Goal: Task Accomplishment & Management: Manage account settings

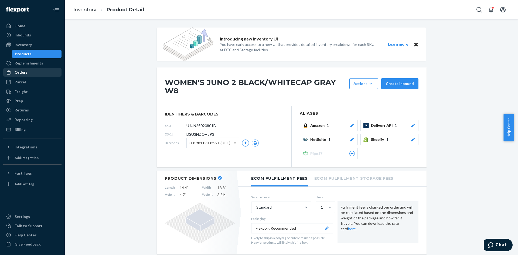
click at [22, 75] on div "Orders" at bounding box center [32, 72] width 57 height 8
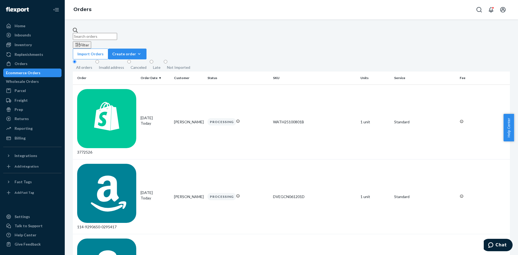
click at [92, 34] on input "text" at bounding box center [95, 36] width 44 height 7
click at [146, 49] on button "Create order Ecommerce order Removal order" at bounding box center [127, 54] width 38 height 11
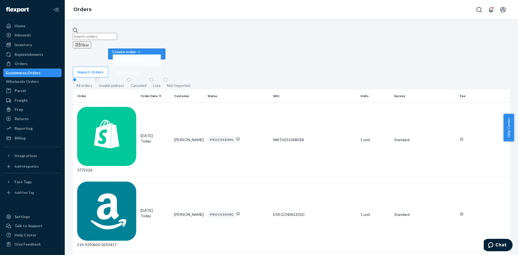
click at [161, 54] on button "Ecommerce order" at bounding box center [137, 60] width 48 height 12
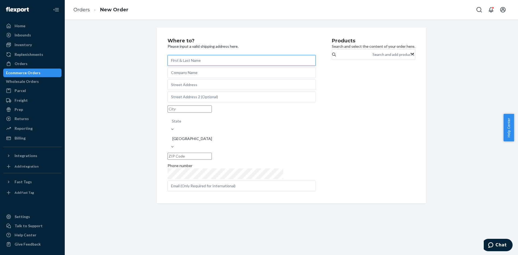
click at [202, 61] on input "text" at bounding box center [241, 60] width 148 height 11
type input "Kizik"
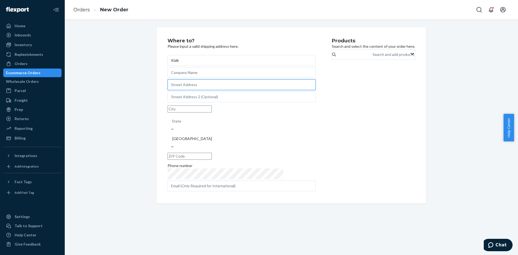
paste input "[STREET_ADDRESS]"
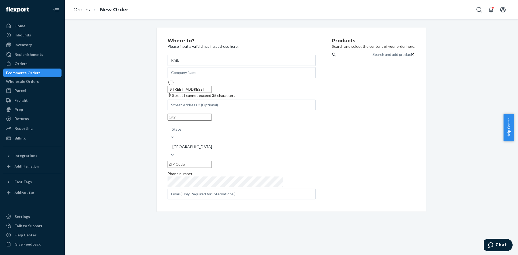
type input "[STREET_ADDRESS]"
type input "[PERSON_NAME]"
type input "22102"
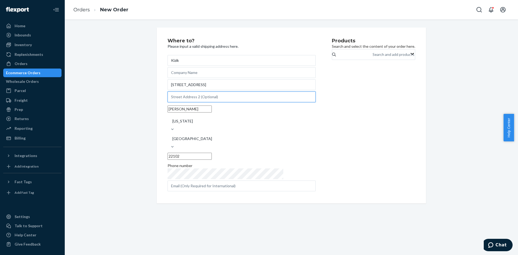
click at [193, 102] on input "text" at bounding box center [241, 96] width 148 height 11
click at [218, 88] on input "[STREET_ADDRESS]" at bounding box center [241, 84] width 148 height 11
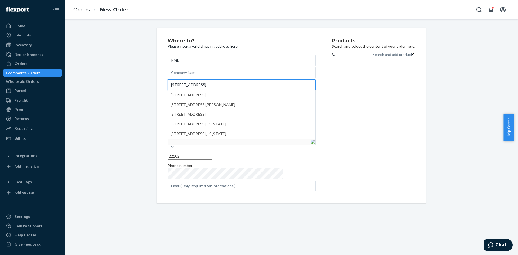
type input "[STREET_ADDRESS]"
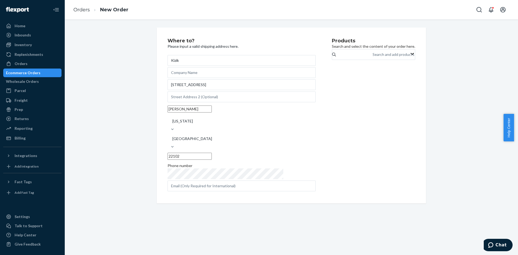
drag, startPoint x: 189, startPoint y: 124, endPoint x: 161, endPoint y: 123, distance: 28.1
click at [160, 124] on div "Where to? Please input a valid shipping address here. Kizik [STREET_ADDRESS][PE…" at bounding box center [291, 115] width 269 height 176
type input "Tysons"
click at [372, 57] on div "Search and add products" at bounding box center [393, 54] width 42 height 5
click at [372, 57] on input "Search and add products" at bounding box center [372, 54] width 1 height 5
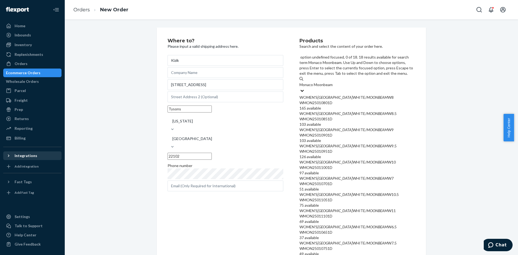
type input "Monaco Moonbeam"
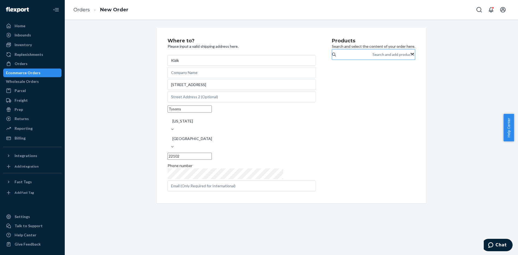
click at [372, 57] on div "Search and add products" at bounding box center [393, 54] width 42 height 5
click at [372, 57] on input "Search and add products" at bounding box center [372, 54] width 1 height 5
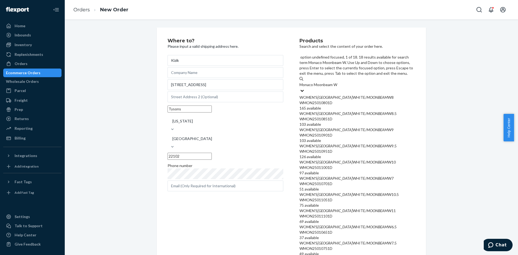
type input "Monaco Moonbeam W6"
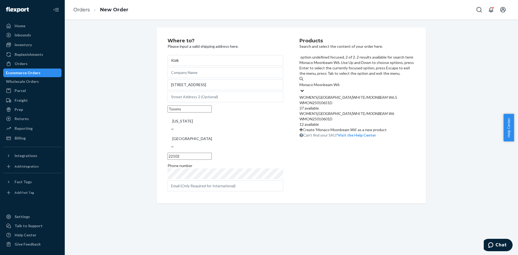
click at [351, 111] on div "WOMEN'S MONACO WHITE/ MOONBEAM W6" at bounding box center [357, 113] width 116 height 5
click at [340, 86] on input "Monaco Moonbeam W6" at bounding box center [319, 84] width 40 height 5
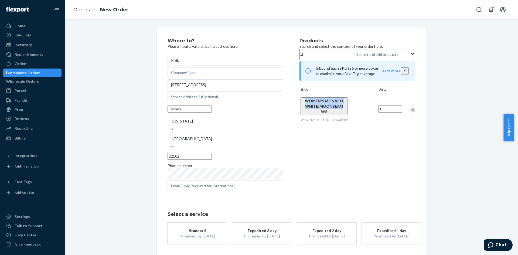
drag, startPoint x: 297, startPoint y: 107, endPoint x: 335, endPoint y: 113, distance: 38.0
click at [335, 113] on div "WOMEN'S MONACO WHITE/MOONBEAM W6 WMON25010601D 12 available" at bounding box center [325, 109] width 53 height 33
copy span "WOMEN'S MONACO WHITE/MOONBEAM"
click at [356, 57] on div "Search and add products" at bounding box center [377, 54] width 42 height 5
click at [356, 57] on input "Search and add products" at bounding box center [356, 54] width 1 height 5
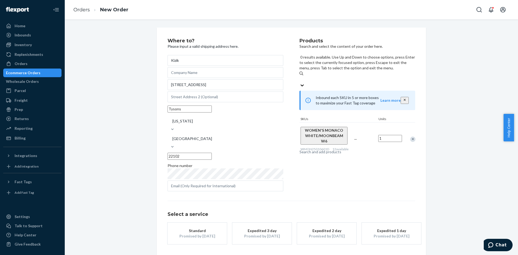
paste input "WOMEN'S MONACO WHITE/MOONBEAM"
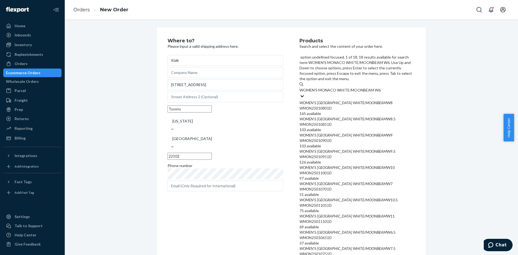
type input "WOMEN'S MONACO WHITE/MOONBEAM W6.5"
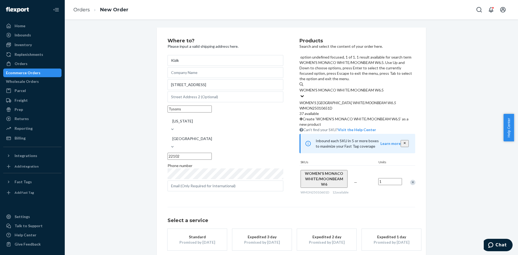
click at [367, 100] on em "MOONBEAM" at bounding box center [375, 102] width 21 height 5
click at [367, 87] on input "WOMEN'S MONACO WHITE/MOONBEAM W6.5" at bounding box center [341, 89] width 84 height 5
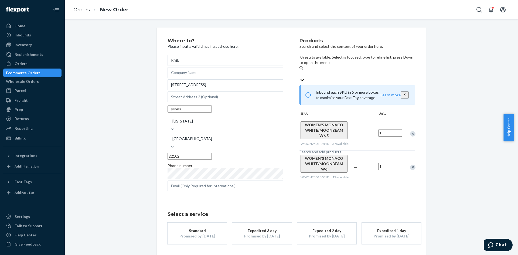
click at [329, 149] on div "Search and add products" at bounding box center [320, 151] width 42 height 5
click at [300, 71] on input "0 results available. Select is focused ,type to refine list, press Down to open…" at bounding box center [299, 73] width 1 height 5
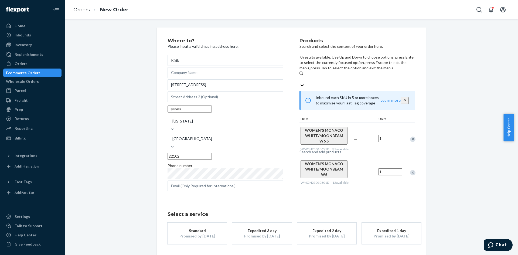
paste input "WOMEN'S MONACO WHITE/MOONBEAM"
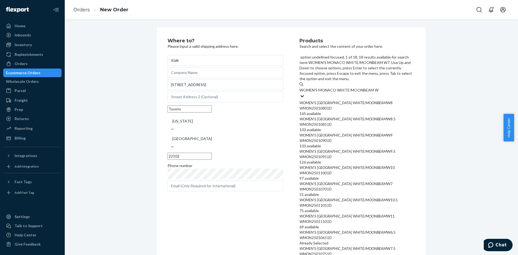
type input "WOMEN'S MONACO WHITE/MOONBEAM W7"
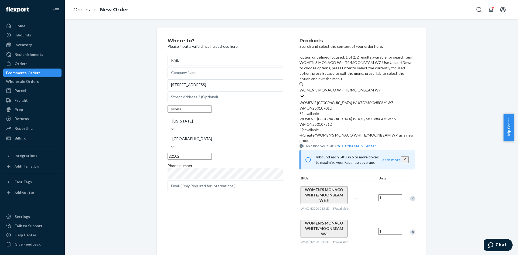
drag, startPoint x: 327, startPoint y: 74, endPoint x: 332, endPoint y: 65, distance: 10.1
click at [327, 100] on em "[GEOGRAPHIC_DATA]" at bounding box center [334, 102] width 35 height 5
click at [327, 87] on input "WOMEN'S MONACO WHITE/MOONBEAM W7" at bounding box center [339, 89] width 81 height 5
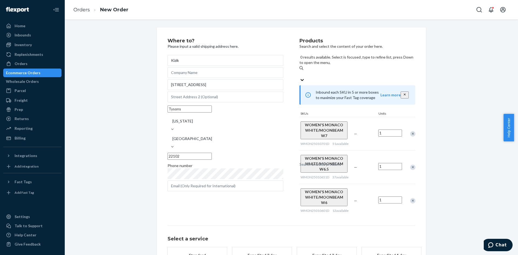
click at [343, 71] on div "Search and add products" at bounding box center [357, 74] width 116 height 6
click at [300, 71] on input "0 results available. Select is focused ,type to refine list, press Down to open…" at bounding box center [299, 73] width 1 height 5
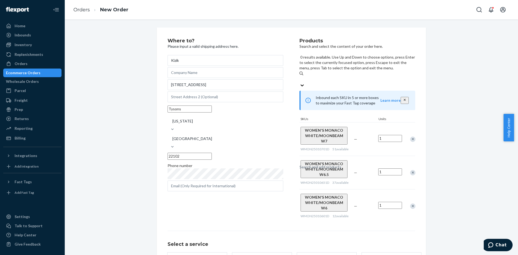
paste input "WOMEN'S MONACO WHITE/MOONBEAM"
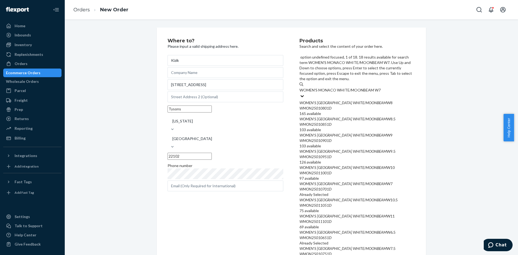
type input "WOMEN'S MONACO WHITE/MOONBEAM W7.5"
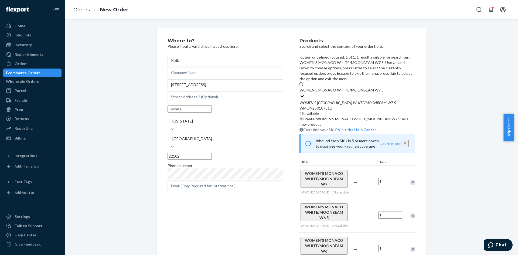
click at [352, 100] on div "WOMEN ' S MONACO WHITE / MOONBEAM W7 . 5" at bounding box center [357, 102] width 116 height 5
click at [352, 87] on input "WOMEN'S MONACO WHITE/MOONBEAM W7.5" at bounding box center [341, 89] width 84 height 5
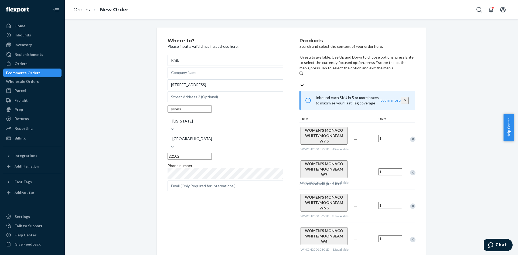
drag, startPoint x: 340, startPoint y: 57, endPoint x: 345, endPoint y: 55, distance: 4.7
click at [341, 181] on div "Search and add products" at bounding box center [320, 183] width 42 height 5
click at [300, 77] on input "0 results available. Use Up and Down to choose options, press Enter to select t…" at bounding box center [299, 79] width 1 height 5
paste input "WOMEN'S MONACO WHITE/MOONBEAM"
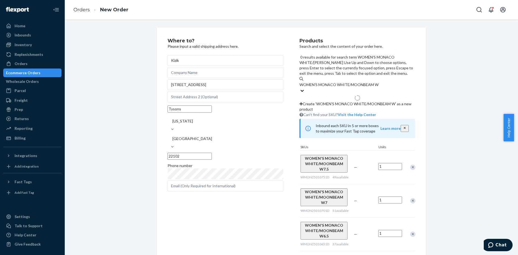
type input "WOMEN'S MONACO WHITE/MOONBEAM W8"
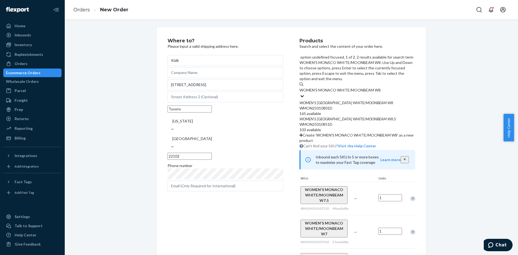
click at [350, 105] on div "WMON25010801D" at bounding box center [357, 107] width 116 height 5
click at [350, 87] on input "WOMEN'S MONACO WHITE/MOONBEAM W8" at bounding box center [339, 89] width 81 height 5
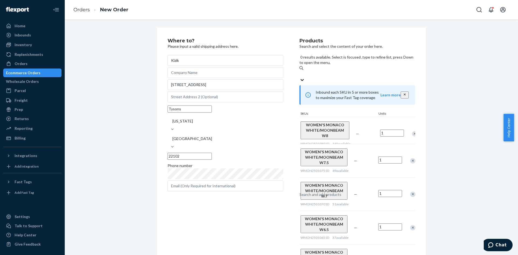
click at [328, 71] on div "Search and add products" at bounding box center [357, 74] width 116 height 6
click at [300, 71] on input "0 results available. Select is focused ,type to refine list, press Down to open…" at bounding box center [299, 73] width 1 height 5
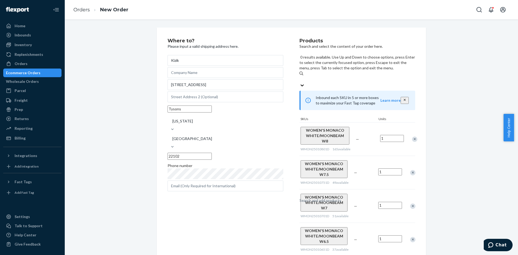
paste input "WOMEN'S MONACO WHITE/MOONBEAM"
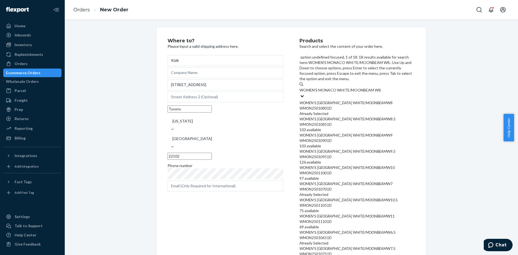
type input "WOMEN'S MONACO WHITE/MOONBEAM W8.5"
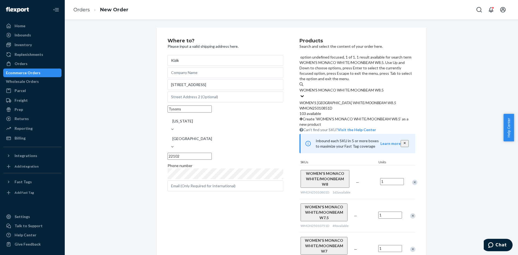
click at [334, 100] on div "WOMEN ' S MONACO WHITE / MOONBEAM W8 . 5" at bounding box center [357, 102] width 116 height 5
click at [334, 87] on input "WOMEN'S MONACO WHITE/MOONBEAM W8.5" at bounding box center [341, 89] width 84 height 5
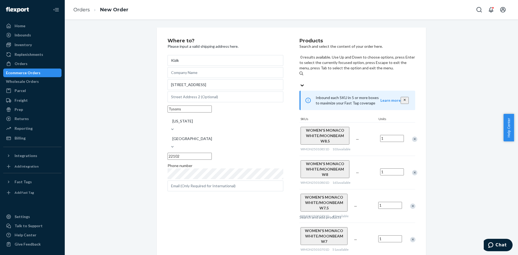
click at [324, 214] on div "Search and add products" at bounding box center [320, 216] width 42 height 5
click at [300, 77] on input "0 results available. Use Up and Down to choose options, press Enter to select t…" at bounding box center [299, 79] width 1 height 5
paste input "WOMEN'S MONACO WHITE/MOONBEAM"
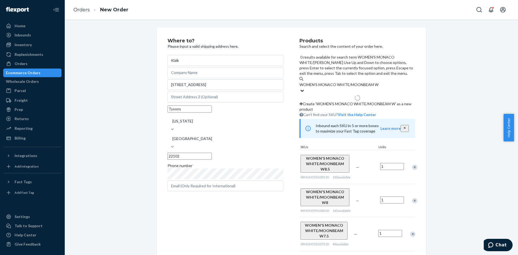
type input "WOMEN'S MONACO WHITE/MOONBEAM W9"
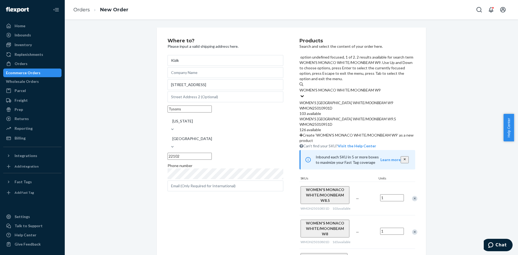
click at [334, 105] on div "WMON25010901D" at bounding box center [357, 107] width 116 height 5
click at [334, 87] on input "WOMEN'S MONACO WHITE/MOONBEAM W9" at bounding box center [339, 89] width 81 height 5
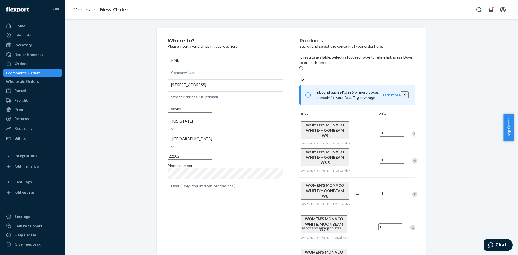
click at [330, 225] on div "Search and add products" at bounding box center [320, 227] width 42 height 5
click at [300, 71] on input "0 results available. Select is focused ,type to refine list, press Down to open…" at bounding box center [299, 73] width 1 height 5
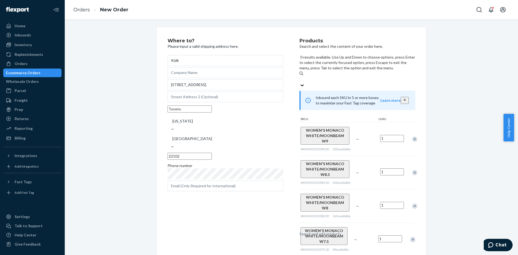
paste input "WOMEN'S MONACO WHITE/MOONBEAM"
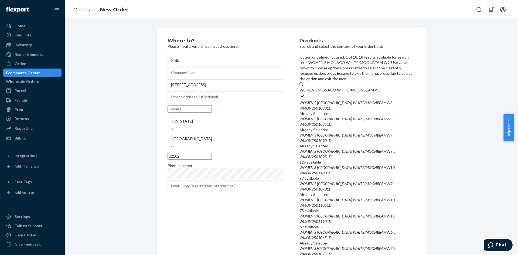
type input "WOMEN'S MONACO WHITE/MOONBEAM W9.5"
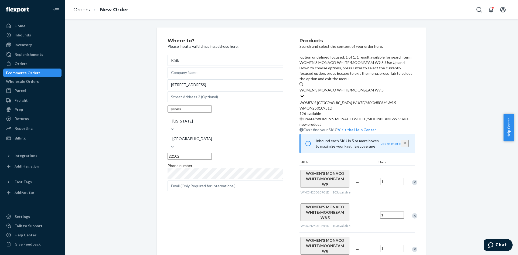
click at [338, 100] on div "WOMEN ' S MONACO WHITE / MOONBEAM W9 . 5" at bounding box center [357, 102] width 116 height 5
click at [338, 87] on input "WOMEN'S MONACO WHITE/MOONBEAM W9.5" at bounding box center [341, 89] width 84 height 5
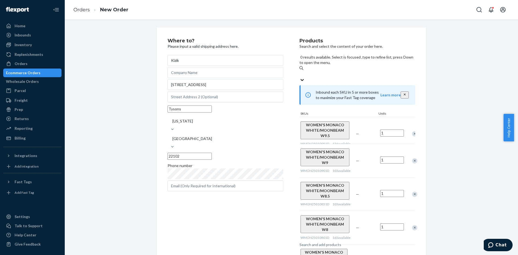
click at [338, 242] on div "Search and add products" at bounding box center [320, 244] width 42 height 5
click at [300, 71] on input "0 results available. Select is focused ,type to refine list, press Down to open…" at bounding box center [299, 73] width 1 height 5
paste input "WOMEN'S MONACO WHITE/MOONBEAM"
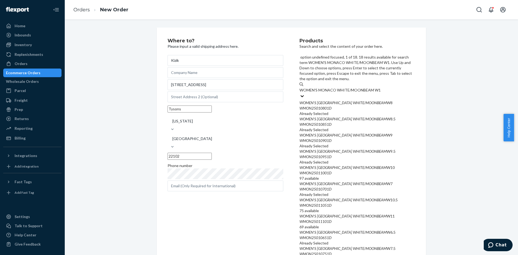
type input "WOMEN'S MONACO WHITE/MOONBEAM W10"
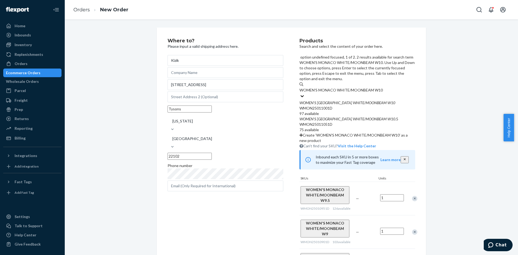
click at [342, 105] on div "WMON25011001D" at bounding box center [357, 107] width 116 height 5
click at [342, 87] on input "WOMEN'S MONACO WHITE/MOONBEAM W10" at bounding box center [340, 89] width 83 height 5
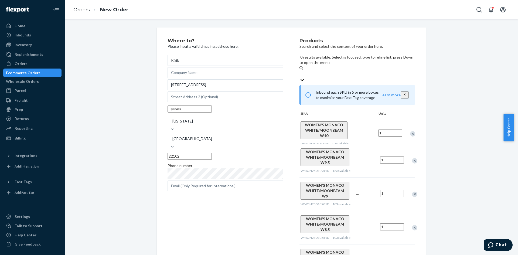
click at [324, 65] on div "Search and add products" at bounding box center [357, 74] width 116 height 19
click at [300, 71] on input "0 results available. Select is focused ,type to refine list, press Down to open…" at bounding box center [299, 73] width 1 height 5
paste input "WOMEN'S MONACO WHITE/MOONBEAM"
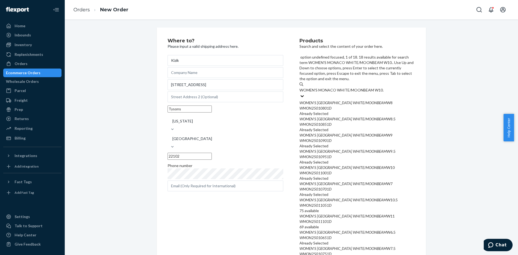
type input "WOMEN'S MONACO WHITE/MOONBEAM W10.5"
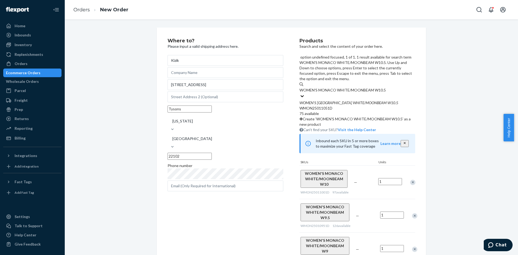
click at [346, 105] on div "WMON25011051D" at bounding box center [357, 107] width 116 height 5
click at [346, 87] on input "WOMEN'S MONACO WHITE/MOONBEAM W10.5" at bounding box center [342, 89] width 86 height 5
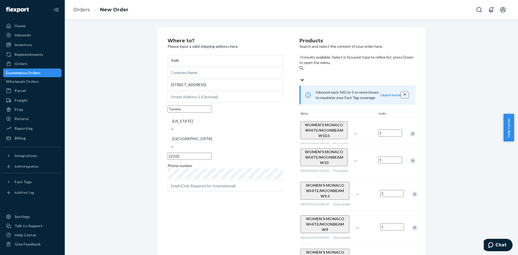
click at [300, 71] on input "0 results available. Select is focused ,type to refine list, press Down to open…" at bounding box center [299, 73] width 1 height 5
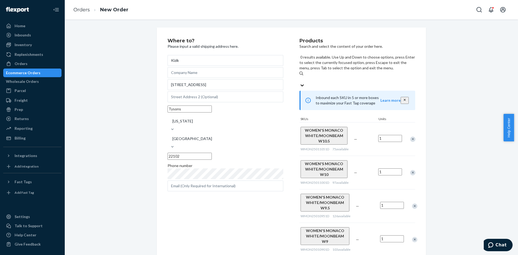
paste input "WOMEN'S MONACO WHITE/MOONBEAM"
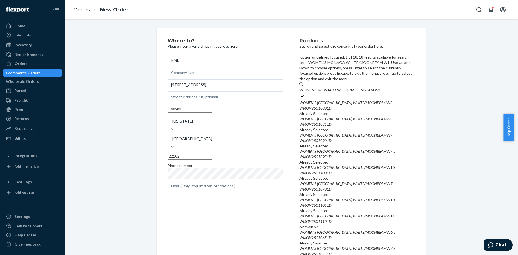
type input "WOMEN'S MONACO WHITE/MOONBEAM W11"
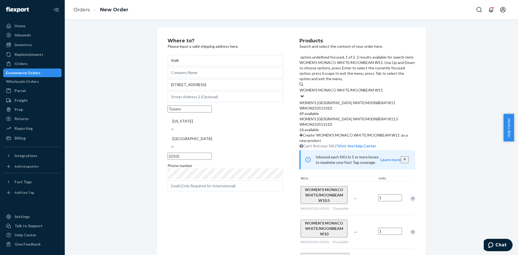
click at [371, 100] on div "WOMEN ' S MONACO WHITE / MOONBEAM W11" at bounding box center [357, 102] width 116 height 5
click at [371, 87] on input "WOMEN'S MONACO WHITE/MOONBEAM W11" at bounding box center [340, 89] width 83 height 5
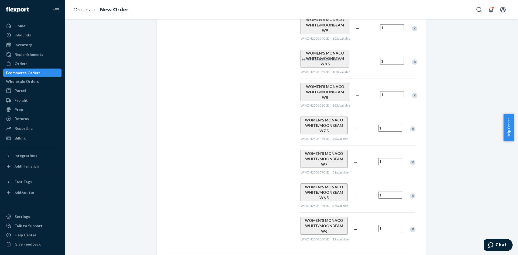
scroll to position [276, 0]
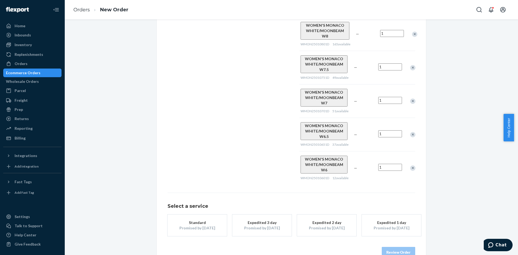
click at [184, 220] on div "Standard" at bounding box center [197, 222] width 43 height 5
click at [399, 247] on button "Review Order" at bounding box center [397, 252] width 33 height 11
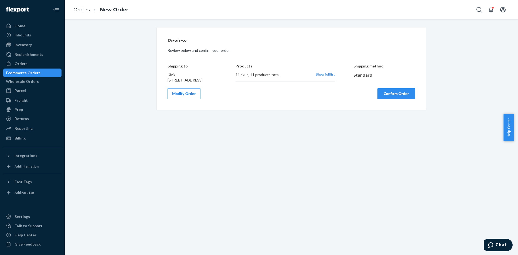
scroll to position [0, 0]
click at [401, 99] on button "Confirm Order" at bounding box center [396, 93] width 38 height 11
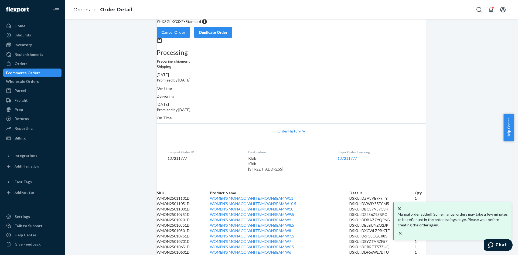
scroll to position [133, 0]
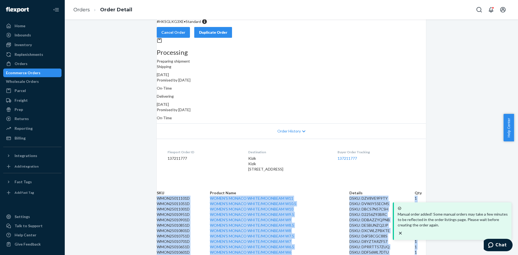
drag, startPoint x: 164, startPoint y: 101, endPoint x: 415, endPoint y: 243, distance: 288.2
click at [415, 243] on tbody "WMON25011101D WOMEN'S MONACO WHITE/MOONBEAM W11 DSKU: DZV8VE9F9TY 1 WMON2501105…" at bounding box center [291, 224] width 269 height 59
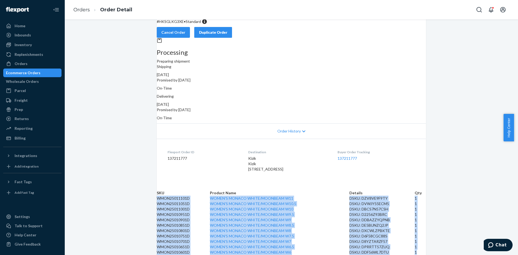
copy tbody "WMON25011101D WOMEN'S MONACO WHITE/MOONBEAM W11 DSKU: DZV8VE9F9TY 1 WMON2501105…"
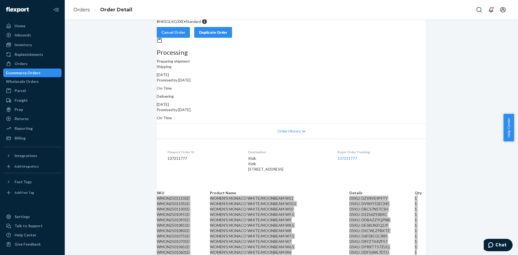
scroll to position [0, 0]
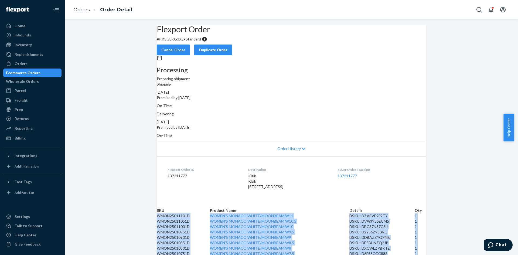
click at [399, 37] on div "Flexport Order # HKSGLKG3XE • Standard Cancel Order Duplicate Order" at bounding box center [291, 40] width 269 height 30
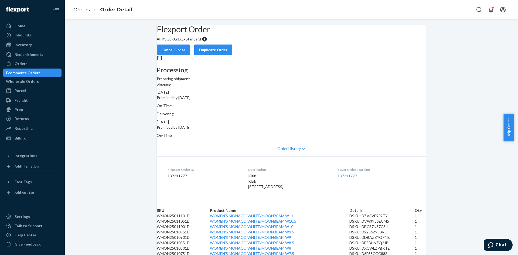
click at [227, 47] on div "Duplicate Order" at bounding box center [213, 49] width 29 height 5
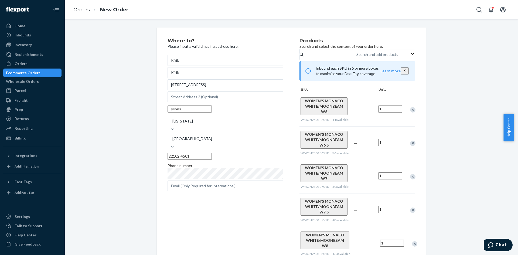
click at [410, 112] on div "Remove Item" at bounding box center [412, 109] width 5 height 5
click at [412, 112] on div "Remove Item" at bounding box center [414, 109] width 5 height 5
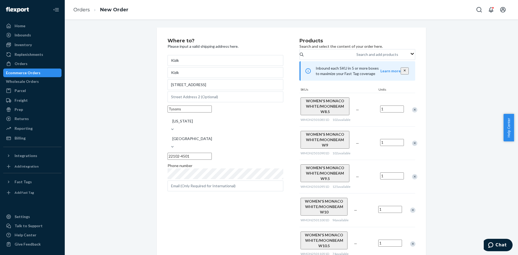
click at [412, 112] on div "Remove Item" at bounding box center [414, 109] width 5 height 5
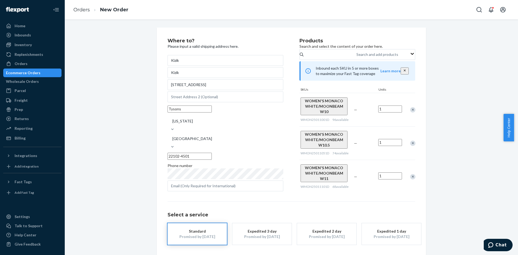
click at [410, 112] on div "Remove Item" at bounding box center [412, 109] width 5 height 5
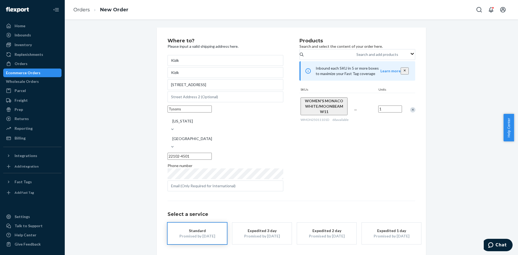
click at [410, 112] on div "Remove Item" at bounding box center [412, 109] width 5 height 5
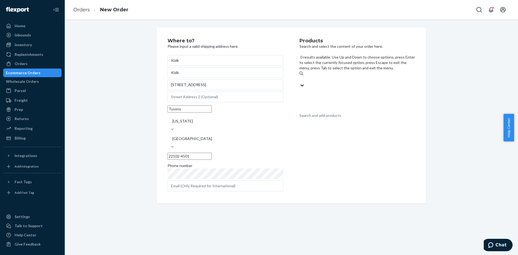
click at [341, 113] on div "Search and add products" at bounding box center [320, 115] width 42 height 5
click at [300, 77] on input "0 results available. Use Up and Down to choose options, press Enter to select t…" at bounding box center [299, 79] width 1 height 5
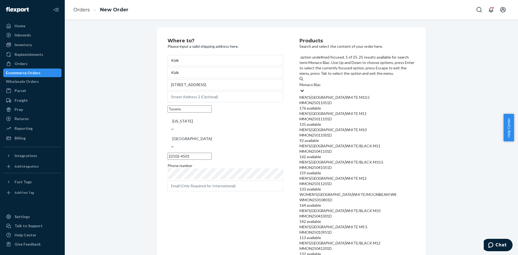
type input "Monaco Black"
click at [323, 87] on input "Monaco Black" at bounding box center [311, 84] width 24 height 5
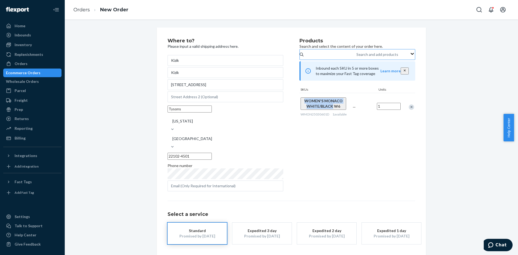
drag, startPoint x: 298, startPoint y: 107, endPoint x: 324, endPoint y: 112, distance: 26.6
click at [324, 112] on div "WOMEN'S MONACO WHITE/BLACK W6 WMON25030601D 1 available" at bounding box center [325, 107] width 52 height 28
copy span "WOMEN'S MONACO WHITE/BLACK"
click at [356, 57] on div "Search and add products" at bounding box center [377, 54] width 42 height 5
click at [356, 57] on input "Search and add products" at bounding box center [356, 54] width 1 height 5
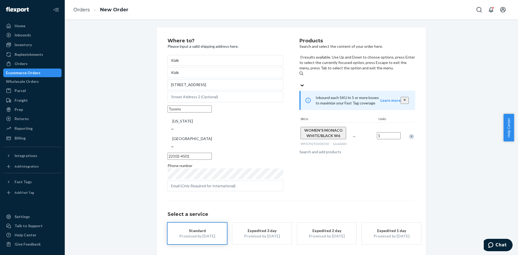
paste input "WOMEN'S MONACO WHITE/BLACK"
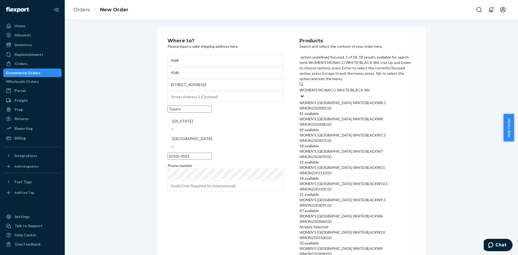
type input "WOMEN'S MONACO WHITE/BLACK W6.5"
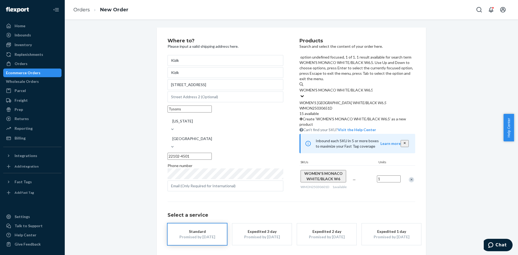
drag, startPoint x: 319, startPoint y: 70, endPoint x: 371, endPoint y: 91, distance: 56.2
click at [316, 100] on em "S" at bounding box center [315, 102] width 2 height 5
click at [319, 87] on input "WOMEN'S MONACO WHITE/BLACK W6.5" at bounding box center [335, 89] width 73 height 5
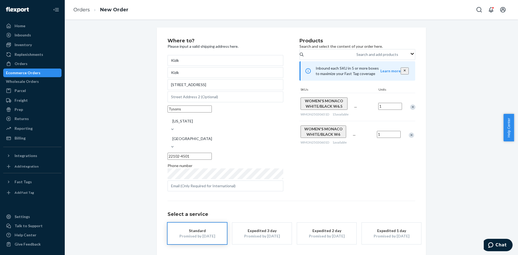
click at [409, 138] on div "Remove Item" at bounding box center [410, 134] width 5 height 5
click at [356, 57] on div "Search and add products" at bounding box center [377, 54] width 42 height 5
click at [356, 57] on input "Search and add products" at bounding box center [356, 54] width 1 height 5
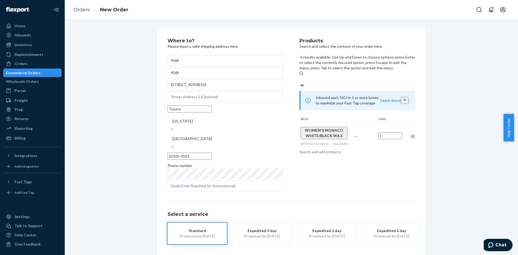
paste input "WOMEN'S MONACO WHITE/BLACK"
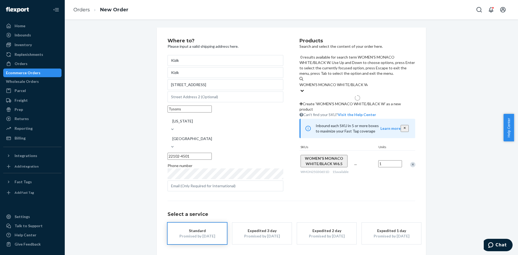
type input "WOMEN'S MONACO WHITE/BLACK W7"
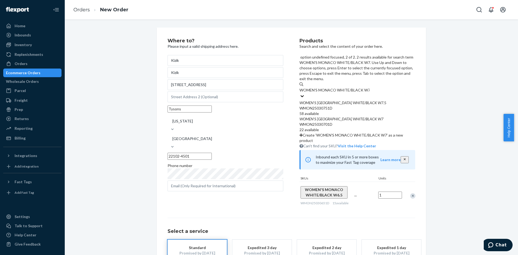
click at [357, 122] on div "WMON25030701D" at bounding box center [357, 124] width 116 height 5
click at [357, 92] on input "WOMEN'S MONACO WHITE/BLACK W7" at bounding box center [334, 89] width 70 height 5
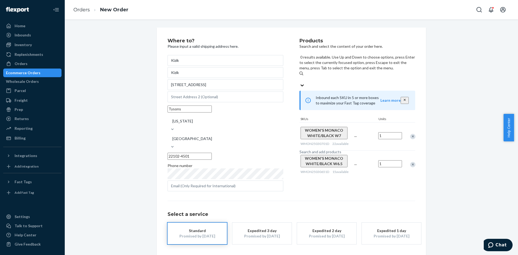
click at [352, 76] on div "Search and add products" at bounding box center [357, 79] width 116 height 6
click at [300, 77] on input "0 results available. Use Up and Down to choose options, press Enter to select t…" at bounding box center [299, 79] width 1 height 5
paste input "WOMEN'S MONACO WHITE/BLACK"
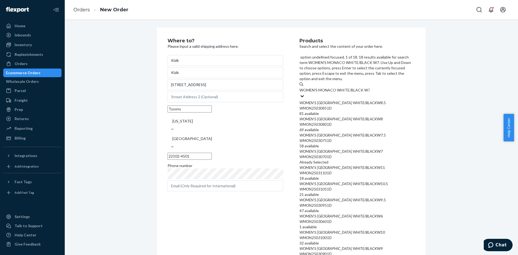
type input "WOMEN'S MONACO WHITE/BLACK W7.5"
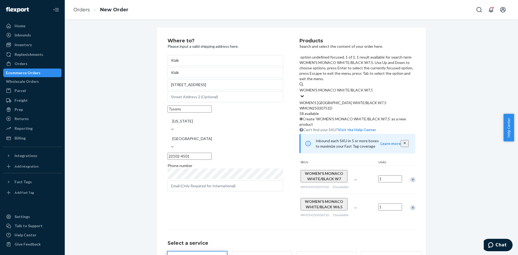
click at [367, 105] on div "WMON25030751D" at bounding box center [357, 107] width 116 height 5
click at [367, 87] on input "WOMEN'S MONACO WHITE/BLACK W7.5" at bounding box center [335, 89] width 73 height 5
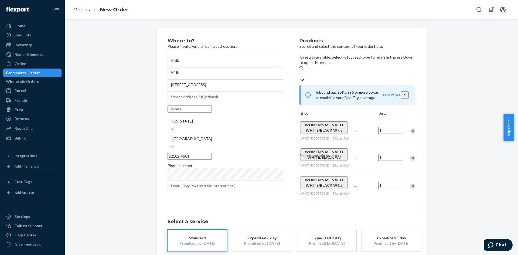
click at [341, 153] on div "Search and add products" at bounding box center [320, 155] width 42 height 5
click at [300, 71] on input "0 results available. Select is focused ,type to refine list, press Down to open…" at bounding box center [299, 73] width 1 height 5
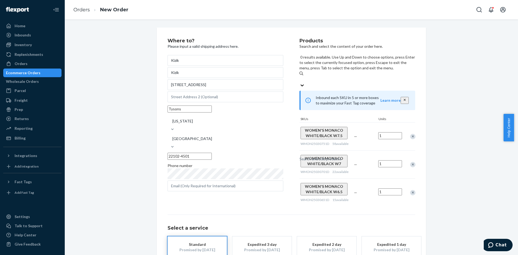
paste input "WOMEN'S MONACO WHITE/BLACK"
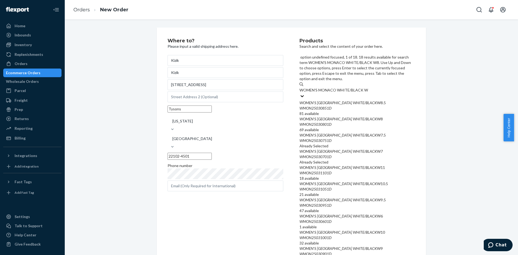
type input "WOMEN'S MONACO WHITE/BLACK W8"
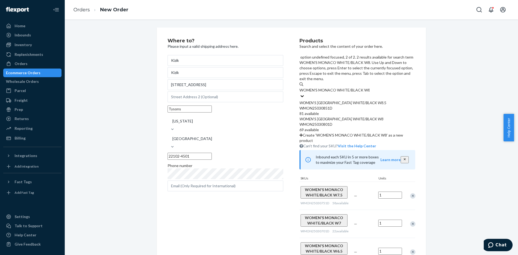
drag, startPoint x: 357, startPoint y: 91, endPoint x: 352, endPoint y: 63, distance: 29.3
click at [357, 122] on div "WMON25030801D" at bounding box center [357, 124] width 116 height 5
click at [357, 90] on input "WOMEN'S MONACO WHITE/BLACK W8" at bounding box center [334, 89] width 70 height 5
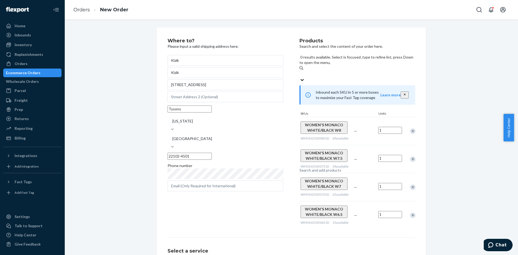
click at [352, 71] on div "Search and add products" at bounding box center [357, 74] width 116 height 6
click at [300, 71] on input "0 results available. Select is focused ,type to refine list, press Down to open…" at bounding box center [299, 73] width 1 height 5
paste input "WOMEN'S MONACO WHITE/BLACK"
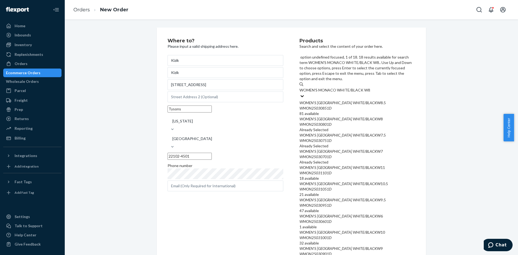
type input "WOMEN'S MONACO WHITE/BLACK W8.5"
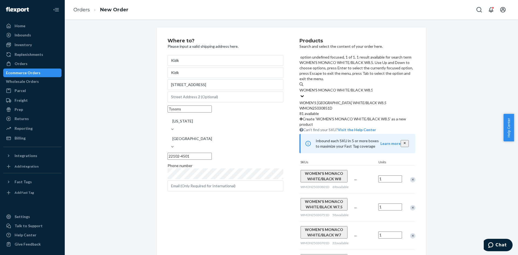
click at [365, 100] on em "BLACK" at bounding box center [370, 102] width 11 height 5
click at [358, 87] on input "WOMEN'S MONACO WHITE/BLACK W8.5" at bounding box center [335, 89] width 73 height 5
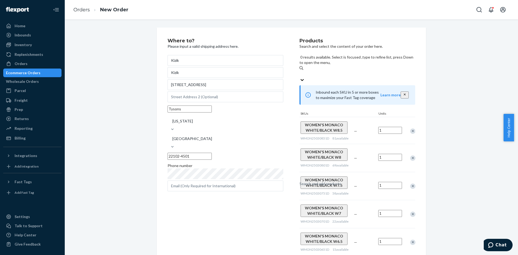
click at [349, 71] on div "Search and add products" at bounding box center [357, 74] width 116 height 6
click at [300, 71] on input "0 results available. Select is focused ,type to refine list, press Down to open…" at bounding box center [299, 73] width 1 height 5
paste input "WOMEN'S MONACO WHITE/BLACK"
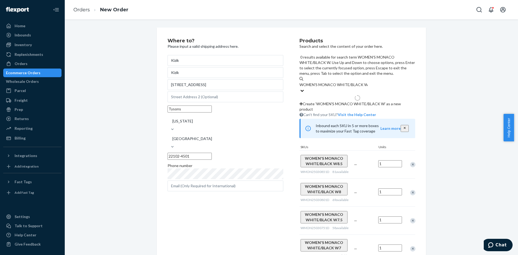
type input "WOMEN'S MONACO WHITE/BLACK W9"
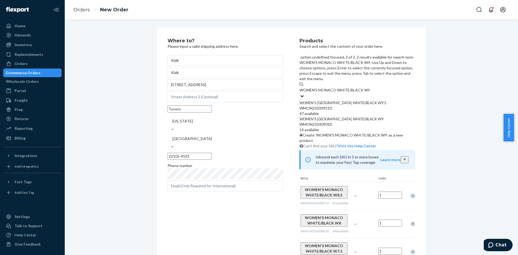
click at [350, 122] on div "WMON25030901D" at bounding box center [357, 124] width 116 height 5
click at [350, 91] on input "WOMEN'S MONACO WHITE/BLACK W9" at bounding box center [334, 89] width 70 height 5
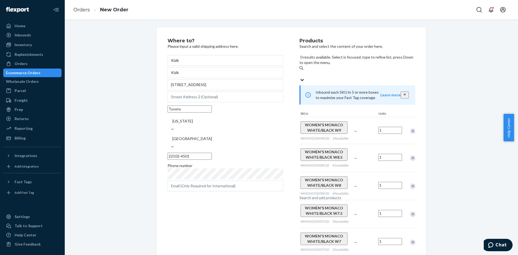
click at [341, 195] on div "Search and add products" at bounding box center [320, 197] width 42 height 5
click at [300, 71] on input "0 results available. Select is focused ,type to refine list, press Down to open…" at bounding box center [299, 73] width 1 height 5
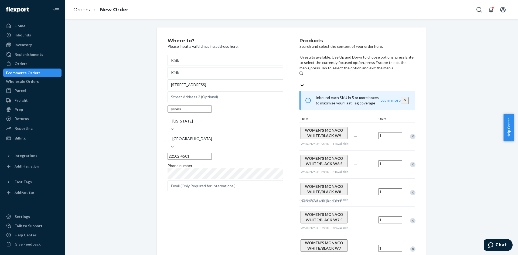
paste input "WOMEN'S MONACO WHITE/BLACK"
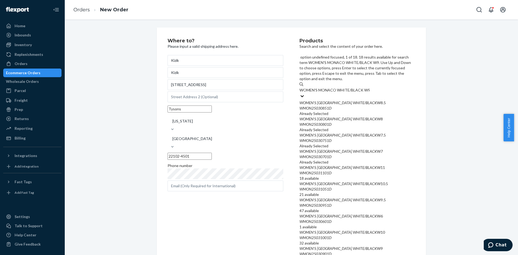
type input "WOMEN'S MONACO WHITE/BLACK W9.5"
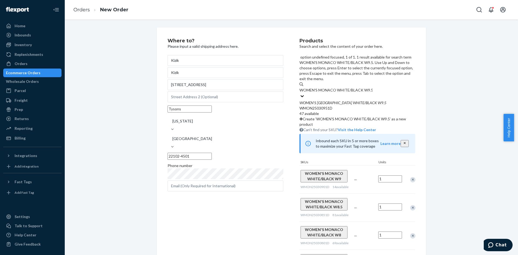
click at [353, 100] on em "WHITE" at bounding box center [358, 102] width 11 height 5
click at [344, 87] on input "WOMEN'S MONACO WHITE/BLACK W9.5" at bounding box center [335, 89] width 73 height 5
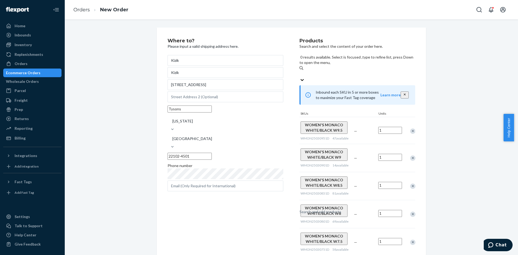
click at [341, 209] on div "Search and add products" at bounding box center [320, 211] width 42 height 5
click at [300, 71] on input "0 results available. Select is focused ,type to refine list, press Down to open…" at bounding box center [299, 73] width 1 height 5
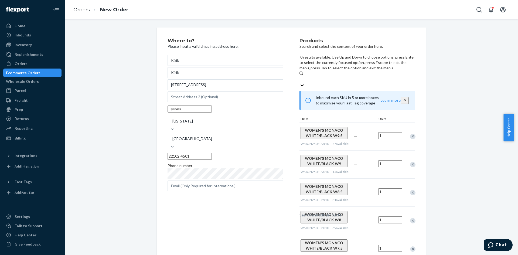
paste input "WOMEN'S MONACO WHITE/BLACK"
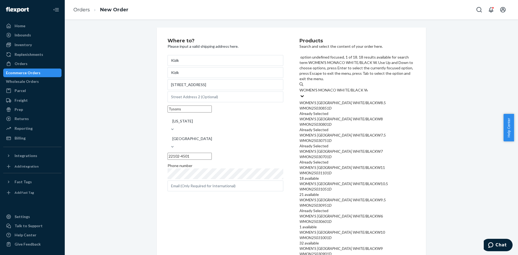
type input "WOMEN'S MONACO WHITE/BLACK W10"
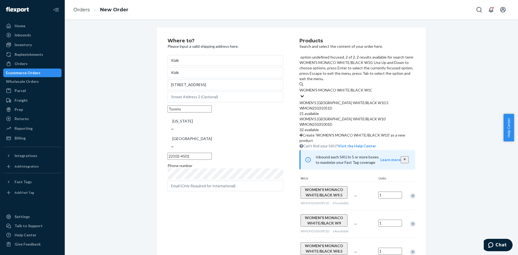
drag, startPoint x: 347, startPoint y: 85, endPoint x: 353, endPoint y: 56, distance: 29.4
click at [353, 116] on em "WHITE" at bounding box center [358, 118] width 11 height 5
click at [347, 87] on input "WOMEN'S MONACO WHITE/BLACK W10" at bounding box center [335, 89] width 72 height 5
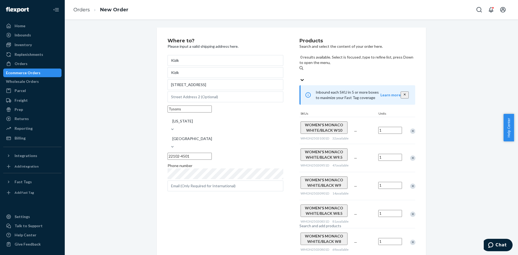
click at [353, 71] on div "Search and add products" at bounding box center [357, 74] width 116 height 6
click at [300, 71] on input "0 results available. Select is focused ,type to refine list, press Down to open…" at bounding box center [299, 73] width 1 height 5
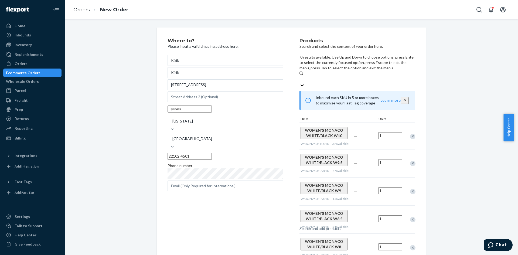
paste input "WOMEN'S MONACO WHITE/BLACK"
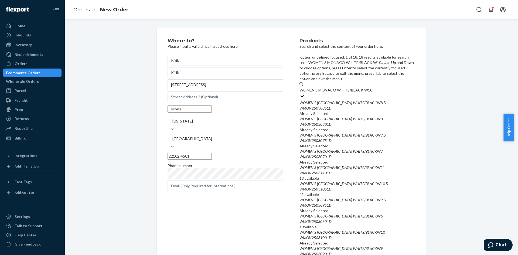
type input "WOMEN'S MONACO WHITE/BLACK W10.5"
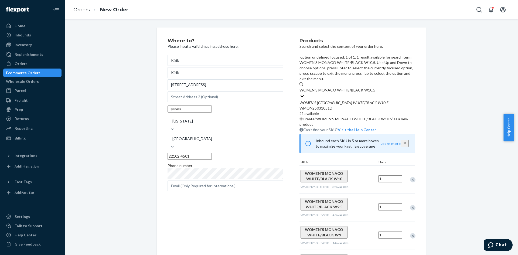
click at [365, 100] on em "BLACK" at bounding box center [370, 102] width 11 height 5
click at [358, 87] on input "WOMEN'S MONACO WHITE/BLACK W10.5" at bounding box center [336, 89] width 75 height 5
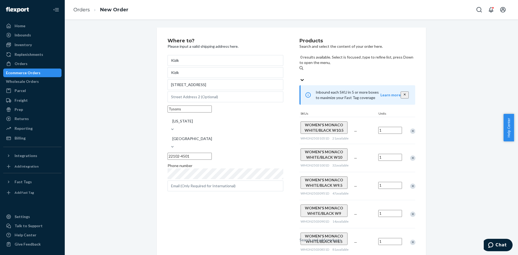
click at [354, 71] on div "Search and add products" at bounding box center [357, 74] width 116 height 6
click at [300, 71] on input "0 results available. Select is focused ,type to refine list, press Down to open…" at bounding box center [299, 73] width 1 height 5
paste input "WOMEN'S MONACO WHITE/BLACK"
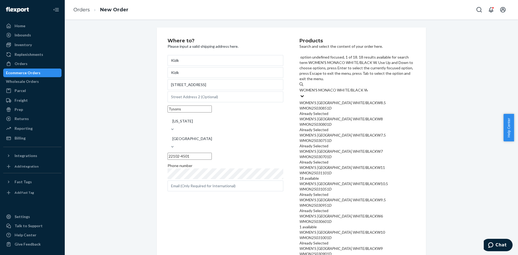
type input "WOMEN'S MONACO WHITE/BLACK W11"
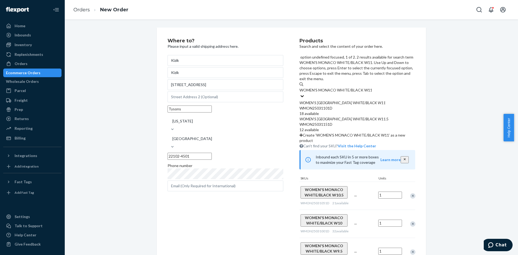
drag, startPoint x: 359, startPoint y: 75, endPoint x: 365, endPoint y: 75, distance: 5.9
click at [359, 105] on div "WMON25031101D" at bounding box center [357, 107] width 116 height 5
click at [359, 87] on input "WOMEN'S MONACO WHITE/BLACK W11" at bounding box center [335, 89] width 72 height 5
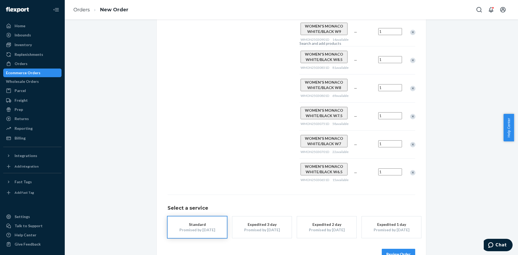
scroll to position [240, 0]
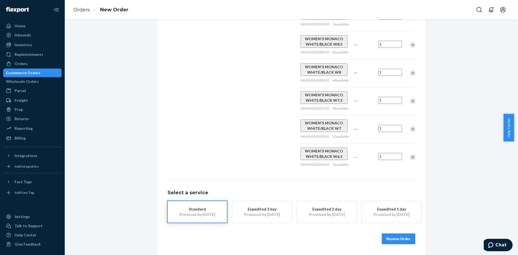
click at [388, 237] on button "Review Order" at bounding box center [397, 238] width 33 height 11
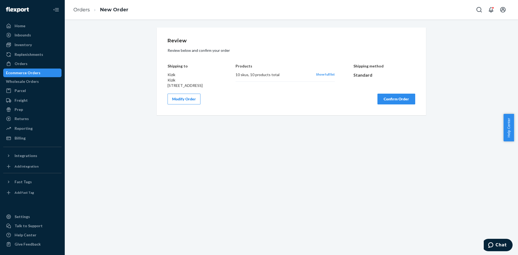
click at [386, 104] on button "Confirm Order" at bounding box center [396, 99] width 38 height 11
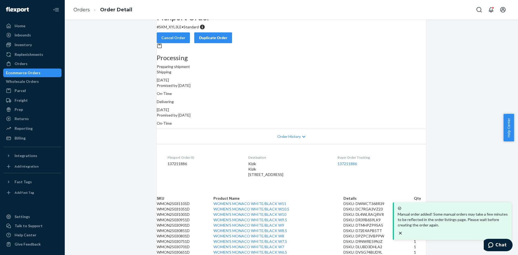
scroll to position [119, 0]
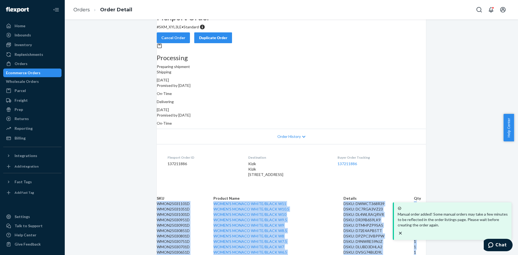
drag, startPoint x: 164, startPoint y: 116, endPoint x: 416, endPoint y: 242, distance: 281.0
click at [416, 242] on tbody "WMON25031101D WOMEN'S MONACO WHITE/BLACK W11 DSKU: DWWCT368R39 1 WMON25031051D …" at bounding box center [291, 228] width 269 height 54
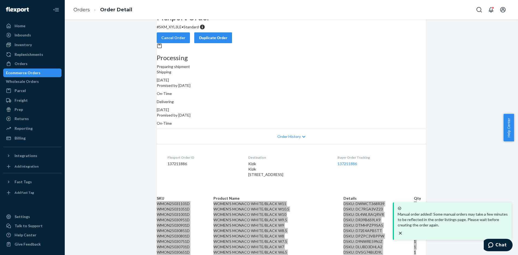
scroll to position [0, 0]
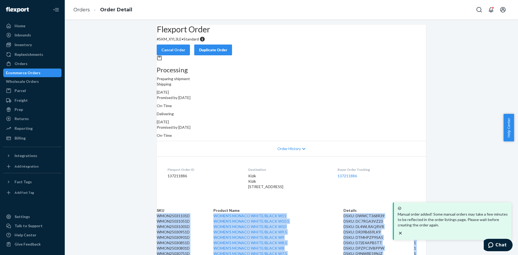
click at [227, 47] on div "Duplicate Order" at bounding box center [213, 49] width 29 height 5
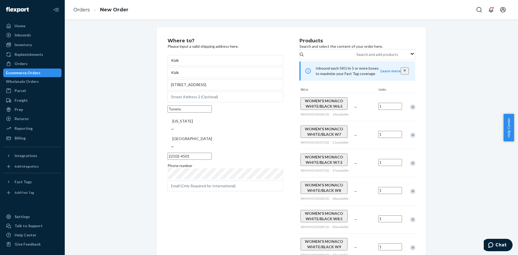
click at [410, 110] on div "Remove Item" at bounding box center [412, 106] width 5 height 5
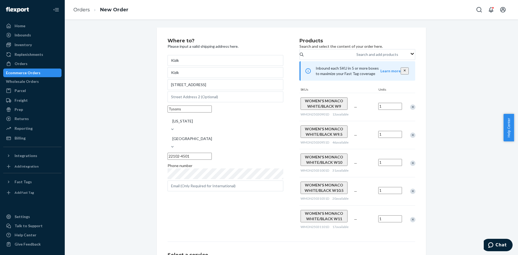
click at [410, 110] on div "Remove Item" at bounding box center [412, 106] width 5 height 5
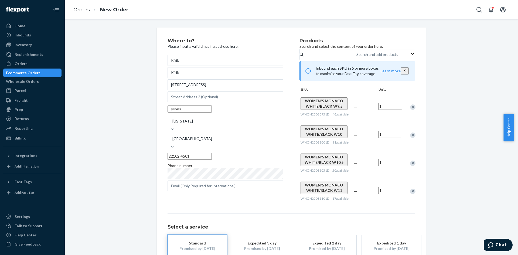
click at [410, 110] on div "Remove Item" at bounding box center [412, 106] width 5 height 5
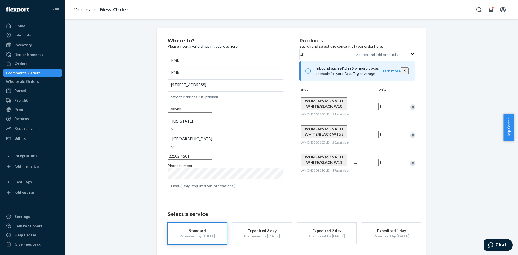
click at [410, 110] on div "Remove Item" at bounding box center [412, 106] width 5 height 5
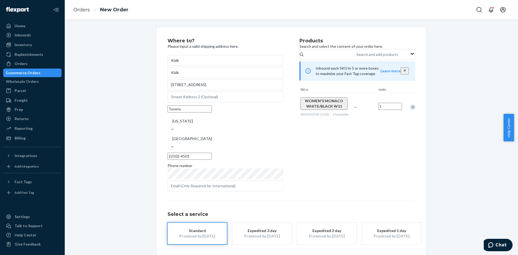
click at [410, 110] on div "Remove Item" at bounding box center [412, 106] width 5 height 5
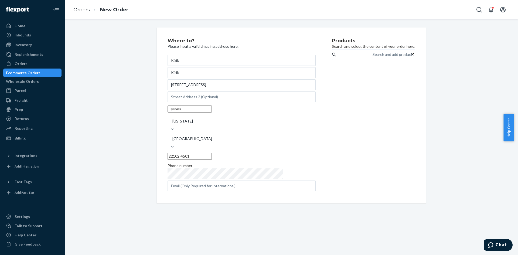
click at [372, 57] on div "Search and add products" at bounding box center [393, 54] width 42 height 5
click at [372, 57] on input "Search and add products" at bounding box center [372, 54] width 1 height 5
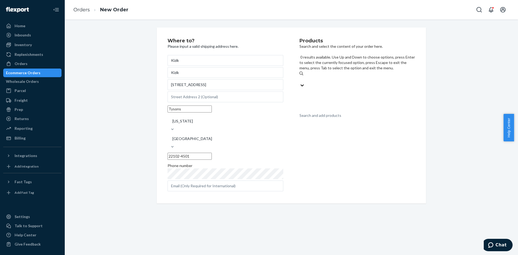
paste input "MEN'S MONACO WHITE/BLACK M7"
type input "MEN'S MONACO WHITE/BLACK M7"
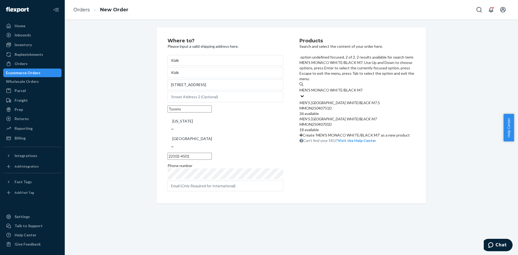
click at [349, 122] on div "MMON25040701D" at bounding box center [357, 124] width 116 height 5
click at [349, 90] on input "MEN'S MONACO WHITE/BLACK M7" at bounding box center [330, 89] width 63 height 5
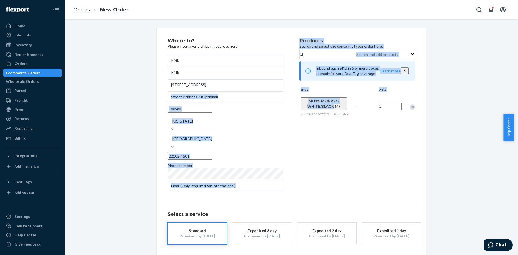
drag, startPoint x: 297, startPoint y: 106, endPoint x: 324, endPoint y: 113, distance: 28.1
click at [324, 113] on div "Where to? Please input a valid shipping address here. Kizik Kizik [STREET_ADDRE…" at bounding box center [290, 115] width 247 height 154
click at [290, 118] on div "Where to? Please input a valid shipping address here. Kizik Kizik [STREET_ADDRE…" at bounding box center [233, 115] width 132 height 154
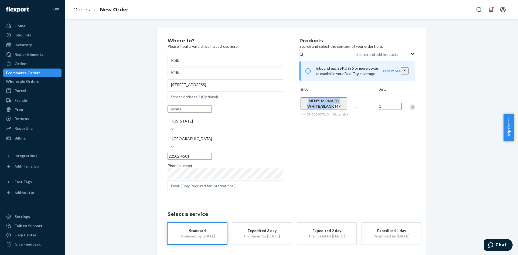
drag, startPoint x: 298, startPoint y: 108, endPoint x: 324, endPoint y: 112, distance: 26.2
click at [324, 112] on div "MEN'S MONACO WHITE/BLACK M7 MMON25040701D 18 available" at bounding box center [325, 107] width 53 height 28
copy span "MEN'S MONACO WHITE/BLACK"
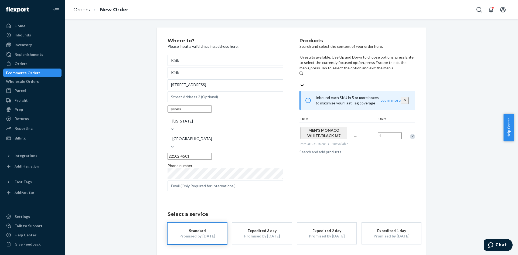
click at [311, 149] on div "Search and add products" at bounding box center [320, 151] width 42 height 5
click at [300, 77] on input "0 results available. Use Up and Down to choose options, press Enter to select t…" at bounding box center [299, 79] width 1 height 5
paste input "MEN'S MONACO WHITE/BLACK"
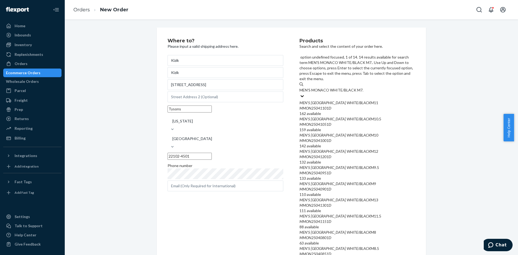
type input "MEN'S MONACO WHITE/BLACK M7.5"
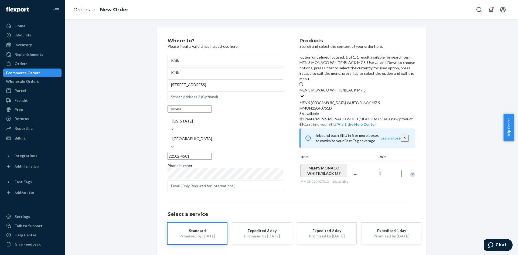
click at [313, 105] on div "MMON25040751D" at bounding box center [357, 107] width 116 height 5
click at [313, 87] on input "MEN'S MONACO WHITE/BLACK M7.5" at bounding box center [332, 89] width 66 height 5
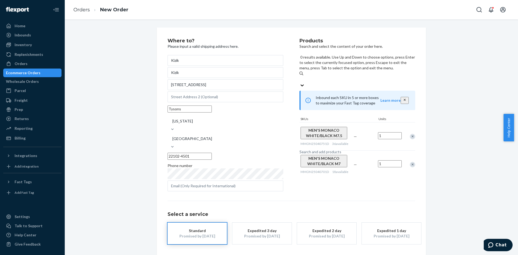
click at [314, 149] on div "Search and add products" at bounding box center [320, 151] width 42 height 5
click at [300, 77] on input "0 results available. Use Up and Down to choose options, press Enter to select t…" at bounding box center [299, 79] width 1 height 5
paste input "MEN'S MONACO WHITE/BLACK"
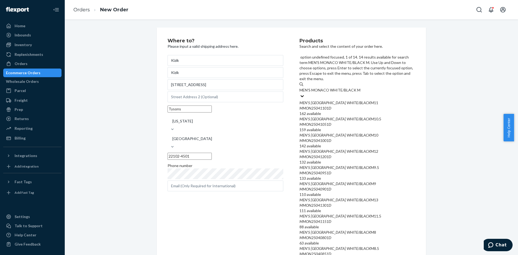
type input "MEN'S MONACO WHITE/BLACK M8"
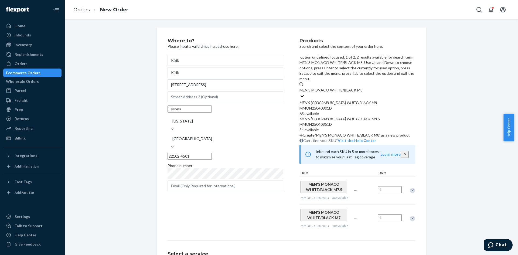
click at [329, 100] on div "MEN ' S MONACO WHITE / BLACK M8 MMON25040801D 63 available" at bounding box center [357, 108] width 116 height 16
click at [329, 87] on input "MEN'S MONACO WHITE/BLACK M8" at bounding box center [330, 89] width 63 height 5
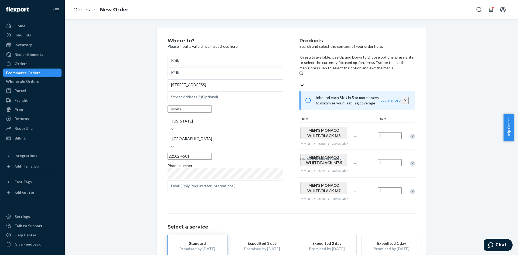
click at [332, 156] on div "Search and add products" at bounding box center [320, 158] width 42 height 5
click at [300, 77] on input "0 results available. Use Up and Down to choose options, press Enter to select t…" at bounding box center [299, 79] width 1 height 5
paste input "MEN'S MONACO WHITE/BLACK"
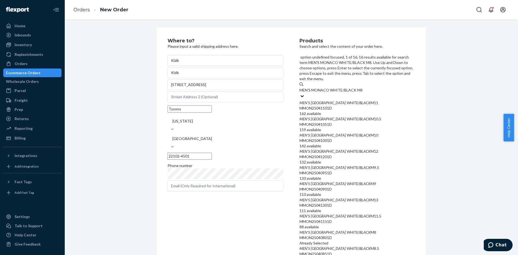
type input "MEN'S MONACO WHITE/BLACK M8.5"
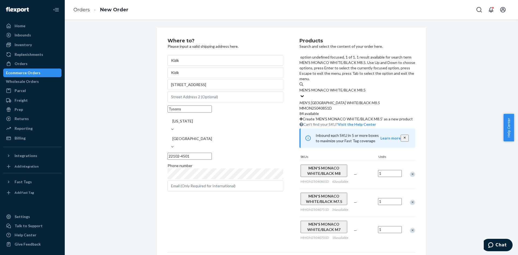
click at [332, 105] on div "MMON25040851D" at bounding box center [357, 107] width 116 height 5
click at [332, 87] on input "MEN'S MONACO WHITE/BLACK M8.5" at bounding box center [332, 89] width 66 height 5
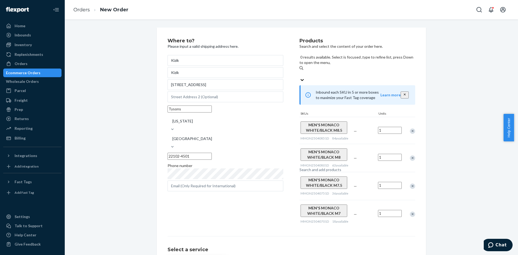
click at [332, 65] on div "Search and add products" at bounding box center [357, 74] width 116 height 19
click at [300, 71] on input "0 results available. Select is focused ,type to refine list, press Down to open…" at bounding box center [299, 73] width 1 height 5
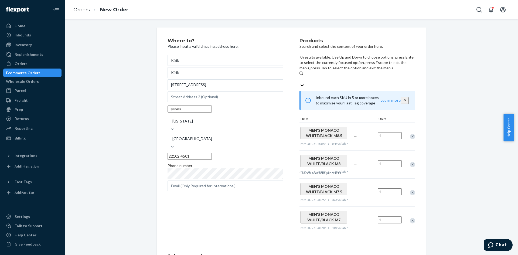
paste input "MEN'S MONACO WHITE/BLACK"
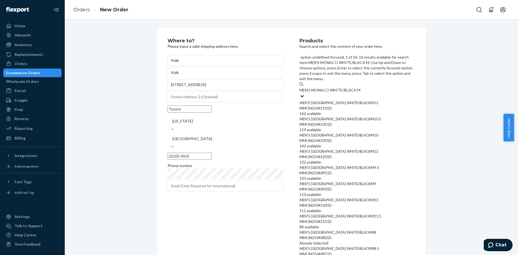
type input "MEN'S MONACO WHITE/BLACK M9"
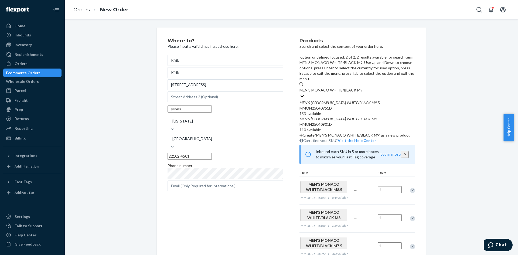
click at [359, 116] on em "BLACK" at bounding box center [364, 118] width 11 height 5
click at [346, 88] on input "MEN'S MONACO WHITE/BLACK M9" at bounding box center [330, 89] width 63 height 5
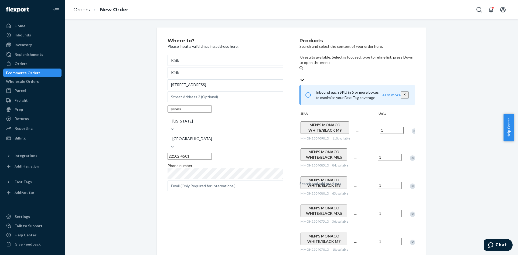
click at [341, 181] on div "Search and add products" at bounding box center [320, 183] width 42 height 5
click at [300, 71] on input "0 results available. Select is focused ,type to refine list, press Down to open…" at bounding box center [299, 73] width 1 height 5
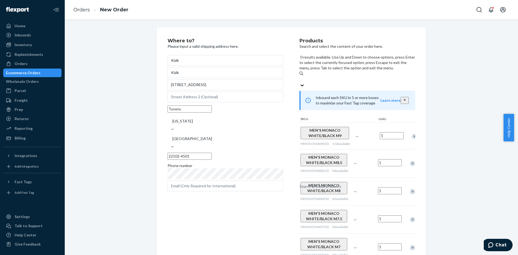
paste input "MEN'S MONACO WHITE/BLACK"
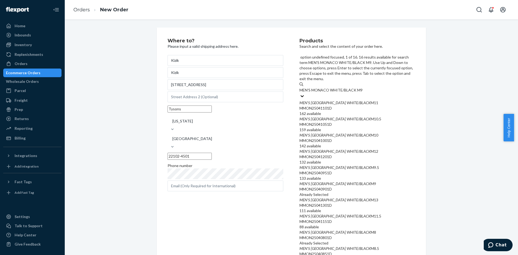
type input "MEN'S MONACO WHITE/BLACK M9.5"
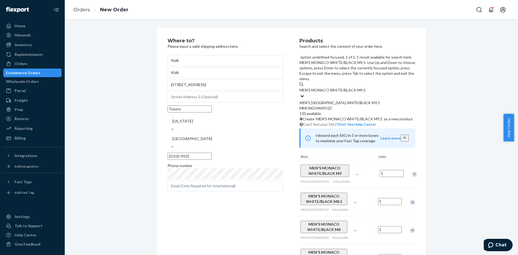
click at [371, 100] on em "M9" at bounding box center [373, 102] width 5 height 5
click at [364, 87] on input "MEN'S MONACO WHITE/BLACK M9.5" at bounding box center [332, 89] width 66 height 5
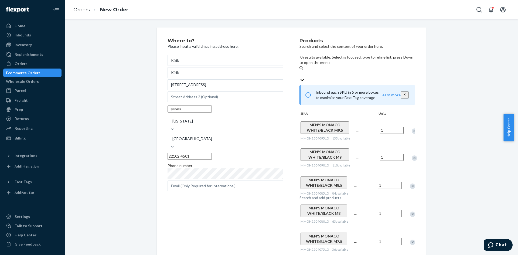
click at [341, 195] on div "Search and add products" at bounding box center [320, 197] width 42 height 5
click at [300, 71] on input "0 results available. Select is focused ,type to refine list, press Down to open…" at bounding box center [299, 73] width 1 height 5
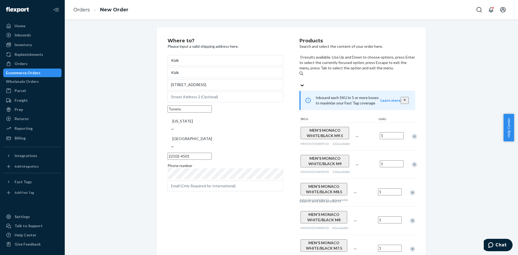
paste input "MEN'S MONACO WHITE/BLACK"
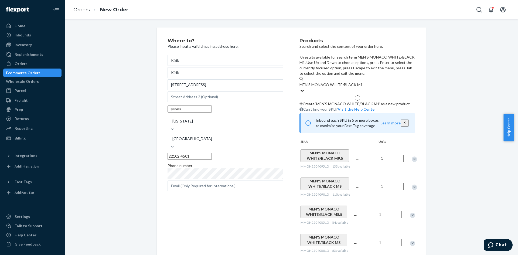
type input "MEN'S MONACO WHITE/BLACK M10"
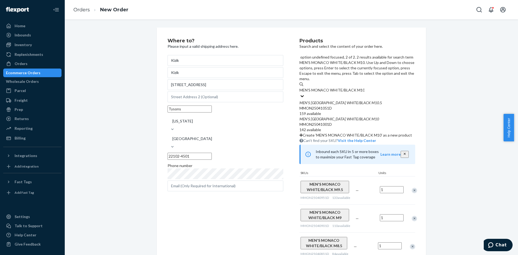
click at [359, 116] on em "BLACK" at bounding box center [364, 118] width 11 height 5
click at [357, 87] on input "MEN'S MONACO WHITE/BLACK M10" at bounding box center [331, 89] width 65 height 5
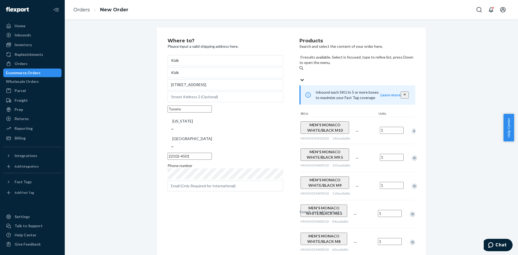
click at [352, 71] on div "Search and add products" at bounding box center [357, 74] width 116 height 6
click at [300, 71] on input "0 results available. Select is focused ,type to refine list, press Down to open…" at bounding box center [299, 73] width 1 height 5
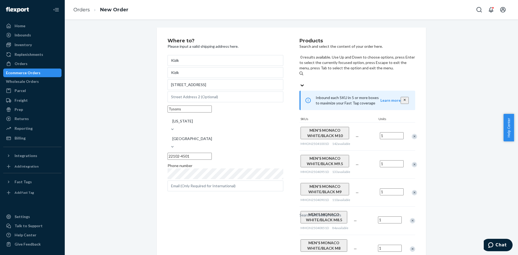
paste input "MEN'S MONACO WHITE/BLACK"
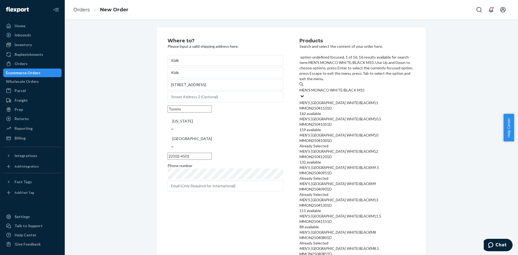
type input "MEN'S MONACO WHITE/BLACK M10.5"
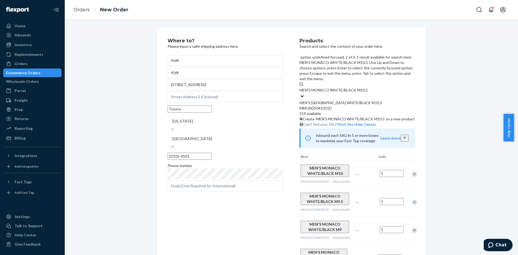
click at [358, 105] on div "MMON25041051D" at bounding box center [357, 107] width 116 height 5
click at [358, 87] on input "MEN'S MONACO WHITE/BLACK M10.5" at bounding box center [333, 89] width 68 height 5
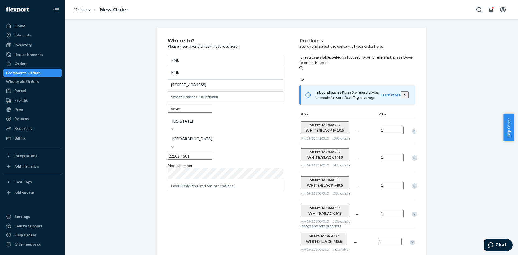
click at [350, 71] on div "Search and add products" at bounding box center [357, 74] width 116 height 6
click at [300, 71] on input "0 results available. Select is focused ,type to refine list, press Down to open…" at bounding box center [299, 73] width 1 height 5
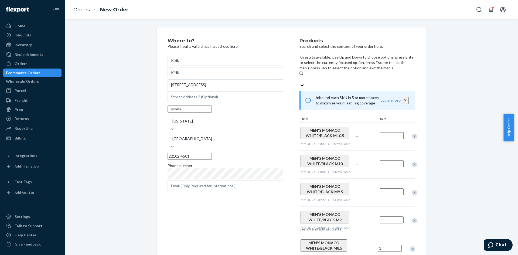
paste input "MEN'S MONACO WHITE/BLACK"
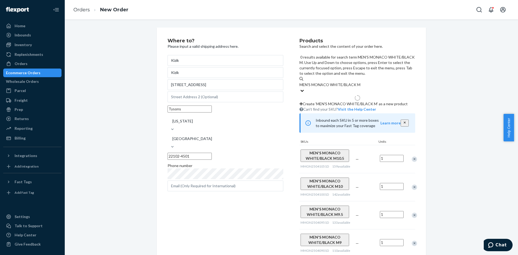
type input "MEN'S MONACO WHITE/BLACK M11"
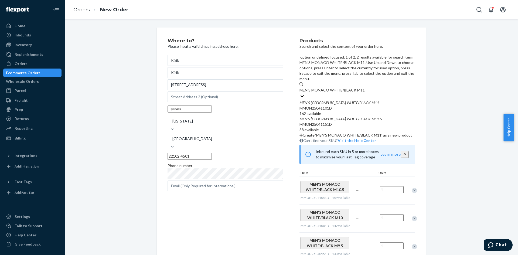
click at [371, 100] on em "M11" at bounding box center [375, 102] width 8 height 5
click at [363, 87] on input "MEN'S MONACO WHITE/BLACK M11" at bounding box center [331, 89] width 65 height 5
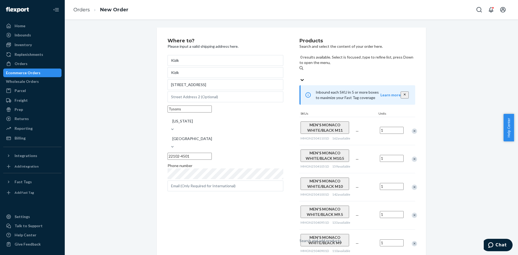
paste input "MEN'S MONACO WHITE/BLACK"
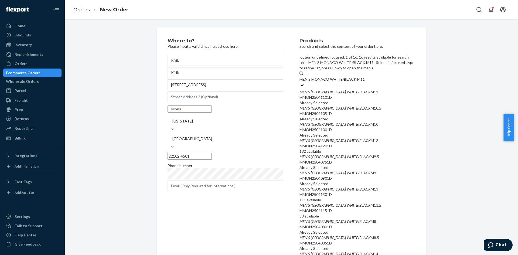
type input "MEN'S MONACO WHITE/BLACK M11.5"
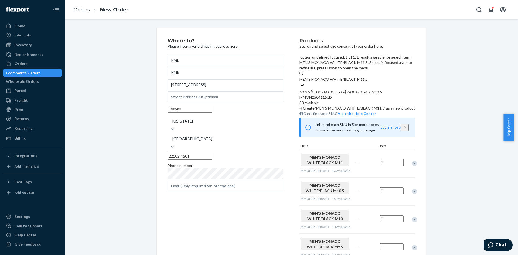
drag, startPoint x: 346, startPoint y: 76, endPoint x: 345, endPoint y: 70, distance: 6.6
click at [346, 95] on div "MMON25041151D" at bounding box center [357, 97] width 116 height 5
click at [346, 77] on input "MEN'S MONACO WHITE/BLACK M11.5" at bounding box center [333, 79] width 68 height 5
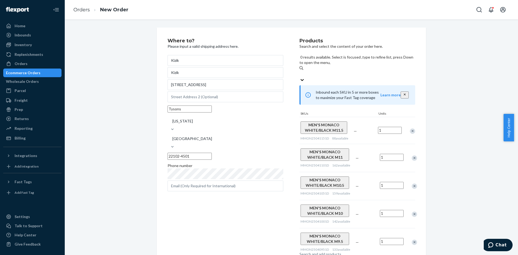
paste input "MEN'S MONACO WHITE/BLACK"
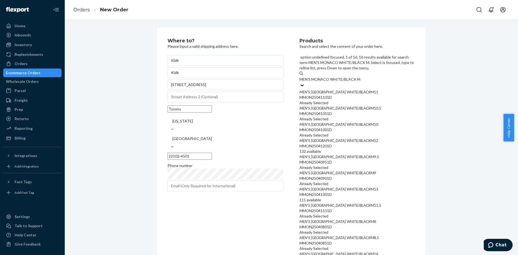
type input "MEN'S MONACO WHITE/BLACK M12"
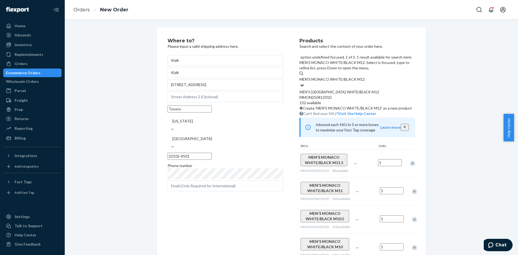
click at [346, 95] on div "MMON25041201D" at bounding box center [357, 97] width 116 height 5
click at [346, 78] on input "MEN'S MONACO WHITE/BLACK M12" at bounding box center [331, 79] width 65 height 5
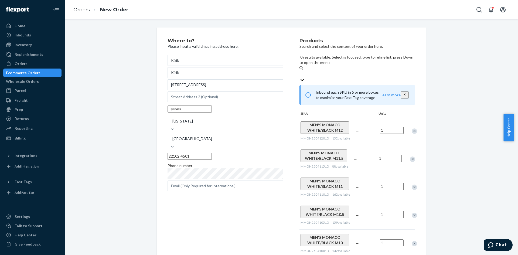
click at [300, 71] on input "0 results available. Select is focused ,type to refine list, press Down to open…" at bounding box center [299, 73] width 1 height 5
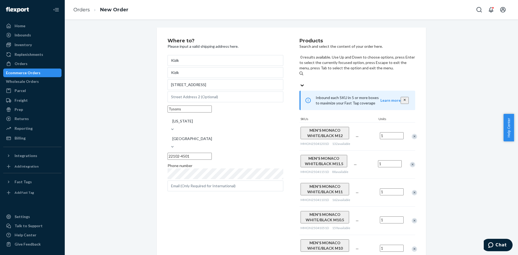
paste input "MEN'S MONACO WHITE/BLACK"
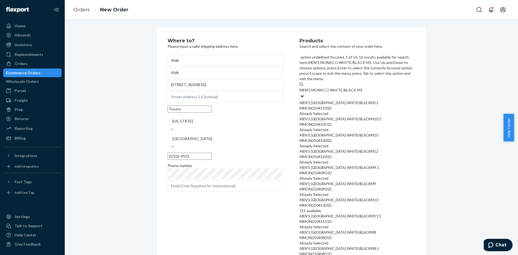
type input "MEN'S MONACO WHITE/BLACK M13"
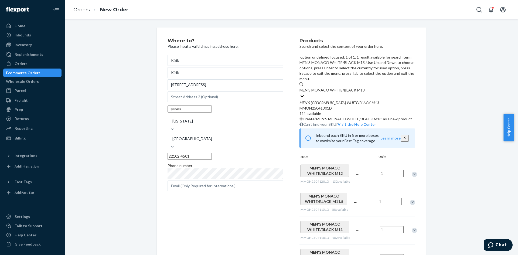
click at [350, 105] on div "MMON25041301D" at bounding box center [357, 107] width 116 height 5
click at [350, 87] on input "MEN'S MONACO WHITE/BLACK M13" at bounding box center [331, 89] width 65 height 5
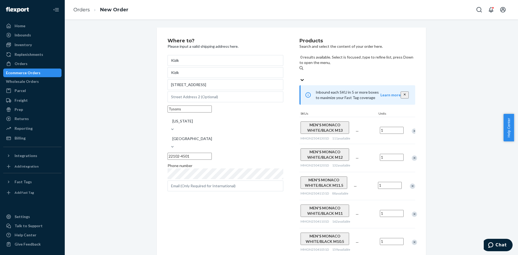
click at [300, 71] on input "0 results available. Select is focused ,type to refine list, press Down to open…" at bounding box center [299, 73] width 1 height 5
paste input "MEN'S MONACO WHITE/BLACK"
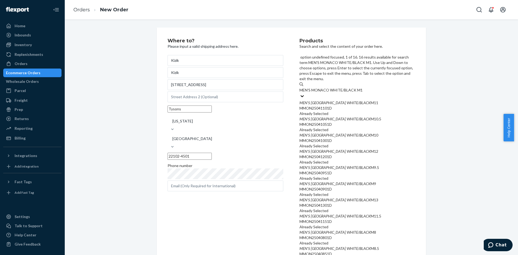
type input "MEN'S MONACO WHITE/BLACK M14"
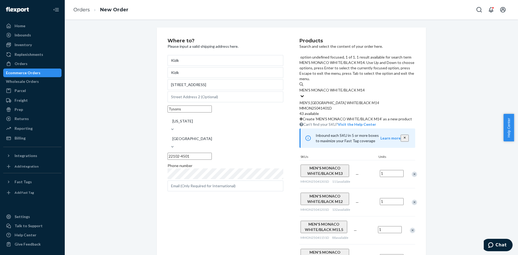
click at [371, 100] on em "M14" at bounding box center [375, 102] width 8 height 5
click at [364, 87] on input "MEN'S MONACO WHITE/BLACK M14" at bounding box center [331, 89] width 65 height 5
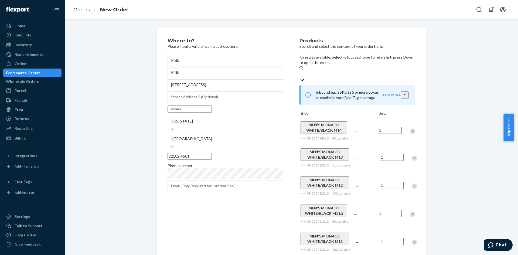
click at [360, 71] on div "Search and add products" at bounding box center [357, 74] width 116 height 6
click at [300, 71] on input "0 results available. Select is focused ,type to refine list, press Down to open…" at bounding box center [299, 73] width 1 height 5
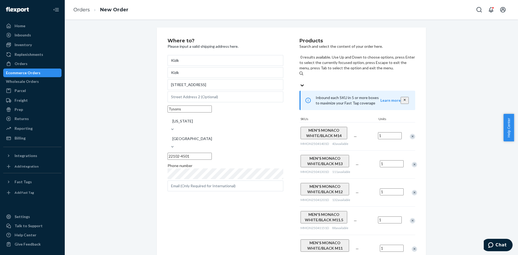
paste input "MEN'S MONACO WHITE/BLACK"
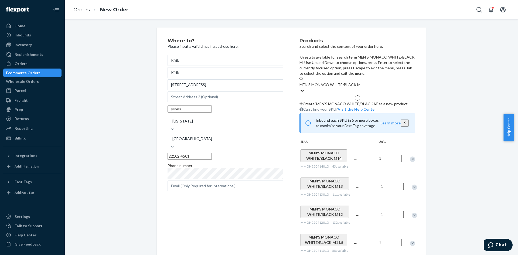
type input "MEN'S MONACO WHITE/BLACK M15"
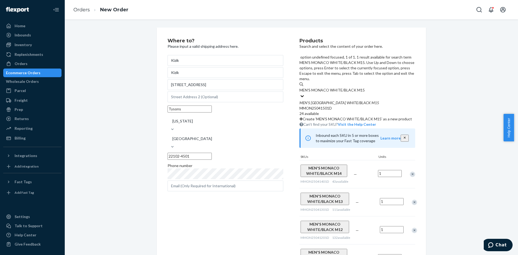
click at [369, 100] on div "MEN ' S MONACO WHITE / BLACK M15" at bounding box center [357, 102] width 116 height 5
click at [364, 87] on input "MEN'S MONACO WHITE/BLACK M15" at bounding box center [331, 89] width 65 height 5
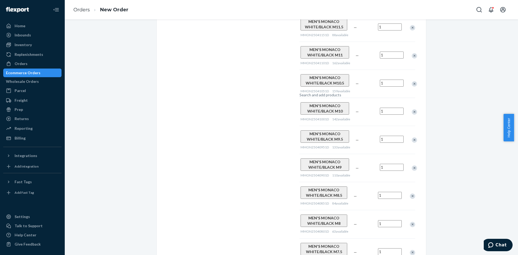
scroll to position [364, 0]
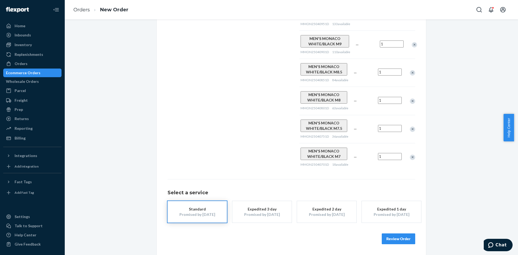
click at [398, 239] on button "Review Order" at bounding box center [397, 238] width 33 height 11
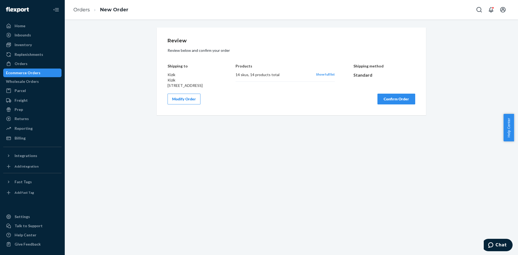
click at [390, 104] on button "Confirm Order" at bounding box center [396, 99] width 38 height 11
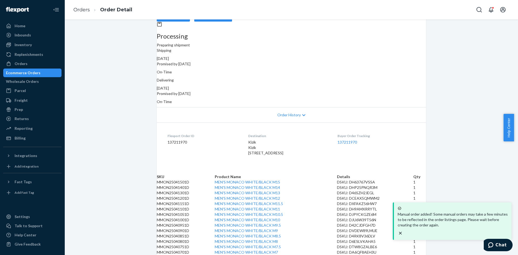
scroll to position [175, 0]
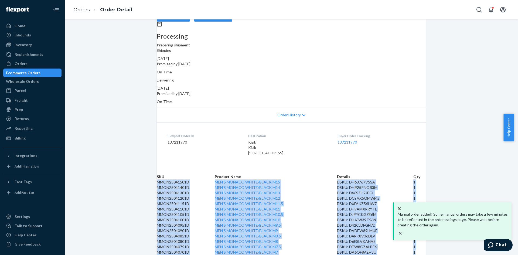
drag, startPoint x: 164, startPoint y: 60, endPoint x: 416, endPoint y: 246, distance: 312.9
click at [416, 246] on tbody "MMON25041501D MEN'S MONACO WHITE/BLACK M15 DSKU: DH63767VSSA 1 MMON25041401D ME…" at bounding box center [291, 216] width 269 height 75
copy tbody "MMON25041501D MEN'S MONACO WHITE/BLACK M15 DSKU: DH63767VSSA 1 MMON25041401D ME…"
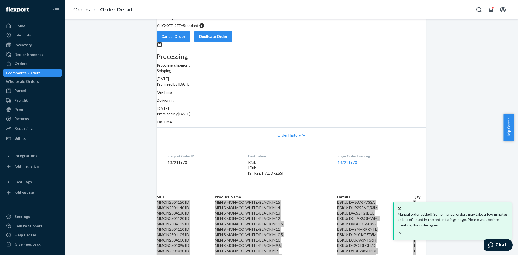
scroll to position [0, 0]
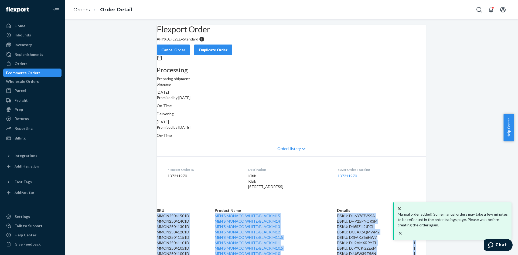
click at [232, 47] on button "Duplicate Order" at bounding box center [213, 49] width 38 height 11
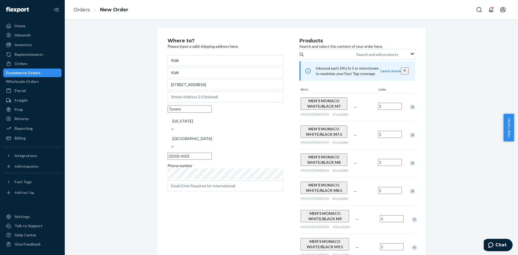
click at [411, 110] on div "Remove Item" at bounding box center [412, 106] width 5 height 5
click at [410, 110] on div "Remove Item" at bounding box center [412, 106] width 5 height 5
click at [410, 114] on div at bounding box center [409, 107] width 13 height 14
click at [410, 110] on div "Remove Item" at bounding box center [412, 106] width 5 height 5
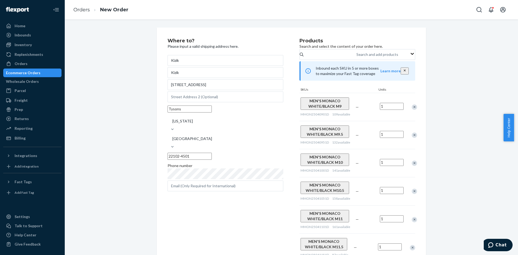
click at [411, 110] on div "Remove Item" at bounding box center [413, 106] width 5 height 5
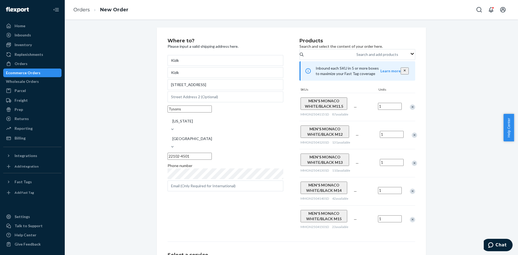
click at [410, 110] on div "Remove Item" at bounding box center [412, 106] width 5 height 5
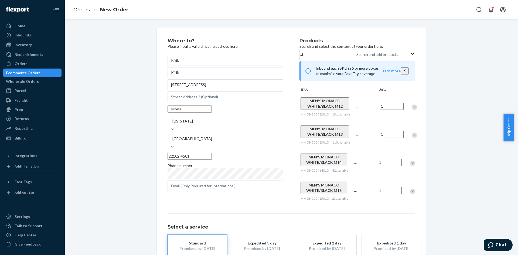
click at [411, 110] on div "Remove Item" at bounding box center [413, 106] width 5 height 5
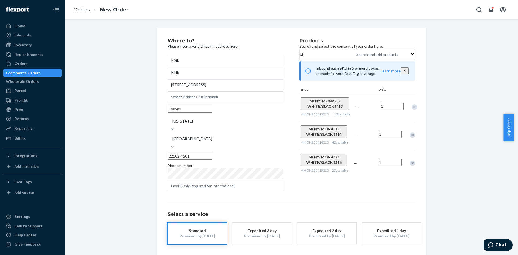
click at [411, 110] on div "Remove Item" at bounding box center [413, 106] width 5 height 5
click at [410, 110] on div "Remove Item" at bounding box center [412, 106] width 5 height 5
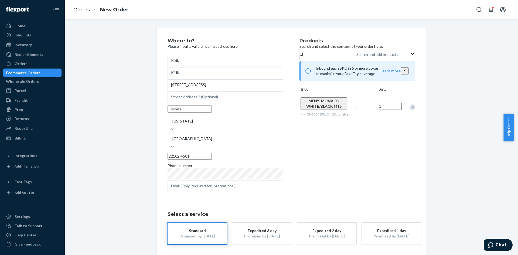
click at [410, 110] on div "Remove Item" at bounding box center [412, 106] width 5 height 5
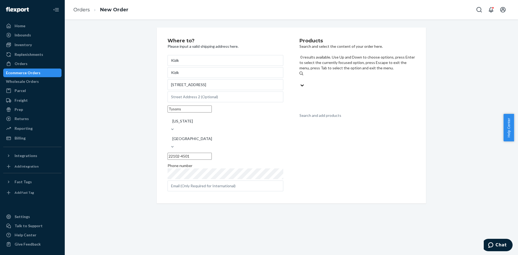
click at [326, 113] on div "Search and add products" at bounding box center [320, 115] width 42 height 5
click at [300, 77] on input "0 results available. Use Up and Down to choose options, press Enter to select t…" at bounding box center [299, 79] width 1 height 5
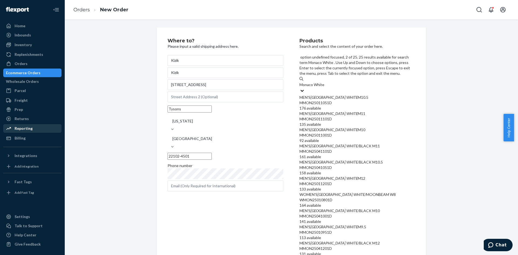
type input "Monaco White"
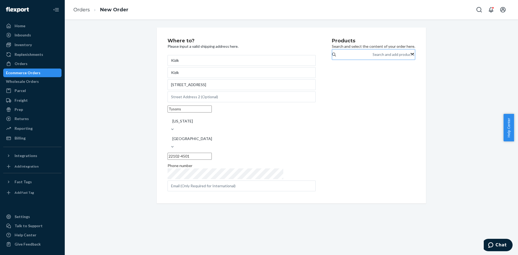
click at [372, 57] on div "Search and add products" at bounding box center [393, 54] width 42 height 5
click at [372, 57] on input "Search and add products" at bounding box center [372, 54] width 1 height 5
drag, startPoint x: 317, startPoint y: 58, endPoint x: 336, endPoint y: 63, distance: 19.9
click at [372, 57] on div "Search and add products" at bounding box center [393, 54] width 42 height 5
click at [372, 57] on input "Search and add products" at bounding box center [372, 54] width 1 height 5
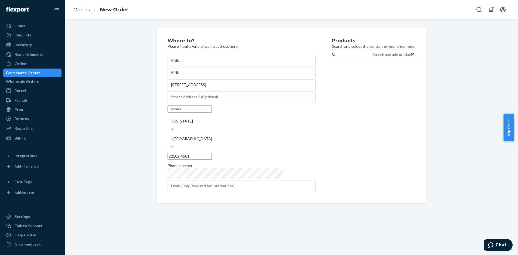
paste input "MEN'S MONACO WHITE M7"
type input "MEN'S MONACO WHITE M7"
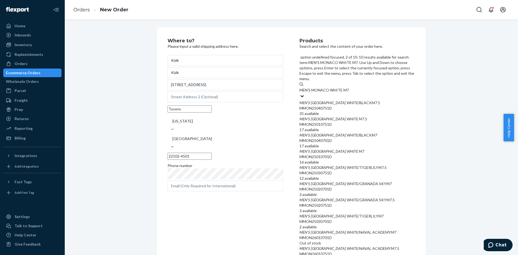
click at [356, 122] on div "MMON25010751D" at bounding box center [357, 124] width 116 height 5
click at [349, 90] on input "MEN'S MONACO WHITE M7" at bounding box center [324, 89] width 50 height 5
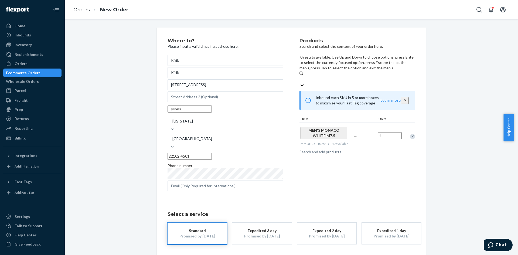
click at [311, 149] on div "Search and add products" at bounding box center [320, 151] width 42 height 5
click at [300, 77] on input "0 results available. Use Up and Down to choose options, press Enter to select t…" at bounding box center [299, 79] width 1 height 5
paste input "MEN'S MONACO WHITE M7"
type input "MEN'S MONACO WHITE M7"
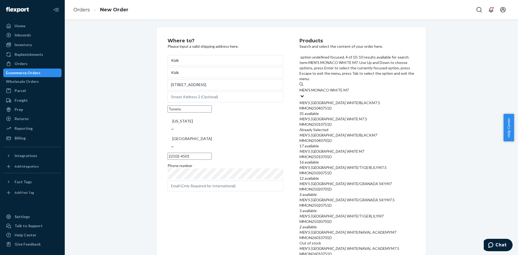
click at [352, 154] on div "MMON25010701D" at bounding box center [357, 156] width 116 height 5
click at [349, 93] on input "MEN'S MONACO WHITE M7" at bounding box center [324, 89] width 50 height 5
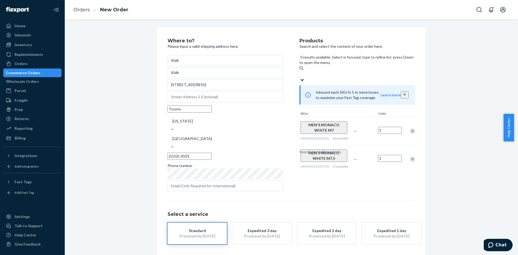
drag, startPoint x: 408, startPoint y: 145, endPoint x: 392, endPoint y: 131, distance: 21.2
click at [410, 156] on div "Remove Item" at bounding box center [412, 158] width 5 height 5
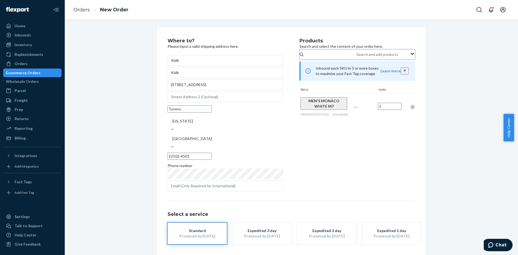
drag, startPoint x: 311, startPoint y: 59, endPoint x: 325, endPoint y: 62, distance: 14.2
click at [356, 57] on div "Search and add products" at bounding box center [377, 54] width 42 height 5
click at [356, 57] on input "Search and add products" at bounding box center [356, 54] width 1 height 5
paste input "MEN'S MONACO WHITE M7"
type input "MEN'S MONACO WHITE M7"
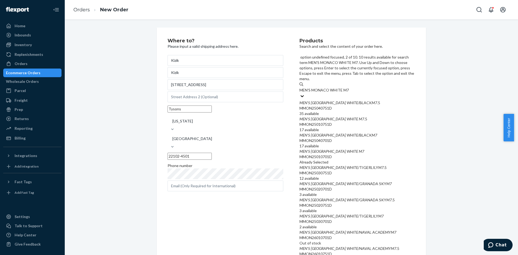
click at [351, 122] on div "MMON25010751D" at bounding box center [357, 124] width 116 height 5
click at [349, 91] on input "MEN'S MONACO WHITE M7" at bounding box center [324, 89] width 50 height 5
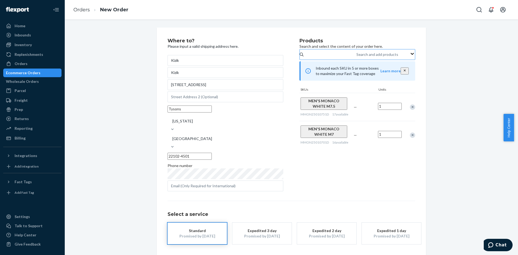
click at [356, 55] on div "Search and add products" at bounding box center [356, 54] width 1 height 6
click at [356, 55] on input "Search and add products" at bounding box center [356, 54] width 1 height 5
paste input "MEN'S MONACO WHITE M8"
type input "MEN'S MONACO WHITE M8"
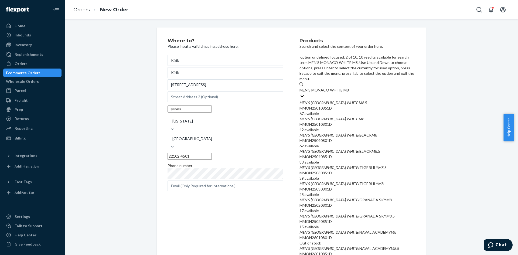
click at [344, 116] on div "MEN ' S MONACO WHITE M8" at bounding box center [357, 118] width 116 height 5
click at [344, 88] on input "MEN'S MONACO WHITE M8" at bounding box center [324, 89] width 50 height 5
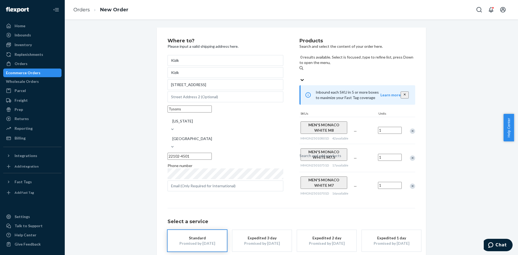
click at [340, 153] on div "Search and add products" at bounding box center [320, 155] width 42 height 5
click at [300, 71] on input "0 results available. Select is focused ,type to refine list, press Down to open…" at bounding box center [299, 73] width 1 height 5
paste input "MEN'S MONACO WHITE M8"
type input "MEN'S MONACO WHITE M8"
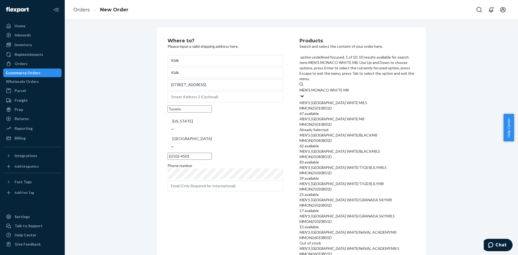
click at [362, 105] on div "MMON25010851D" at bounding box center [357, 107] width 116 height 5
click at [349, 87] on input "MEN'S MONACO WHITE M8" at bounding box center [324, 89] width 50 height 5
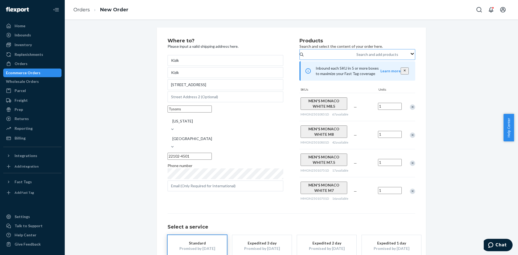
click at [357, 58] on div "Search and add products" at bounding box center [356, 54] width 1 height 6
click at [357, 57] on input "Search and add products" at bounding box center [356, 54] width 1 height 5
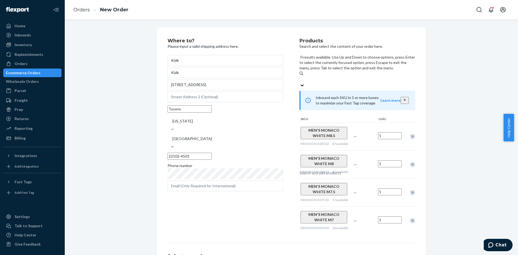
paste input "MEN'S MONACO WHITE M9"
type input "MEN'S MONACO WHITE M9"
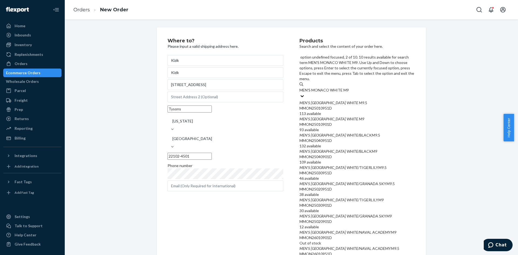
click at [346, 122] on div "MMON25010901D" at bounding box center [357, 124] width 116 height 5
click at [346, 91] on input "MEN'S MONACO WHITE M9" at bounding box center [324, 89] width 50 height 5
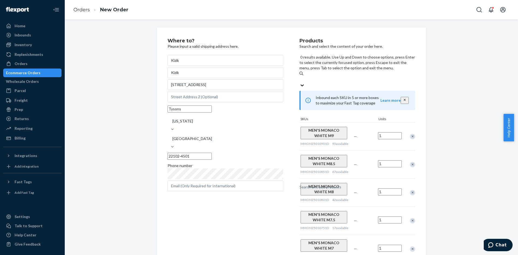
click at [341, 184] on div "Search and add products" at bounding box center [320, 186] width 42 height 5
click at [300, 77] on input "0 results available. Use Up and Down to choose options, press Enter to select t…" at bounding box center [299, 79] width 1 height 5
paste input "MEN'S MONACO WHITE M9"
type input "MEN'S MONACO WHITE M9"
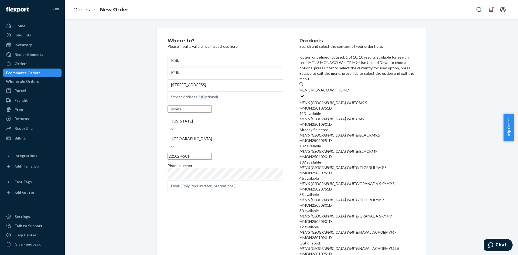
click at [356, 105] on div "MMON25010951D" at bounding box center [357, 107] width 116 height 5
click at [349, 87] on input "MEN'S MONACO WHITE M9" at bounding box center [324, 89] width 50 height 5
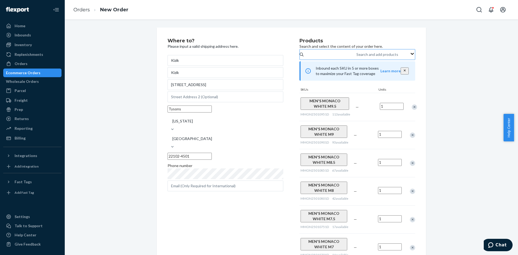
drag, startPoint x: 333, startPoint y: 54, endPoint x: 337, endPoint y: 55, distance: 3.5
click at [356, 54] on div "Search and add products" at bounding box center [356, 54] width 1 height 6
click at [356, 54] on input "Search and add products" at bounding box center [356, 54] width 1 height 5
paste input "MEN'S MONACO WHITE M10"
type input "MEN'S MONACO WHITE M10"
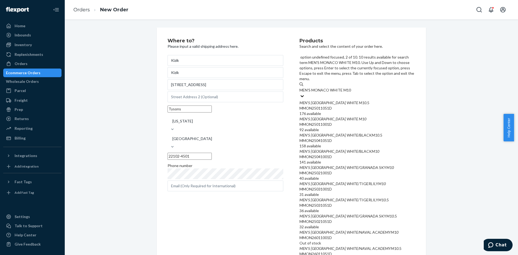
click at [346, 116] on em "WHITE" at bounding box center [351, 118] width 11 height 5
click at [338, 88] on input "MEN'S MONACO WHITE M10" at bounding box center [325, 89] width 52 height 5
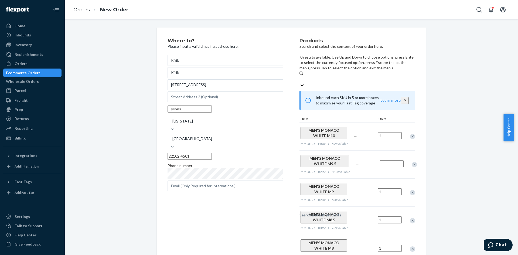
click at [331, 212] on div "Search and add products" at bounding box center [320, 214] width 42 height 5
click at [300, 77] on input "0 results available. Use Up and Down to choose options, press Enter to select t…" at bounding box center [299, 79] width 1 height 5
paste input "MEN'S MONACO WHITE M10"
type input "MEN'S MONACO WHITE M10"
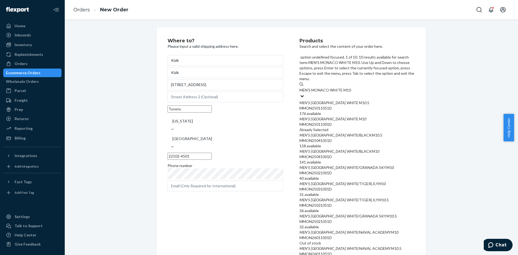
click at [344, 105] on div "MMON25011051D" at bounding box center [357, 107] width 116 height 5
click at [344, 87] on input "MEN'S MONACO WHITE M10" at bounding box center [325, 89] width 52 height 5
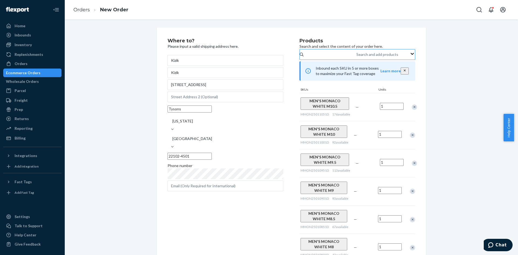
click at [356, 57] on div "Search and add products" at bounding box center [377, 54] width 42 height 5
click at [356, 57] on input "Search and add products" at bounding box center [356, 54] width 1 height 5
paste input "MEN'S MONACO WHITE M11"
type input "MEN'S MONACO WHITE M11"
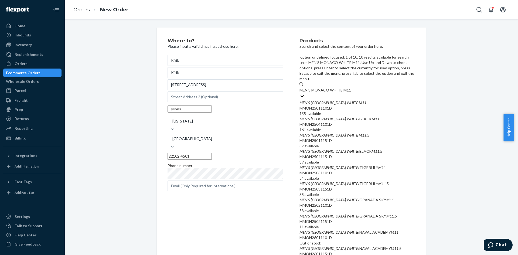
click at [326, 105] on div "MMON25011101D" at bounding box center [357, 107] width 116 height 5
click at [326, 87] on input "MEN'S MONACO WHITE M11" at bounding box center [325, 89] width 52 height 5
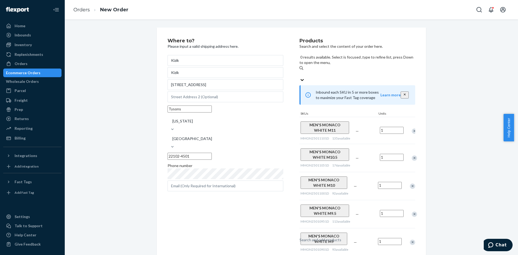
click at [333, 237] on div "Search and add products" at bounding box center [320, 239] width 42 height 5
click at [300, 71] on input "0 results available. Select is focused ,type to refine list, press Down to open…" at bounding box center [299, 73] width 1 height 5
paste input "MEN'S MONACO WHITE M11"
type input "MEN'S MONACO WHITE M11"
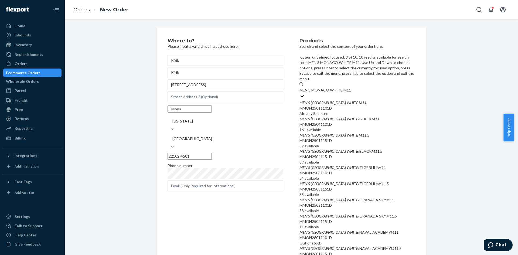
click at [346, 133] on em "WHITE" at bounding box center [351, 135] width 11 height 5
click at [336, 93] on input "MEN'S MONACO WHITE M11" at bounding box center [325, 89] width 52 height 5
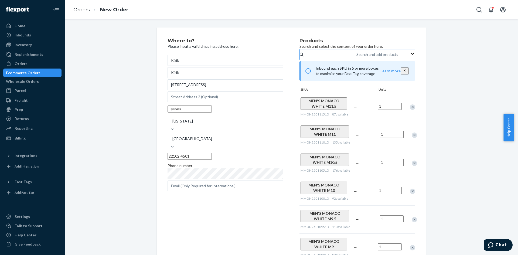
click at [356, 54] on div "Search and add products" at bounding box center [356, 54] width 1 height 6
click at [356, 54] on input "Search and add products" at bounding box center [356, 54] width 1 height 5
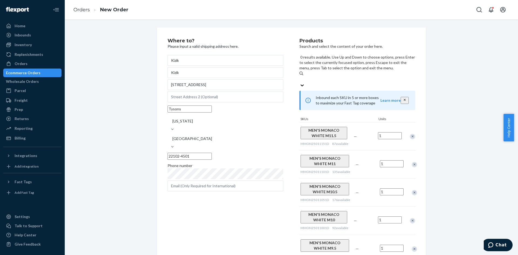
paste input "MEN'S MONACO WHITE M12"
type input "MEN'S MONACO WHITE M12"
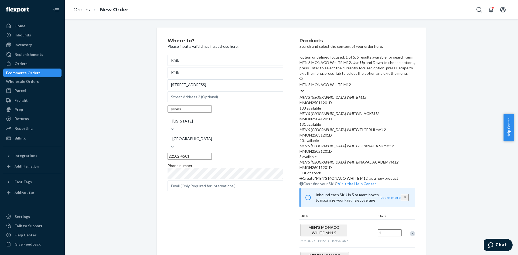
click at [342, 95] on div "MEN ' S MONACO WHITE M12" at bounding box center [357, 97] width 116 height 5
click at [342, 82] on input "MEN'S MONACO WHITE M12" at bounding box center [325, 84] width 52 height 5
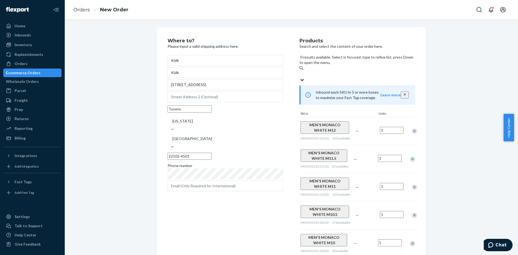
click at [300, 71] on input "0 results available. Select is focused ,type to refine list, press Down to open…" at bounding box center [299, 73] width 1 height 5
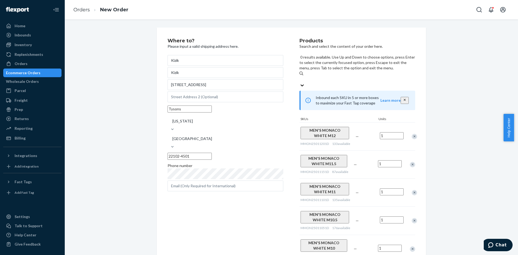
click at [330, 76] on div "Search and add products" at bounding box center [357, 79] width 116 height 6
click at [300, 77] on input "0 results available. Use Up and Down to choose options, press Enter to select t…" at bounding box center [299, 79] width 1 height 5
paste input "MEN'S MONACO WHITE M13"
type input "MEN'S MONACO WHITE M13"
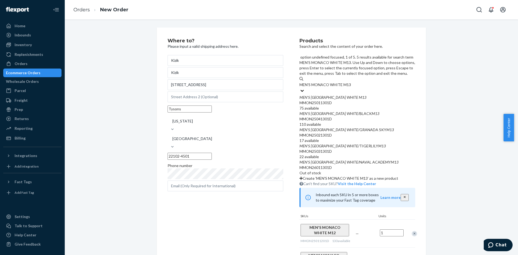
click at [342, 100] on div "MMON25011301D" at bounding box center [357, 102] width 116 height 5
click at [342, 82] on input "MEN'S MONACO WHITE M13" at bounding box center [325, 84] width 52 height 5
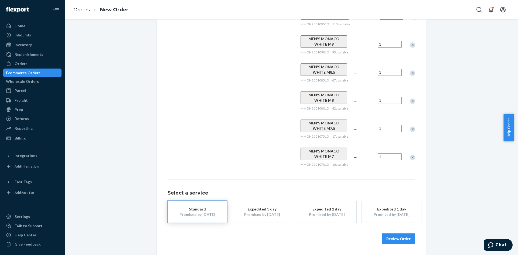
scroll to position [302, 0]
drag, startPoint x: 402, startPoint y: 238, endPoint x: 386, endPoint y: 214, distance: 28.4
click at [402, 238] on button "Review Order" at bounding box center [397, 238] width 33 height 11
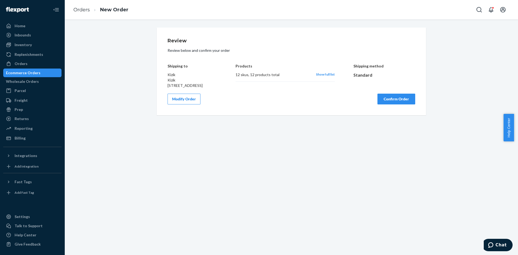
scroll to position [0, 0]
click at [383, 104] on button "Confirm Order" at bounding box center [396, 99] width 38 height 11
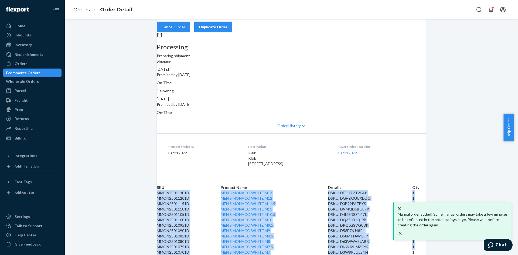
scroll to position [147, 0]
drag, startPoint x: 165, startPoint y: 100, endPoint x: 418, endPoint y: 246, distance: 292.3
click at [419, 246] on tbody "MMON25011301D MEN'S MONACO WHITE M13 DSKU: DFDU7VT26AP 1 MMON25011201D MEN'S MO…" at bounding box center [291, 222] width 269 height 65
copy tbody "MMON25011301D MEN'S MONACO WHITE M13 DSKU: DFDU7VT26AP 1 MMON25011201D MEN'S MO…"
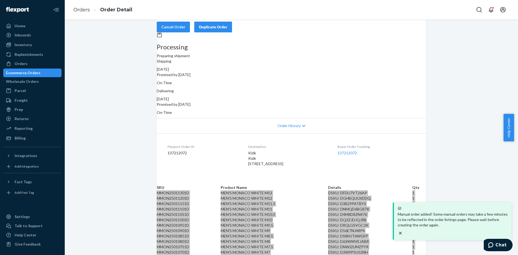
scroll to position [0, 0]
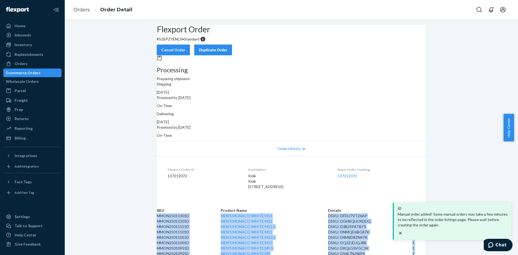
click at [227, 47] on div "Duplicate Order" at bounding box center [213, 49] width 29 height 5
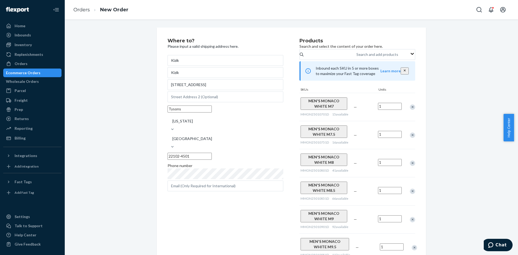
click at [410, 110] on div "Remove Item" at bounding box center [412, 106] width 5 height 5
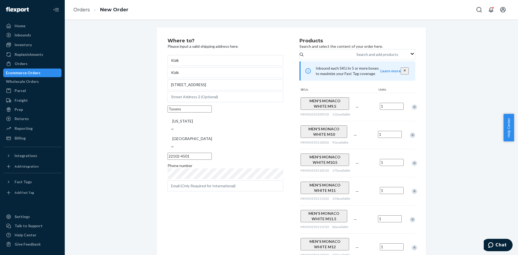
click at [411, 110] on div "Remove Item" at bounding box center [413, 106] width 5 height 5
click at [410, 110] on div "Remove Item" at bounding box center [412, 106] width 5 height 5
click at [411, 110] on div "Remove Item" at bounding box center [413, 106] width 5 height 5
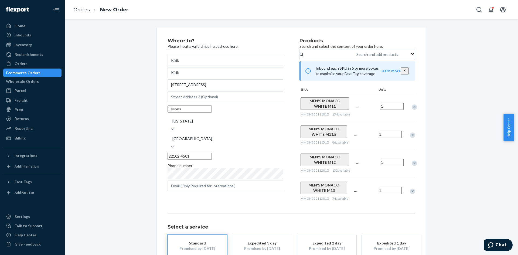
click at [411, 110] on div "Remove Item" at bounding box center [413, 106] width 5 height 5
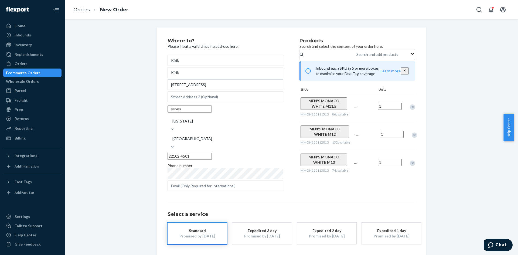
click at [410, 110] on div "Remove Item" at bounding box center [412, 106] width 5 height 5
click at [411, 110] on div "Remove Item" at bounding box center [413, 106] width 5 height 5
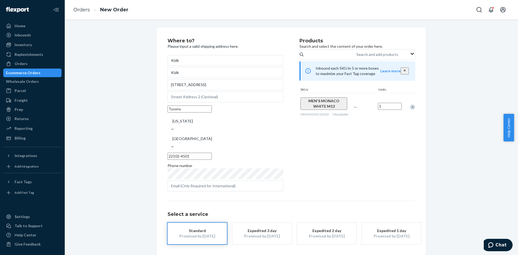
click at [410, 110] on div "Remove Item" at bounding box center [412, 106] width 5 height 5
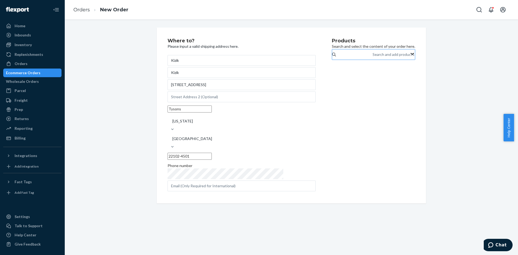
click at [372, 57] on div "Search and add products" at bounding box center [393, 54] width 42 height 5
click at [372, 57] on input "Search and add products" at bounding box center [372, 54] width 1 height 5
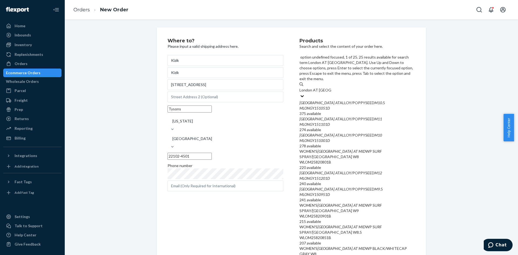
type input "London AT [GEOGRAPHIC_DATA]"
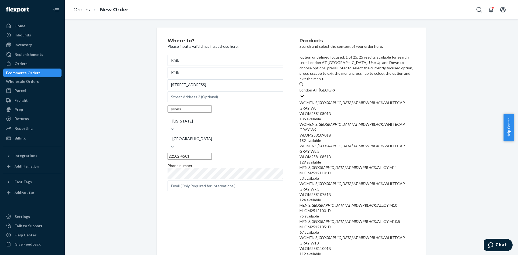
click at [352, 100] on div "WOMEN'S LONDON AT MID WP BLACK /WHITECAP GRAY W8" at bounding box center [357, 105] width 116 height 11
click at [335, 87] on input "London AT [GEOGRAPHIC_DATA]" at bounding box center [316, 89] width 35 height 5
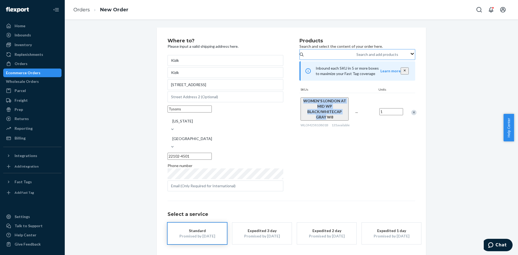
drag, startPoint x: 297, startPoint y: 106, endPoint x: 342, endPoint y: 120, distance: 46.9
click at [342, 120] on div "WOMEN'S LONDON AT MID WP BLACK/WHITECAP GRAY W8 WLOM25810801B 135 available" at bounding box center [326, 112] width 54 height 39
copy span "WOMEN'S LONDON AT MID WP BLACK/WHITECAP GRAY"
click at [356, 57] on div "Search and add products" at bounding box center [377, 54] width 42 height 5
click at [356, 57] on input "Search and add products" at bounding box center [356, 54] width 1 height 5
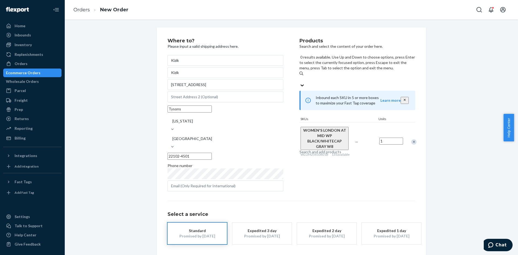
paste input "WOMEN'S LONDON AT MID WP BLACK/WHITECAP GRAY"
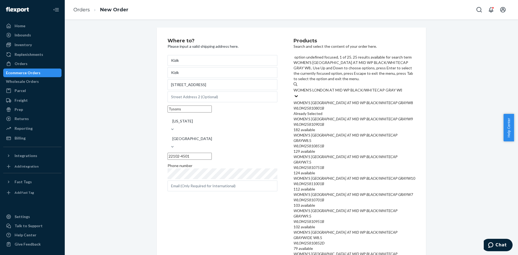
type input "WOMEN'S LONDON AT MID WP BLACK/WHITECAP GRAY W8.5"
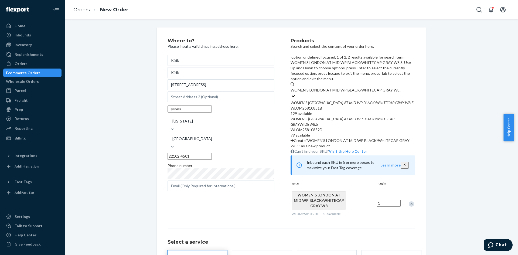
click at [326, 100] on div "WOMEN ' S LONDON AT MID WP BLACK / WHITECAP GRAY W8 . 5" at bounding box center [352, 102] width 125 height 5
click at [326, 87] on input "WOMEN'S LONDON AT MID WP BLACK/WHITECAP GRAY W8.5" at bounding box center [345, 89] width 111 height 5
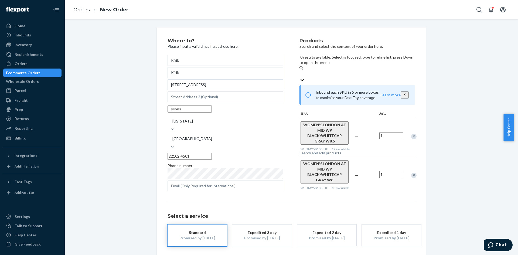
click at [323, 150] on div "Search and add products" at bounding box center [320, 152] width 42 height 5
click at [300, 71] on input "0 results available. Select is focused ,type to refine list, press Down to open…" at bounding box center [299, 73] width 1 height 5
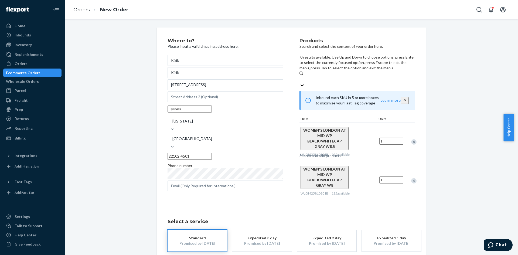
paste input "WOMEN'S LONDON AT MID WP BLACK/WHITECAP GRAY"
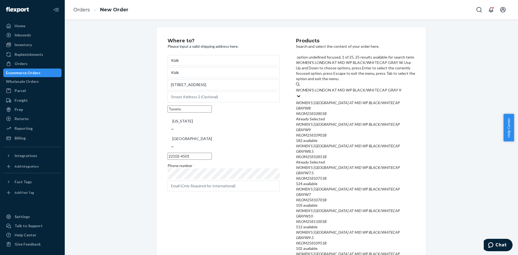
type input "WOMEN'S LONDON AT MID WP BLACK/WHITECAP GRAY W9"
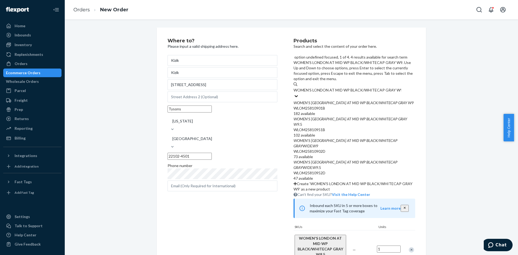
click at [334, 105] on div "WLOM25810901B" at bounding box center [354, 107] width 122 height 5
click at [334, 87] on input "WOMEN'S LONDON AT MID WP BLACK/WHITECAP GRAY W9" at bounding box center [347, 89] width 108 height 5
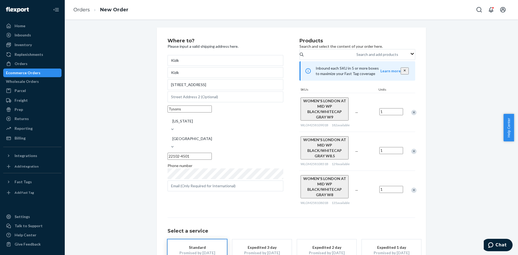
click at [387, 115] on input "1" at bounding box center [391, 111] width 24 height 7
type input "2"
click at [356, 57] on div "Search and add products" at bounding box center [377, 54] width 42 height 5
click at [356, 57] on input "Search and add products" at bounding box center [356, 54] width 1 height 5
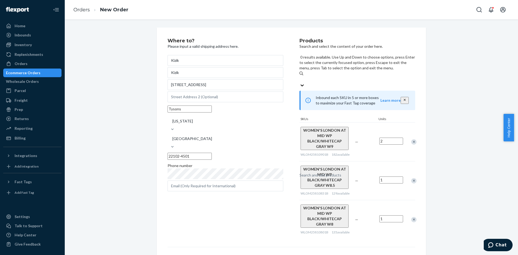
paste input "WOMEN'S LONDON AT MID WP BLACK/WHITECAP GRAY"
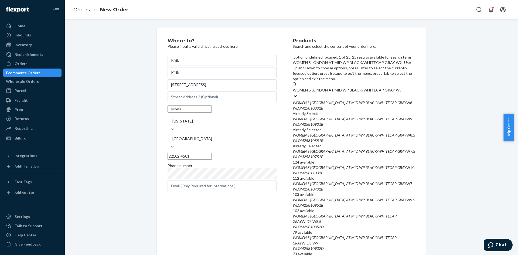
type input "WOMEN'S LONDON AT MID WP BLACK/WHITECAP GRAY W9.5"
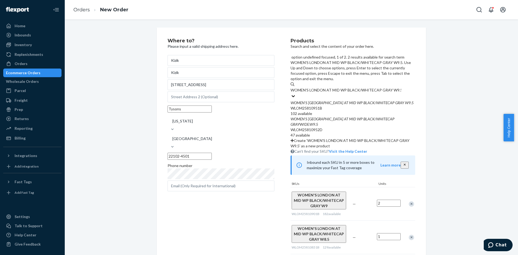
click at [316, 100] on div "WOMEN ' S LONDON AT MID WP BLACK / WHITECAP GRAY W9 . 5" at bounding box center [352, 102] width 125 height 5
click at [316, 87] on input "WOMEN'S LONDON AT MID WP BLACK/WHITECAP GRAY W9.5" at bounding box center [345, 89] width 111 height 5
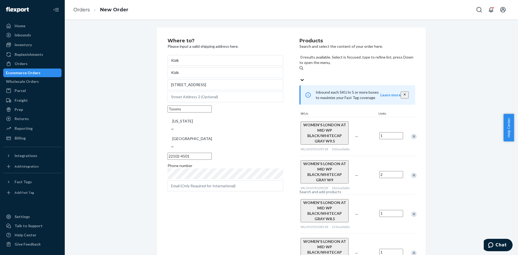
click at [316, 189] on div "Search and add products" at bounding box center [320, 191] width 42 height 5
click at [300, 71] on input "0 results available. Select is focused ,type to refine list, press Down to open…" at bounding box center [299, 73] width 1 height 5
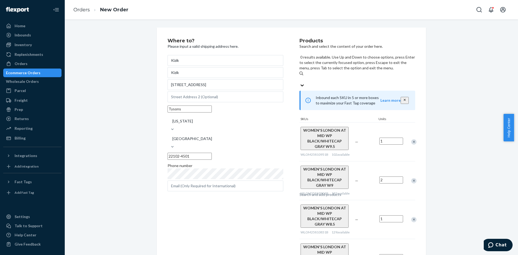
paste input "WOMEN'S LONDON AT MID WP BLACK/WHITECAP GRAY"
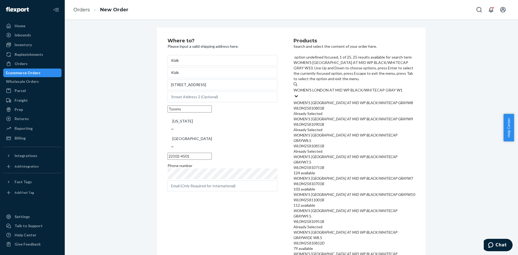
type input "WOMEN'S LONDON AT MID WP BLACK/WHITECAP GRAY W10"
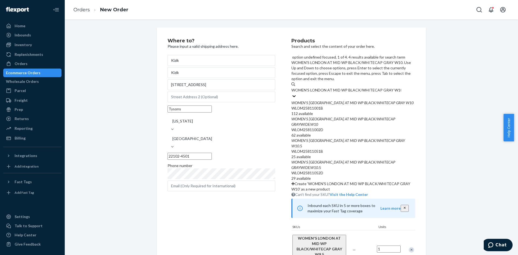
click at [359, 100] on div "WOMEN ' S LONDON AT MID WP BLACK / WHITECAP GRAY W10" at bounding box center [353, 102] width 124 height 5
click at [359, 87] on input "WOMEN'S LONDON AT MID WP BLACK/WHITECAP GRAY W10" at bounding box center [346, 89] width 110 height 5
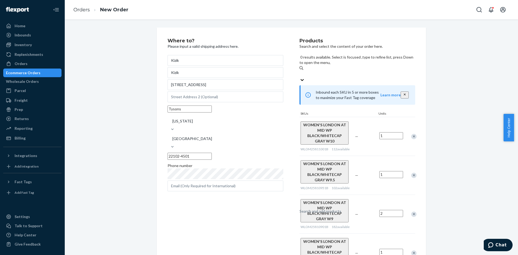
click at [321, 208] on div "Search and add products" at bounding box center [320, 210] width 42 height 5
click at [300, 71] on input "0 results available. Select is focused ,type to refine list, press Down to open…" at bounding box center [299, 73] width 1 height 5
paste input "WOMEN'S LONDON AT MID WP BLACK/WHITECAP GRAY"
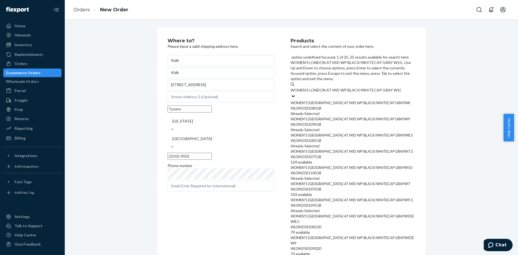
type input "WOMEN'S LONDON AT MID WP BLACK/WHITECAP GRAY W10.5"
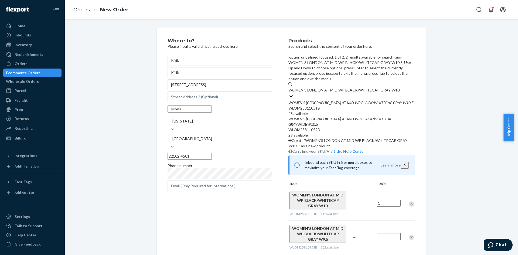
click at [346, 100] on div "WOMEN ' S LONDON AT MID WP BLACK / WHITECAP GRAY W10 . 5" at bounding box center [351, 102] width 127 height 5
click at [346, 87] on input "WOMEN'S LONDON AT MID WP BLACK/WHITECAP GRAY W10.5" at bounding box center [344, 89] width 113 height 5
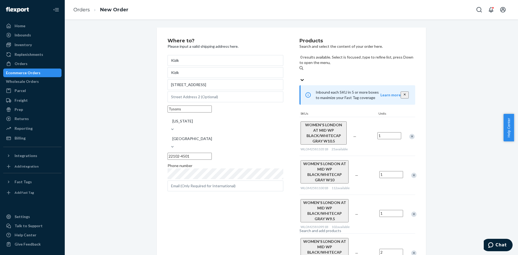
click at [327, 228] on div "Search and add products" at bounding box center [320, 230] width 42 height 5
click at [300, 71] on input "0 results available. Select is focused ,type to refine list, press Down to open…" at bounding box center [299, 73] width 1 height 5
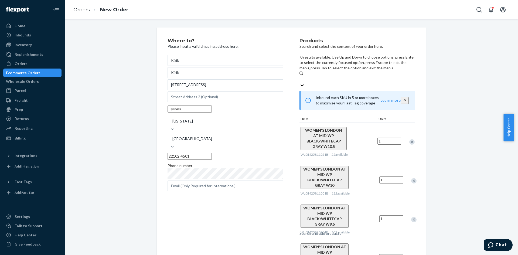
paste input "WOMEN'S LONDON AT MID WP BLACK/WHITECAP GRAY"
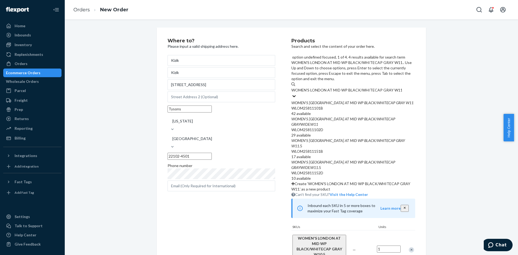
type input "WOMEN'S LONDON AT MID WP BLACK/WHITECAP GRAY W11.5"
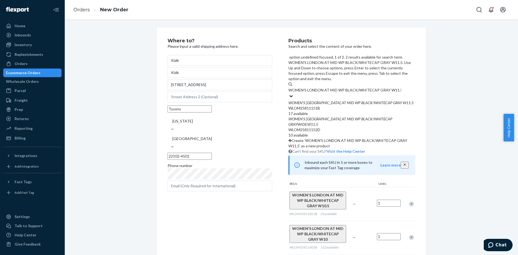
click at [335, 100] on div "WOMEN ' S LONDON AT MID WP BLACK / WHITECAP GRAY W11 . 5" at bounding box center [351, 102] width 127 height 5
click at [335, 87] on input "WOMEN'S LONDON AT MID WP BLACK/WHITECAP GRAY W11.5" at bounding box center [344, 89] width 113 height 5
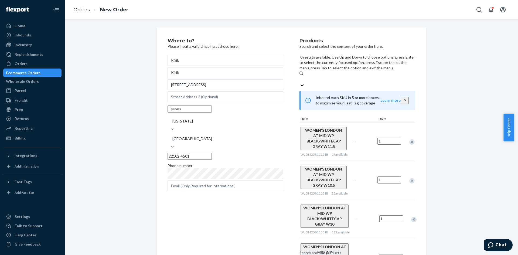
click at [315, 250] on div "Search and add products" at bounding box center [320, 252] width 42 height 5
click at [300, 77] on input "0 results available. Use Up and Down to choose options, press Enter to select t…" at bounding box center [299, 79] width 1 height 5
paste input "WOMEN'S LONDON AT MID WP BLACK/WHITECAP GRAY"
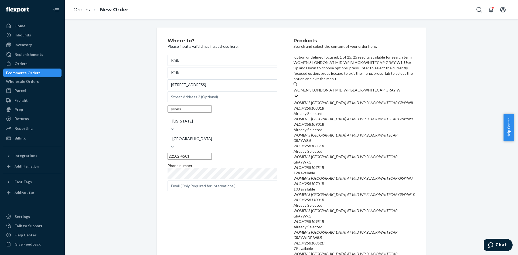
type input "WOMEN'S LONDON AT MID WP BLACK/WHITECAP GRAY W12"
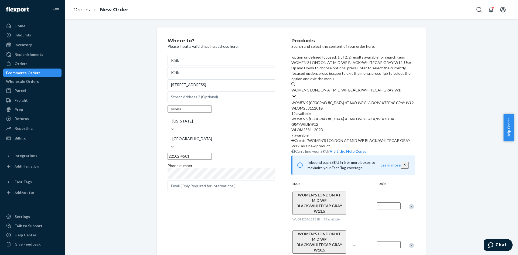
click at [333, 100] on div "WOMEN ' S LONDON AT MID WP BLACK / WHITECAP GRAY W12" at bounding box center [353, 102] width 124 height 5
click at [333, 87] on input "WOMEN'S LONDON AT MID WP BLACK/WHITECAP GRAY W12" at bounding box center [346, 89] width 110 height 5
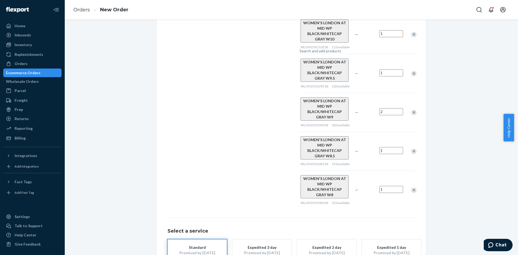
scroll to position [250, 0]
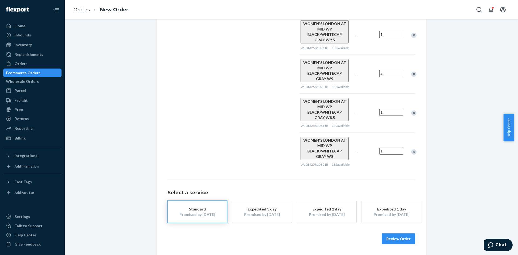
click at [389, 241] on button "Review Order" at bounding box center [397, 238] width 33 height 11
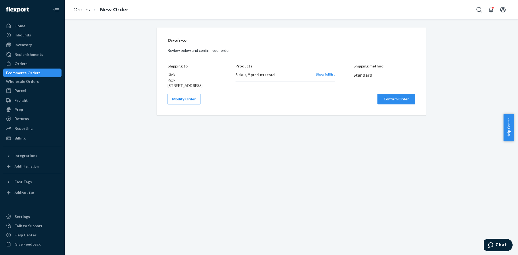
click at [389, 104] on button "Confirm Order" at bounding box center [396, 99] width 38 height 11
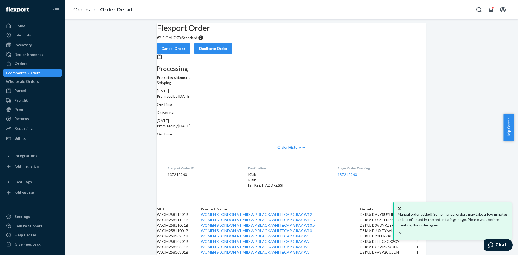
scroll to position [91, 0]
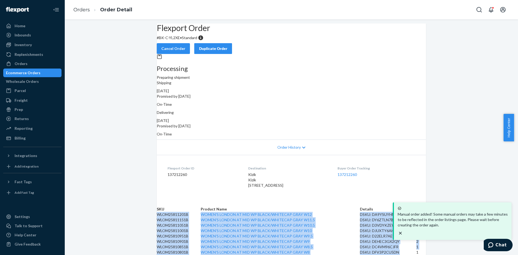
drag, startPoint x: 165, startPoint y: 144, endPoint x: 412, endPoint y: 242, distance: 265.7
click at [412, 242] on tbody "WLOM25811201B WOMEN'S LONDON AT MID WP BLACK/WHITECAP GRAY W12 DSKU: DA9YSUYHMU…" at bounding box center [291, 233] width 269 height 43
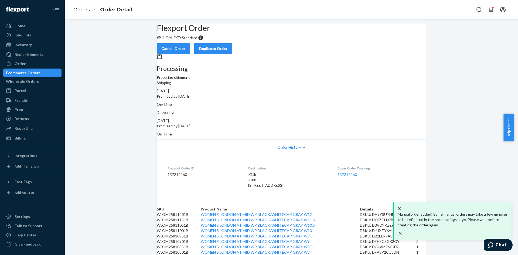
drag, startPoint x: 101, startPoint y: 140, endPoint x: 116, endPoint y: 142, distance: 15.2
click at [104, 140] on div "Flexport Order # BK-C-YL2XE • Standard Cancel Order Duplicate Order Processing …" at bounding box center [291, 138] width 453 height 231
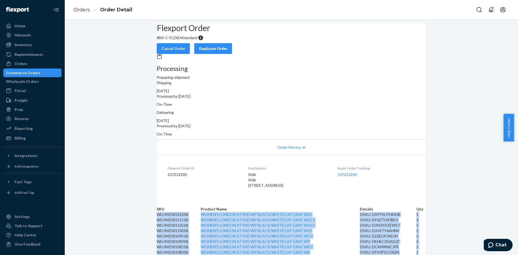
drag, startPoint x: 163, startPoint y: 143, endPoint x: 417, endPoint y: 242, distance: 271.7
click at [419, 242] on tbody "WLOM25811201B WOMEN'S LONDON AT MID WP BLACK/WHITECAP GRAY W12 DSKU: DA9YSUYHMU…" at bounding box center [291, 233] width 269 height 43
copy tbody "WLOM25811201B WOMEN'S LONDON AT MID WP BLACK/WHITECAP GRAY W12 DSKU: DA9YSUYHMU…"
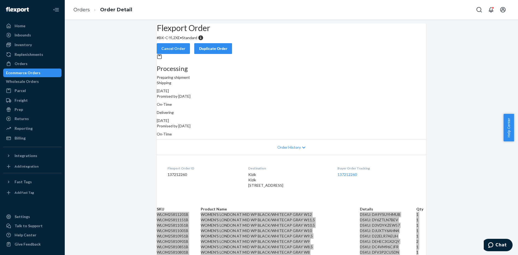
scroll to position [0, 0]
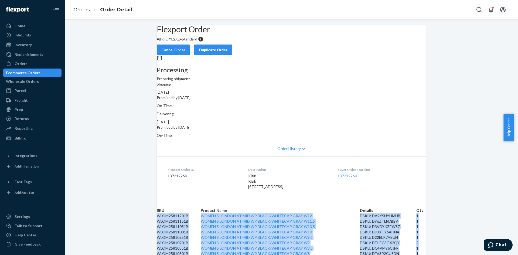
drag, startPoint x: 394, startPoint y: 44, endPoint x: 401, endPoint y: 49, distance: 8.6
click at [227, 47] on div "Duplicate Order" at bounding box center [213, 49] width 29 height 5
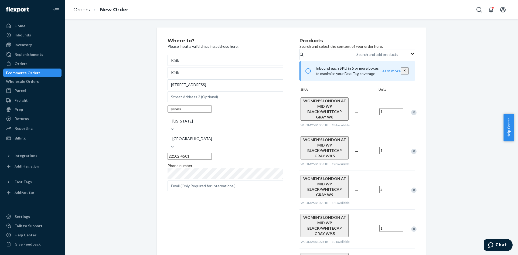
click at [411, 115] on div "Remove Item" at bounding box center [413, 112] width 5 height 5
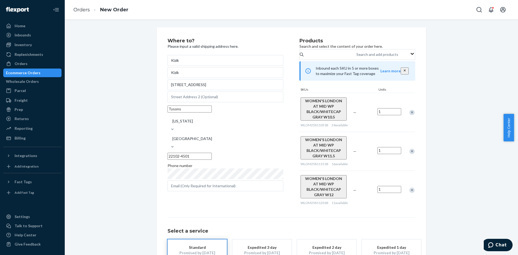
click at [409, 115] on div "Remove Item" at bounding box center [411, 112] width 5 height 5
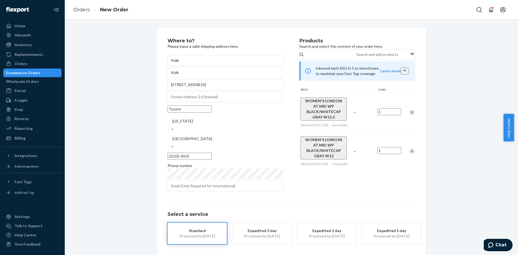
click at [409, 115] on div "Remove Item" at bounding box center [411, 112] width 5 height 5
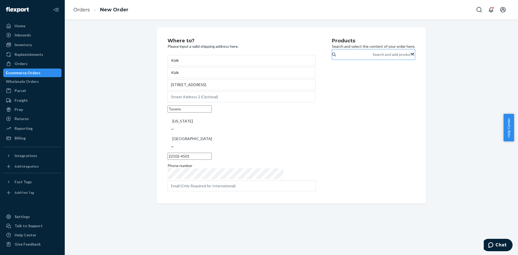
click at [372, 57] on div "Search and add products" at bounding box center [393, 54] width 42 height 5
click at [372, 57] on input "Search and add products" at bounding box center [372, 54] width 1 height 5
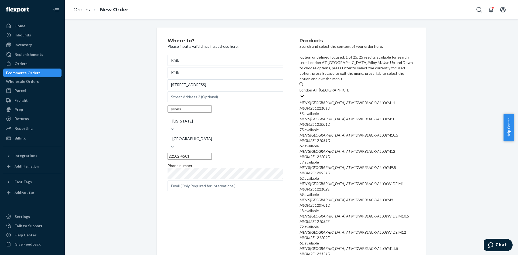
type input "London AT Mid Black/Alloy M8"
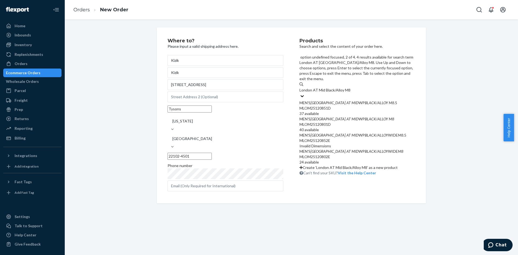
click at [346, 116] on div "MEN'S LONDON AT MID WP BLACK / ALLOY M8" at bounding box center [357, 118] width 116 height 5
click at [346, 93] on input "London AT Mid Black/Alloy M8" at bounding box center [324, 89] width 51 height 5
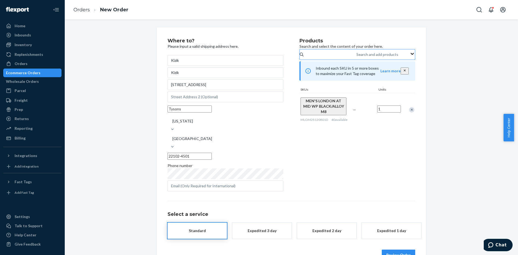
click at [384, 108] on input "1" at bounding box center [389, 108] width 24 height 7
type input "2"
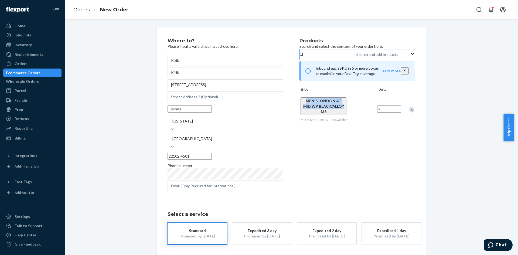
drag, startPoint x: 298, startPoint y: 106, endPoint x: 330, endPoint y: 114, distance: 33.0
click at [330, 114] on div "MEN'S LONDON AT MID WP BLACK/ALLOY M8 MLOM25120801D 40 available" at bounding box center [325, 109] width 52 height 33
copy span "MEN'S LONDON AT MID WP BLACK/ALLOY"
click at [356, 57] on div "Search and add products" at bounding box center [377, 54] width 42 height 5
click at [356, 57] on input "Search and add products" at bounding box center [356, 54] width 1 height 5
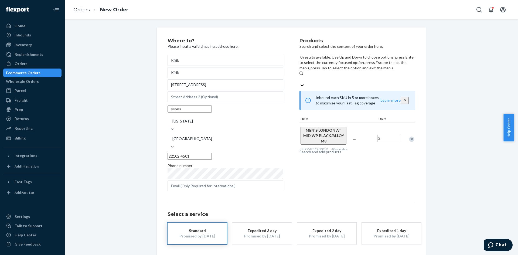
paste input "MEN'S LONDON AT MID WP BLACK/ALLOY"
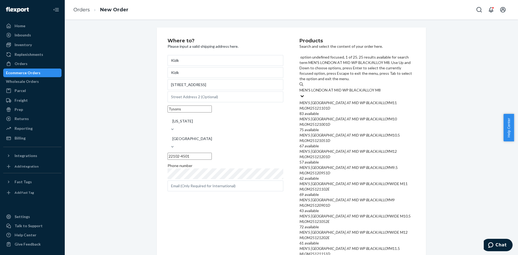
type input "MEN'S LONDON AT MID WP BLACK/ALLOY M8.5"
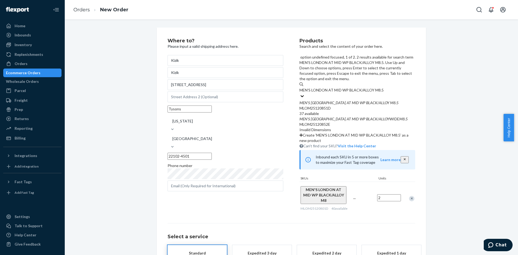
click at [327, 105] on div "MLOM25120851D" at bounding box center [357, 107] width 116 height 5
click at [327, 87] on input "MEN'S LONDON AT MID WP BLACK/ALLOY M8.5" at bounding box center [341, 89] width 84 height 5
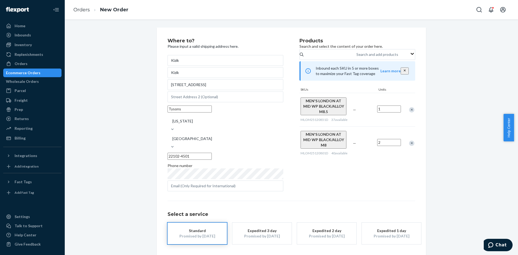
click at [386, 112] on input "1" at bounding box center [389, 108] width 24 height 7
type input "2"
click at [356, 56] on div "Search and add products" at bounding box center [356, 54] width 1 height 6
click at [356, 56] on input "Search and add products" at bounding box center [356, 54] width 1 height 5
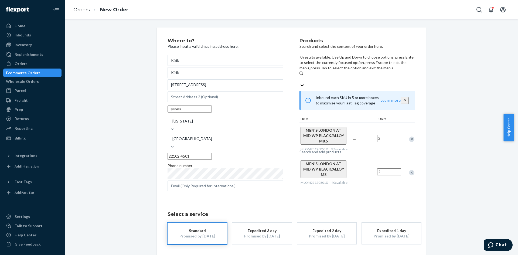
paste input "MEN'S LONDON AT MID WP BLACK/ALLOY"
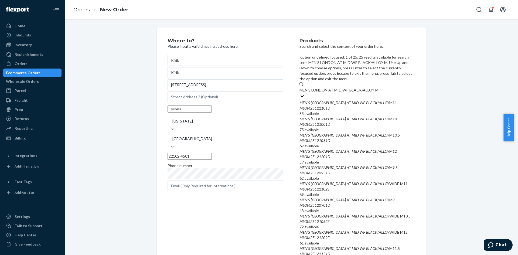
type input "MEN'S LONDON AT MID WP BLACK/ALLOY M9"
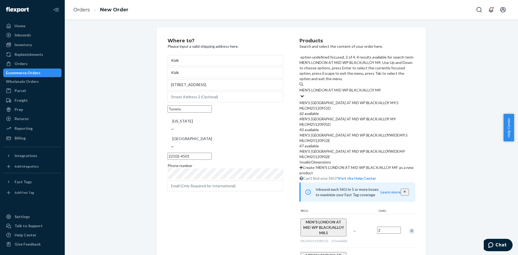
click at [332, 122] on div "MLOM25120901D" at bounding box center [357, 124] width 116 height 5
click at [332, 93] on input "MEN'S LONDON AT MID WP BLACK/ALLOY M9" at bounding box center [339, 89] width 81 height 5
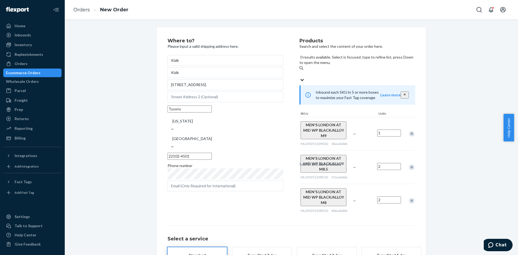
click at [386, 129] on input "1" at bounding box center [389, 132] width 24 height 7
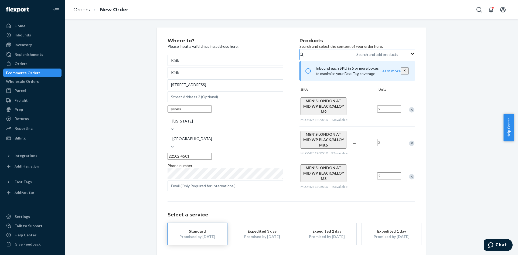
type input "2"
click at [356, 58] on div "Search and add products" at bounding box center [356, 54] width 1 height 6
click at [356, 57] on input "Search and add products" at bounding box center [356, 54] width 1 height 5
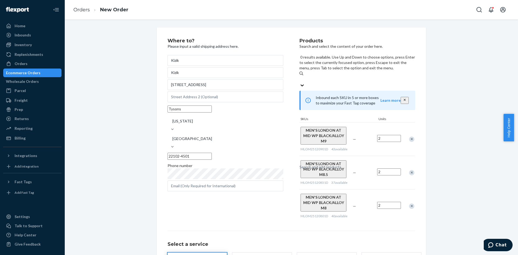
paste input "MEN'S LONDON AT MID WP BLACK/ALLOY"
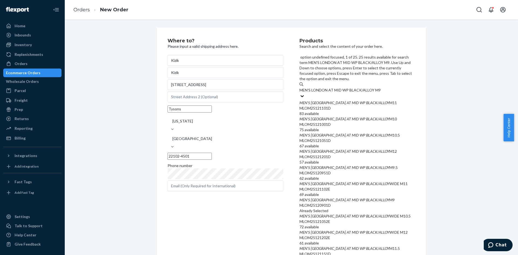
type input "MEN'S LONDON AT MID WP BLACK/ALLOY M9.5"
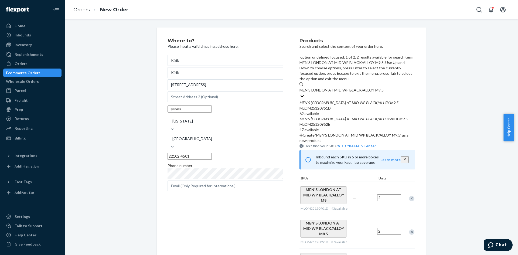
click at [366, 100] on em "BLACK" at bounding box center [371, 102] width 11 height 5
click at [354, 87] on input "MEN'S LONDON AT MID WP BLACK/ALLOY M9.5" at bounding box center [341, 89] width 84 height 5
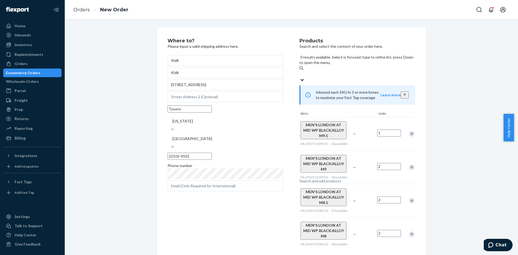
click at [383, 129] on input "1" at bounding box center [389, 132] width 24 height 7
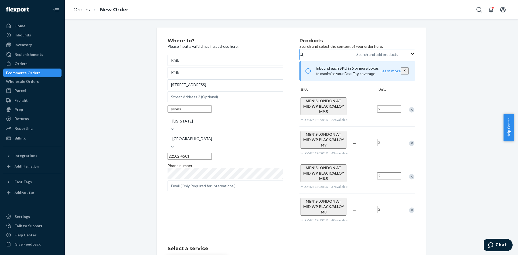
type input "2"
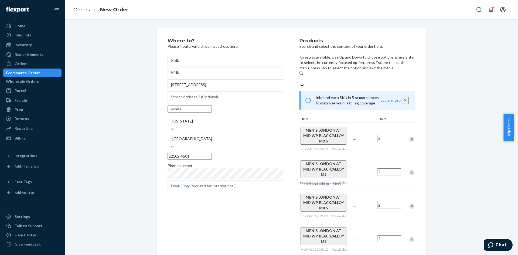
click at [339, 181] on div "Search and add products" at bounding box center [320, 183] width 42 height 5
click at [300, 77] on input "0 results available. Use Up and Down to choose options, press Enter to select t…" at bounding box center [299, 79] width 1 height 5
paste input "MEN'S LONDON AT MID WP BLACK/ALLOY"
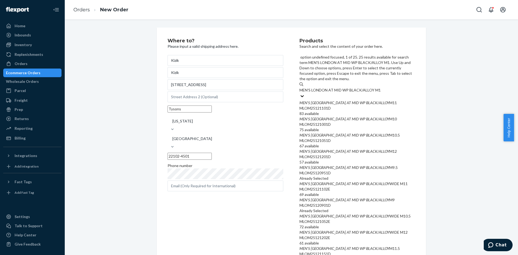
type input "MEN'S LONDON AT MID WP BLACK/ALLOY M10"
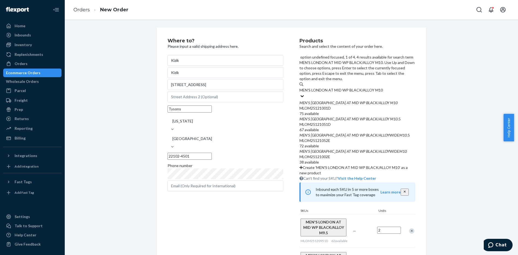
click at [330, 100] on div "MEN ' S LONDON AT MID WP BLACK / ALLOY M10" at bounding box center [357, 102] width 116 height 5
click at [330, 87] on input "MEN'S LONDON AT MID WP BLACK/ALLOY M10" at bounding box center [340, 89] width 83 height 5
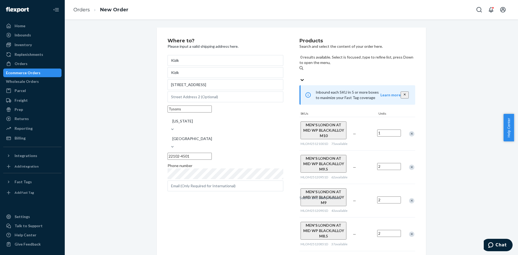
click at [334, 195] on div "Search and add products" at bounding box center [320, 197] width 42 height 5
click at [300, 71] on input "0 results available. Select is focused ,type to refine list, press Down to open…" at bounding box center [299, 73] width 1 height 5
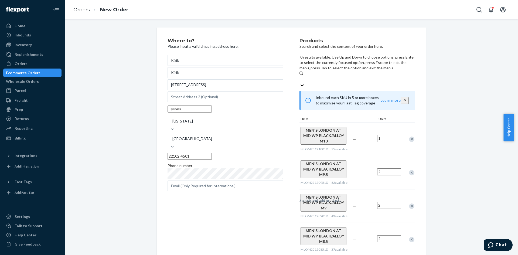
paste input "MEN'S LONDON AT MID WP BLACK/ALLOY"
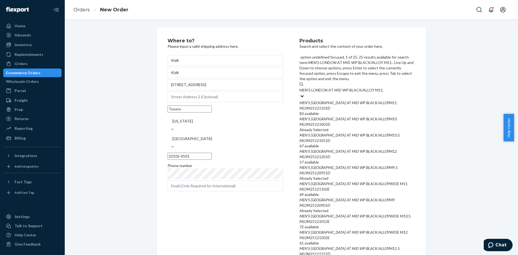
type input "MEN'S LONDON AT MID WP BLACK/ALLOY M11.5"
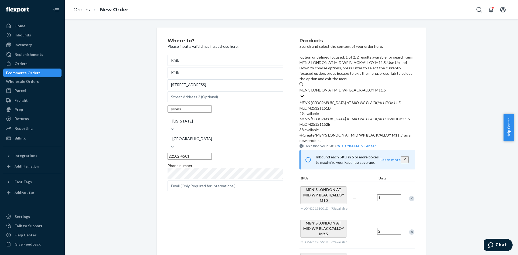
drag, startPoint x: 343, startPoint y: 75, endPoint x: 348, endPoint y: 66, distance: 10.3
click at [343, 100] on div "MEN ' S LONDON AT MID WP BLACK / ALLOY M11 . 5" at bounding box center [357, 102] width 116 height 5
click at [343, 87] on input "MEN'S LONDON AT MID WP BLACK/ALLOY M11.5" at bounding box center [342, 89] width 86 height 5
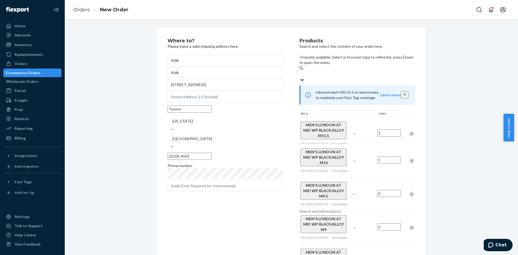
click at [351, 71] on div "Search and add products" at bounding box center [357, 74] width 116 height 6
click at [300, 71] on input "0 results available. Select is focused ,type to refine list, press Down to open…" at bounding box center [299, 73] width 1 height 5
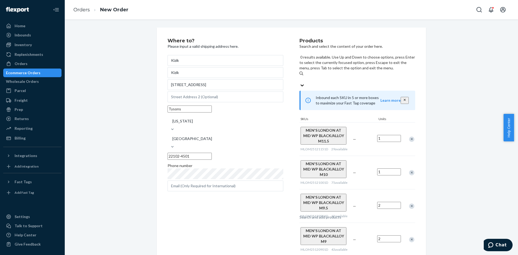
paste input "MEN'S LONDON AT MID WP BLACK/ALLOY"
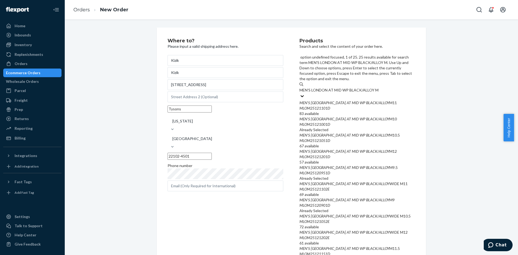
type input "MEN'S LONDON AT MID WP BLACK/ALLOY M12"
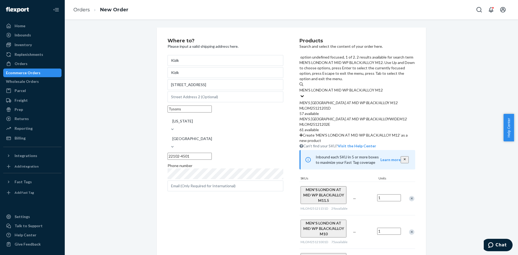
drag, startPoint x: 351, startPoint y: 73, endPoint x: 424, endPoint y: 131, distance: 94.0
click at [351, 100] on div "MEN ' S LONDON AT MID WP BLACK / ALLOY M12" at bounding box center [357, 102] width 116 height 5
click at [351, 87] on input "MEN'S LONDON AT MID WP BLACK/ALLOY M12" at bounding box center [340, 89] width 83 height 5
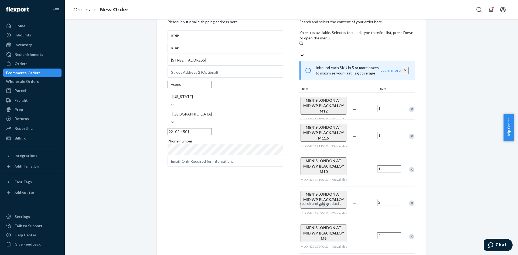
scroll to position [114, 0]
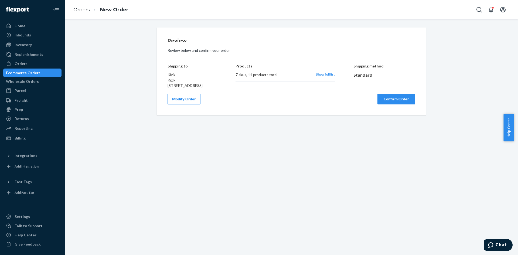
click at [395, 104] on button "Confirm Order" at bounding box center [396, 99] width 38 height 11
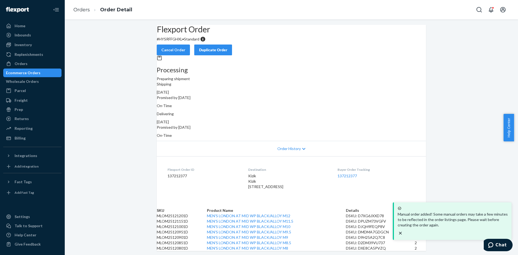
scroll to position [77, 0]
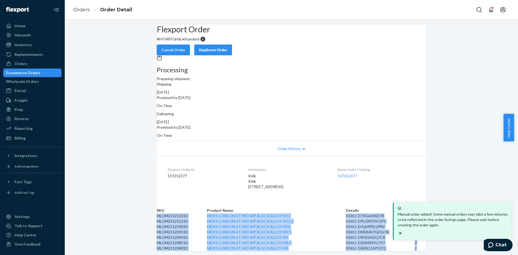
drag, startPoint x: 165, startPoint y: 157, endPoint x: 414, endPoint y: 242, distance: 263.5
click at [414, 242] on tbody "MLOM25121201D MEN'S LONDON AT MID WP BLACK/ALLOY M12 DSKU: D7XG6JXXD78 1 MLOM25…" at bounding box center [291, 232] width 269 height 38
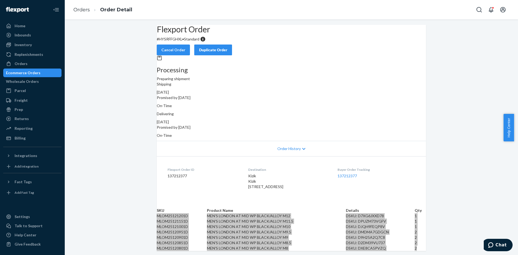
scroll to position [0, 0]
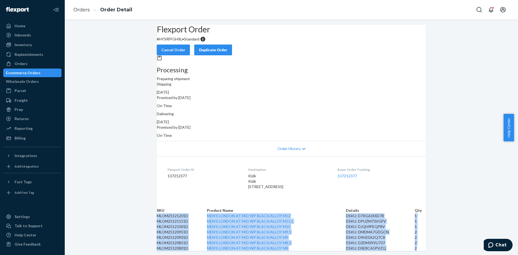
click at [227, 47] on div "Duplicate Order" at bounding box center [213, 49] width 29 height 5
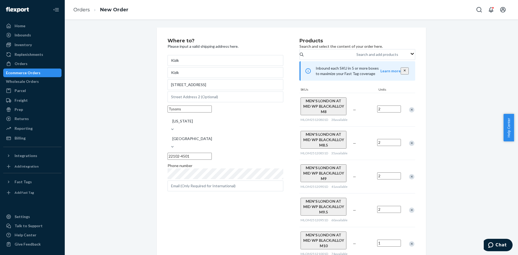
click at [410, 112] on div "Remove Item" at bounding box center [411, 109] width 5 height 5
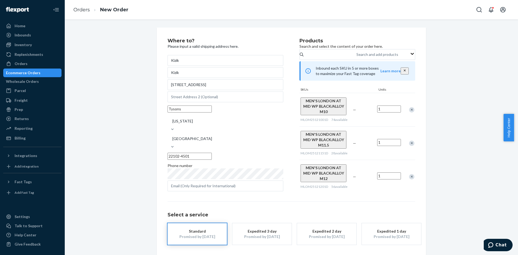
click at [410, 112] on div "Remove Item" at bounding box center [411, 109] width 5 height 5
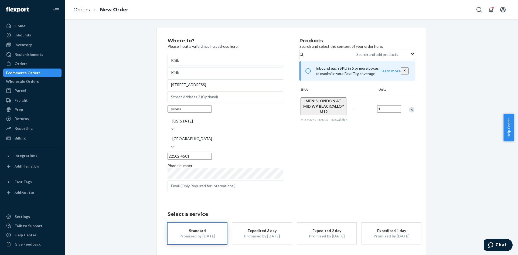
click at [410, 112] on div "Remove Item" at bounding box center [411, 109] width 5 height 5
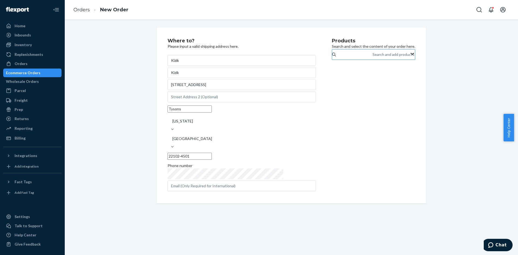
click at [372, 57] on div "Search and add products" at bounding box center [393, 54] width 42 height 5
click at [372, 57] on input "Search and add products" at bounding box center [372, 54] width 1 height 5
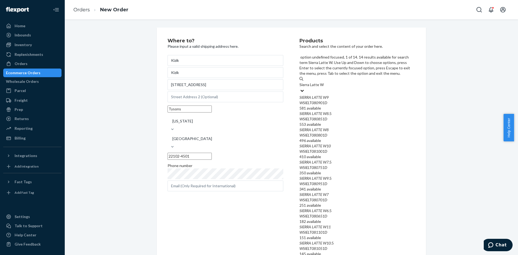
type input "Sierra Latte W6"
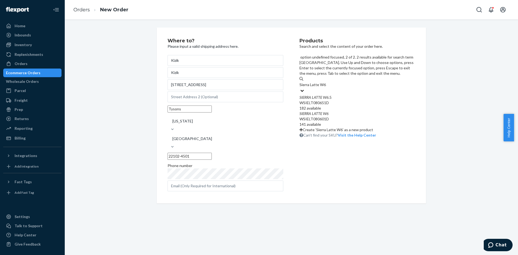
click at [338, 116] on div "WSIELT080601D" at bounding box center [357, 118] width 116 height 5
click at [326, 87] on input "Sierra Latte W6" at bounding box center [312, 84] width 26 height 5
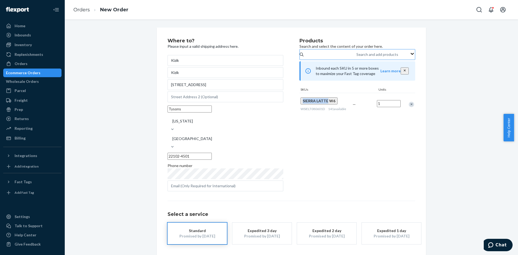
drag, startPoint x: 298, startPoint y: 107, endPoint x: 323, endPoint y: 108, distance: 25.3
click at [323, 108] on div "SIERRA LATTE W6 WSIELT080601D 141 available" at bounding box center [325, 104] width 52 height 22
copy span "SIERRA LATTE"
click at [356, 57] on div "Search and add products" at bounding box center [377, 54] width 42 height 5
click at [356, 57] on input "Search and add products" at bounding box center [356, 54] width 1 height 5
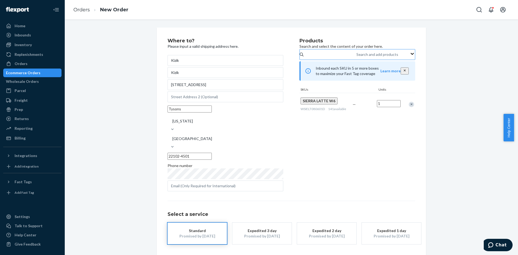
paste input "SIERRA LATTE"
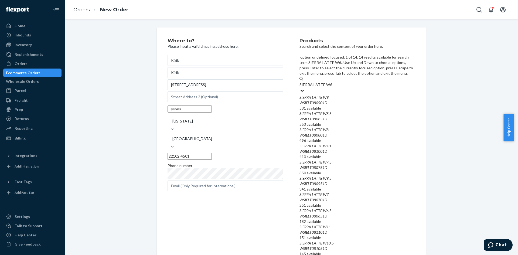
type input "SIERRA LATTE W6.5"
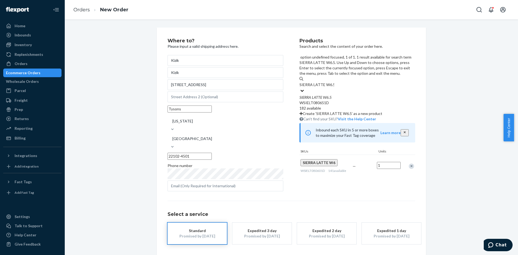
click at [337, 95] on div "SIERRA LATTE W6 . 5" at bounding box center [357, 97] width 116 height 5
click at [334, 82] on input "SIERRA LATTE W6.5" at bounding box center [316, 84] width 35 height 5
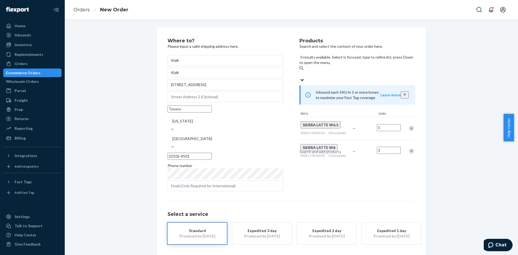
click at [326, 149] on div "Search and add products" at bounding box center [320, 151] width 42 height 5
click at [300, 71] on input "0 results available. Select is focused ,type to refine list, press Down to open…" at bounding box center [299, 73] width 1 height 5
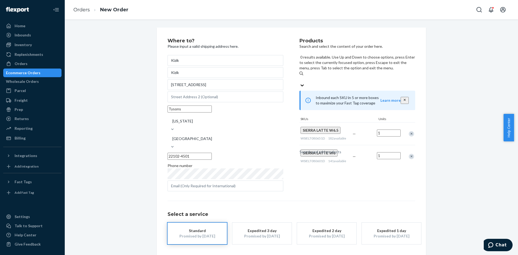
paste input "SIERRA LATTE"
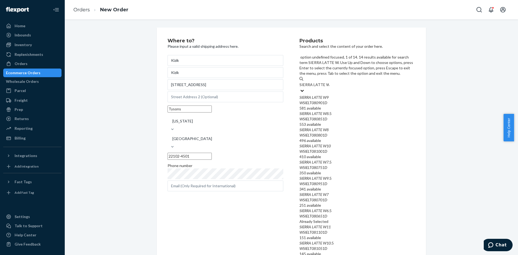
type input "SIERRA LATTE W7"
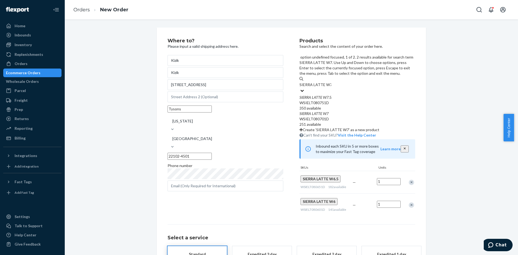
click at [335, 100] on div "WSIELT080751D" at bounding box center [357, 102] width 116 height 5
click at [331, 82] on input "SIERRA LATTE W7" at bounding box center [315, 84] width 32 height 5
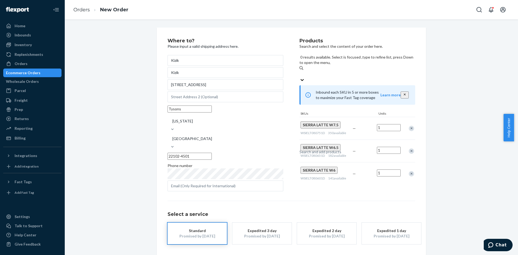
click at [388, 124] on input "1" at bounding box center [389, 127] width 24 height 7
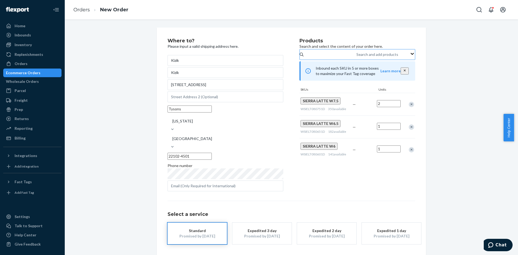
type input "2"
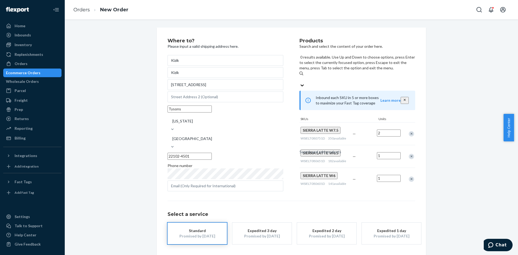
click at [318, 76] on div "Search and add products" at bounding box center [357, 79] width 116 height 6
click at [300, 77] on input "0 results available. Use Up and Down to choose options, press Enter to select t…" at bounding box center [299, 79] width 1 height 5
paste input "SIERRA LATTE"
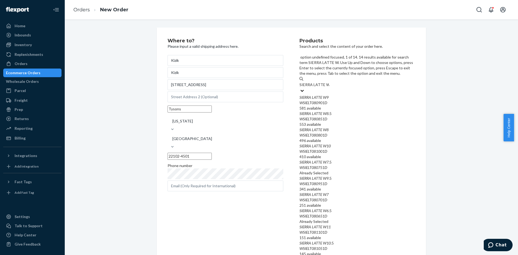
type input "SIERRA LATTE W9"
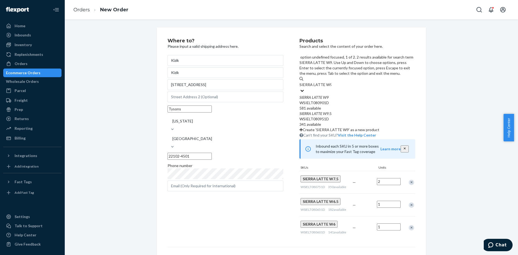
click at [329, 95] on div "SIERRA LATTE W9" at bounding box center [357, 97] width 116 height 5
click at [329, 82] on input "SIERRA LATTE W9" at bounding box center [315, 84] width 32 height 5
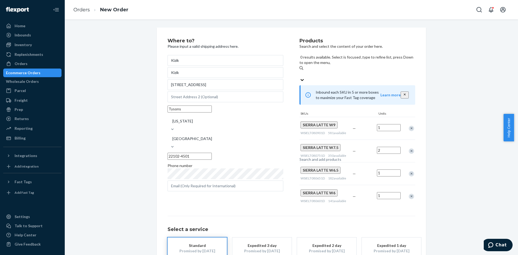
click at [331, 157] on div "Search and add products" at bounding box center [320, 159] width 42 height 5
click at [300, 71] on input "0 results available. Select is focused ,type to refine list, press Down to open…" at bounding box center [299, 73] width 1 height 5
paste input "SIERRA LATTE"
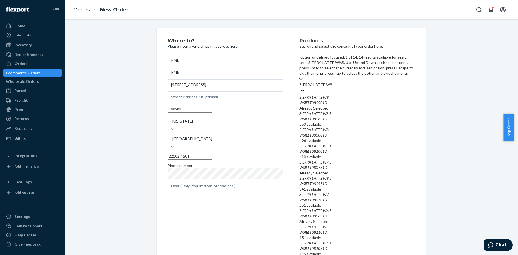
type input "SIERRA LATTE W9.5"
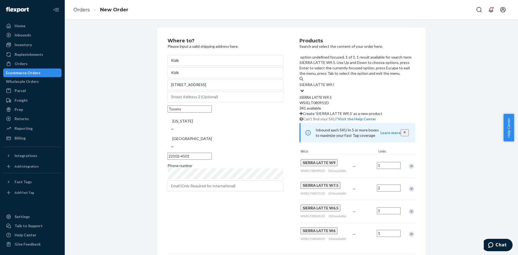
drag, startPoint x: 331, startPoint y: 76, endPoint x: 329, endPoint y: 66, distance: 10.3
click at [331, 100] on div "WSIELT080951D" at bounding box center [357, 102] width 116 height 5
click at [331, 82] on input "SIERRA LATTE W9.5" at bounding box center [316, 84] width 35 height 5
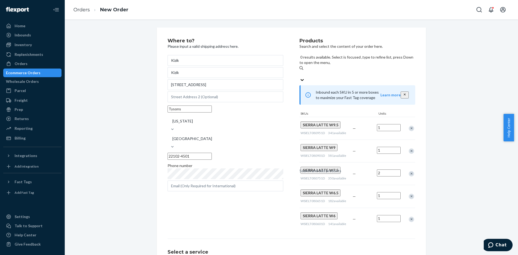
click at [331, 168] on div "Search and add products" at bounding box center [320, 170] width 42 height 5
click at [300, 71] on input "0 results available. Select is focused ,type to refine list, press Down to open…" at bounding box center [299, 73] width 1 height 5
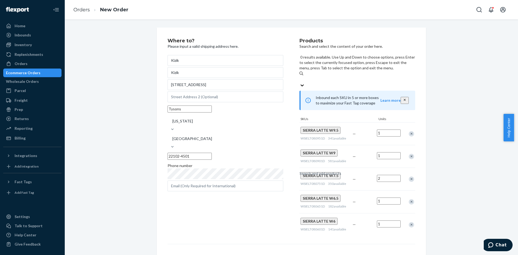
paste input "SIERRA LATTE"
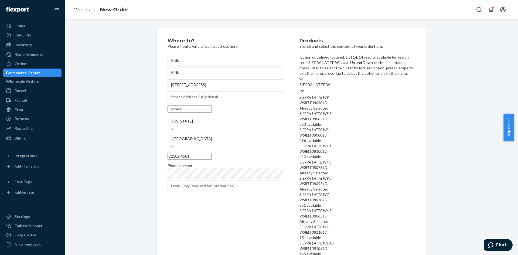
type input "SIERRA LATTE W10"
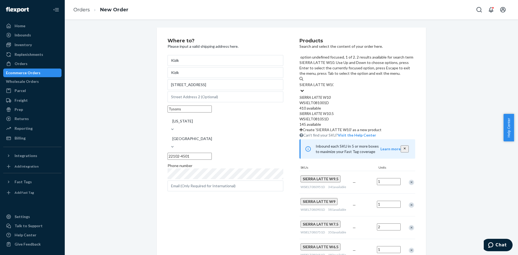
click at [332, 100] on div "WSIELT081001D" at bounding box center [357, 102] width 116 height 5
click at [332, 82] on input "SIERRA LATTE W10" at bounding box center [316, 84] width 34 height 5
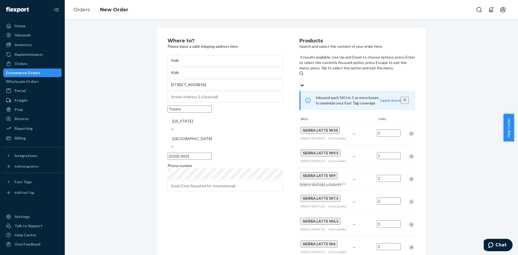
click at [336, 182] on div "Search and add products" at bounding box center [320, 184] width 42 height 5
click at [300, 77] on input "0 results available. Use Up and Down to choose options, press Enter to select t…" at bounding box center [299, 79] width 1 height 5
paste input "SIERRA LATTE"
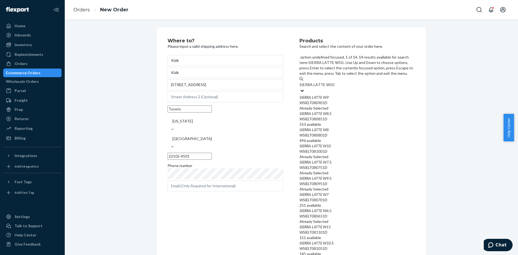
type input "SIERRA LATTE W10.5"
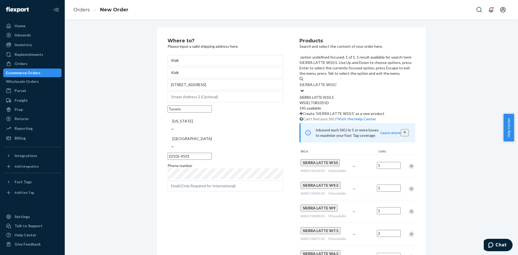
click at [339, 95] on div "SIERRA LATTE W10 . 5" at bounding box center [357, 97] width 116 height 5
click at [336, 82] on input "SIERRA LATTE W10.5" at bounding box center [317, 84] width 37 height 5
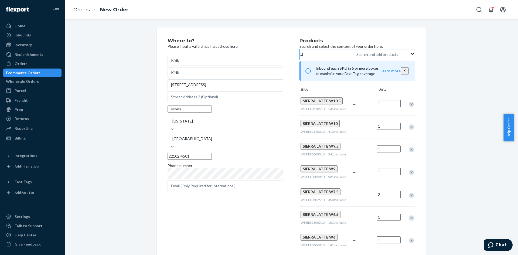
click at [387, 130] on input "1" at bounding box center [389, 126] width 24 height 7
type input "1"
drag, startPoint x: 390, startPoint y: 115, endPoint x: 384, endPoint y: 116, distance: 6.0
click at [390, 107] on input "1" at bounding box center [389, 103] width 24 height 7
type input "2"
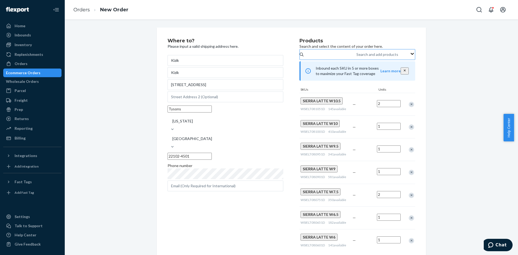
click at [386, 175] on input "1" at bounding box center [389, 171] width 24 height 7
type input "2"
click at [384, 198] on input "2" at bounding box center [389, 194] width 24 height 7
type input "1"
click at [441, 157] on div "Where to? Please input a valid shipping address here. Kizik Kizik [STREET_ADDRE…" at bounding box center [291, 181] width 445 height 308
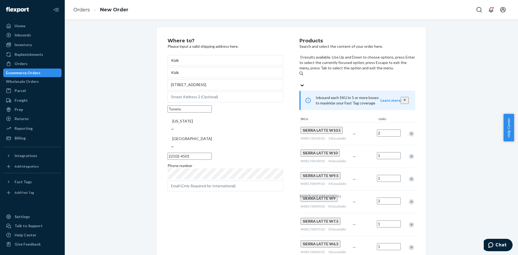
click at [326, 193] on div "Search and add products" at bounding box center [320, 195] width 42 height 5
click at [300, 77] on input "0 results available. Use Up and Down to choose options, press Enter to select t…" at bounding box center [299, 79] width 1 height 5
paste input "SIERRA LATTE"
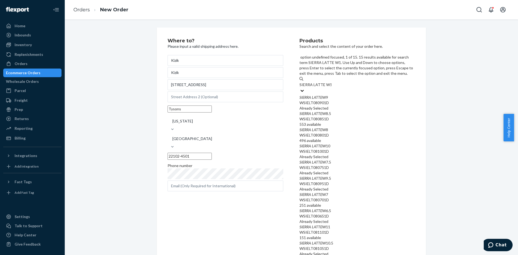
type input "SIERRA LATTE W11"
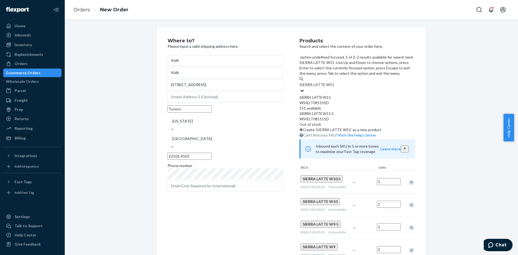
click at [318, 95] on em "LATTE" at bounding box center [317, 97] width 10 height 5
click at [318, 82] on input "SIERRA LATTE W11" at bounding box center [316, 84] width 34 height 5
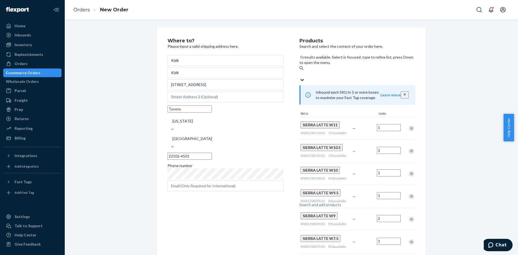
click at [389, 124] on input "1" at bounding box center [389, 127] width 24 height 7
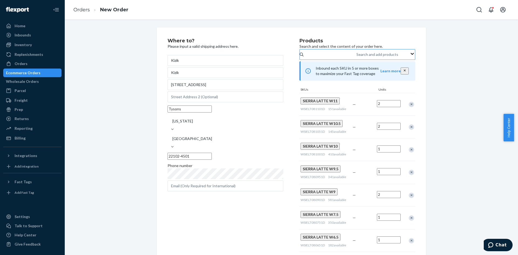
type input "2"
click at [431, 132] on div "Where to? Please input a valid shipping address here. Kizik Kizik [STREET_ADDRE…" at bounding box center [291, 192] width 445 height 331
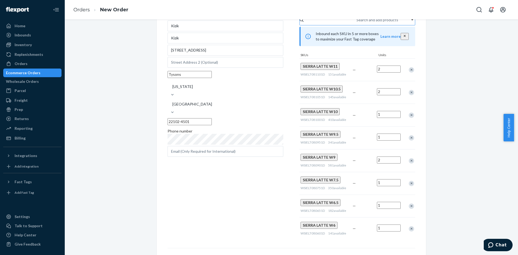
scroll to position [106, 0]
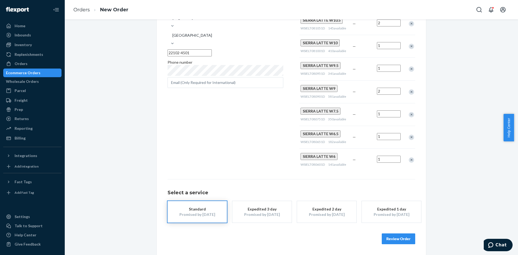
click at [397, 240] on button "Review Order" at bounding box center [397, 238] width 33 height 11
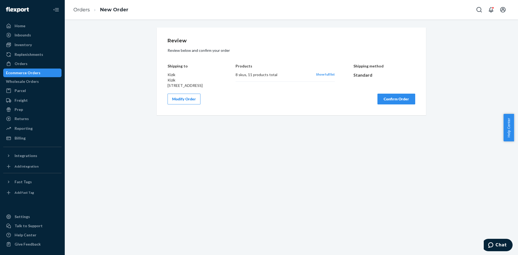
click at [388, 104] on button "Confirm Order" at bounding box center [396, 99] width 38 height 11
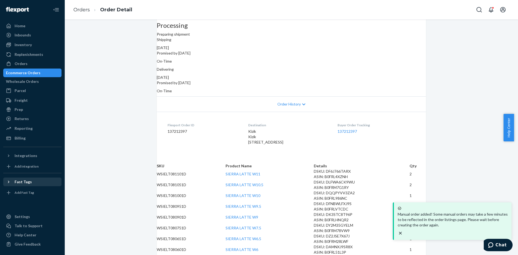
scroll to position [134, 0]
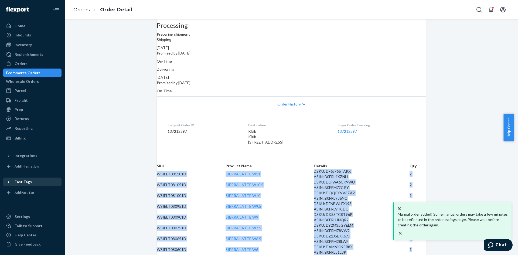
drag, startPoint x: 164, startPoint y: 103, endPoint x: 416, endPoint y: 247, distance: 289.6
click at [416, 247] on tbody "WSIELT081101D [GEOGRAPHIC_DATA] W11 DSKU: DF6J766TARX ASIN: B0FRL4XZNH 2 WSIELT…" at bounding box center [291, 211] width 269 height 86
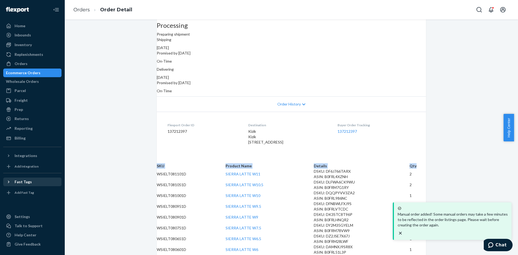
drag, startPoint x: 164, startPoint y: 86, endPoint x: 420, endPoint y: 85, distance: 256.1
click at [420, 163] on tr "SKU Product Name Details Qty" at bounding box center [291, 165] width 269 height 5
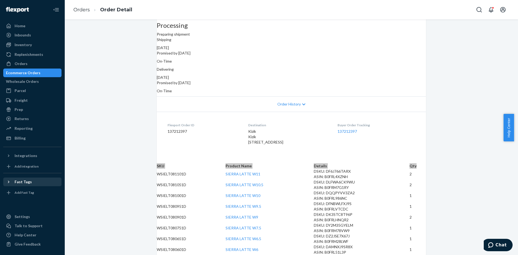
scroll to position [0, 0]
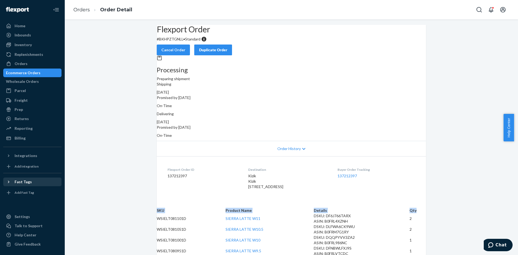
click at [26, 73] on div "Ecommerce Orders" at bounding box center [23, 72] width 35 height 5
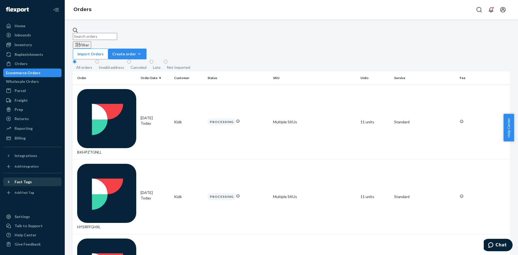
click at [90, 33] on input "text" at bounding box center [95, 36] width 44 height 7
type input "Kizik"
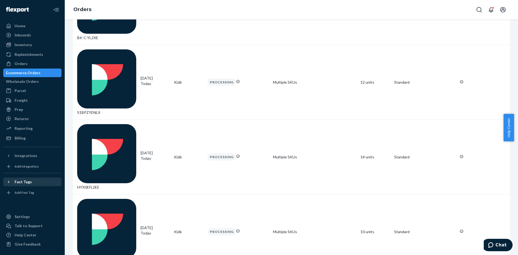
scroll to position [189, 0]
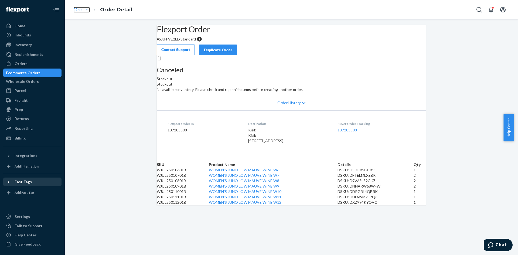
click at [82, 8] on link "Orders" at bounding box center [81, 10] width 16 height 6
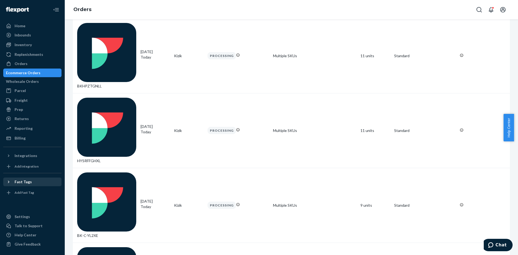
scroll to position [135, 0]
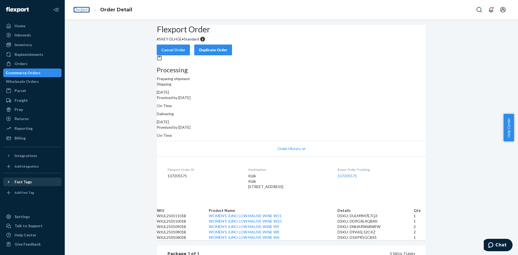
click at [79, 8] on link "Orders" at bounding box center [81, 10] width 16 height 6
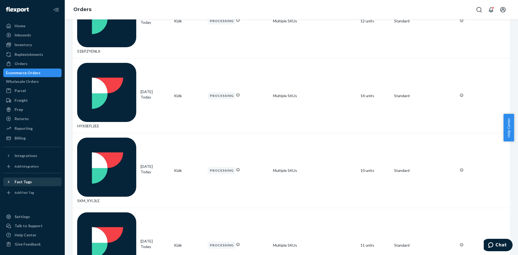
scroll to position [325, 0]
drag, startPoint x: 271, startPoint y: 234, endPoint x: 278, endPoint y: 221, distance: 14.6
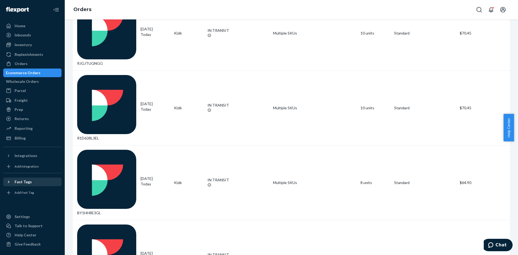
scroll to position [325, 0]
